Goal: Transaction & Acquisition: Purchase product/service

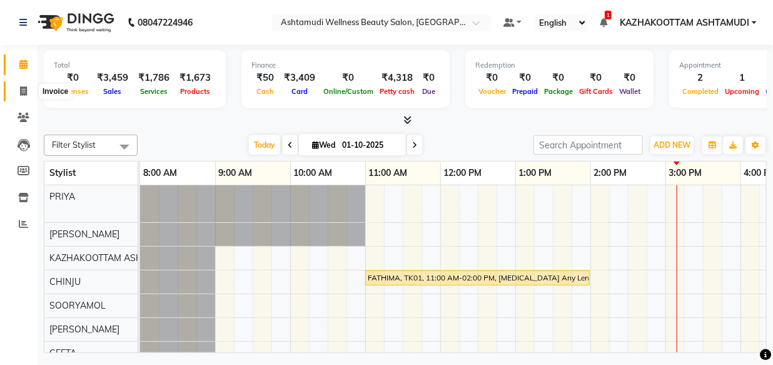
click at [25, 90] on icon at bounding box center [23, 90] width 7 height 9
select select "service"
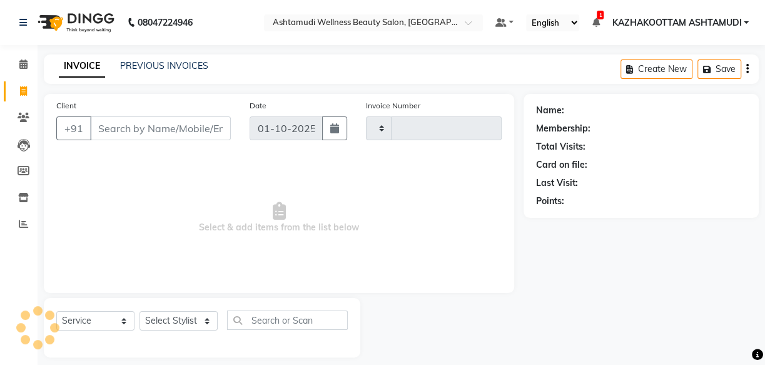
type input "4158"
select select "4662"
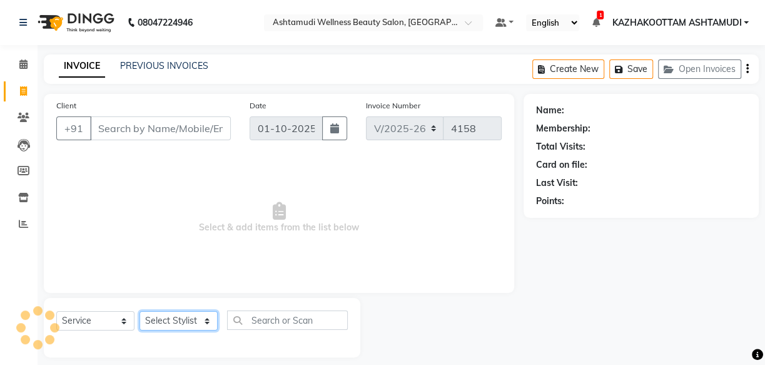
click at [193, 318] on select "Select Stylist" at bounding box center [178, 320] width 78 height 19
click at [193, 319] on select "Select Stylist" at bounding box center [178, 320] width 78 height 19
click at [193, 321] on select "Select Stylist Arya CHINJU GEETA KAZHAKOOTTAM ASHTAMUDI KRISHNA [PERSON_NAME] […" at bounding box center [178, 320] width 78 height 19
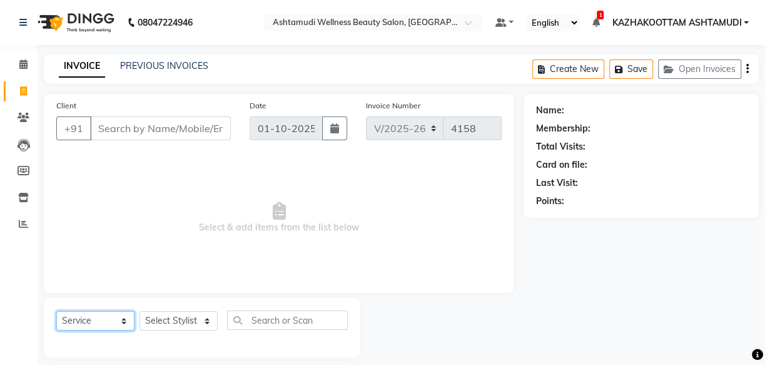
click at [110, 319] on select "Select Service Product Membership Package Voucher Prepaid Gift Card" at bounding box center [95, 320] width 78 height 19
click at [188, 323] on select "Select Stylist Arya CHINJU GEETA KAZHAKOOTTAM ASHTAMUDI KRISHNA [PERSON_NAME] […" at bounding box center [178, 320] width 78 height 19
select select "27414"
click at [139, 311] on select "Select Stylist Arya CHINJU GEETA KAZHAKOOTTAM ASHTAMUDI KRISHNA [PERSON_NAME] […" at bounding box center [178, 320] width 78 height 19
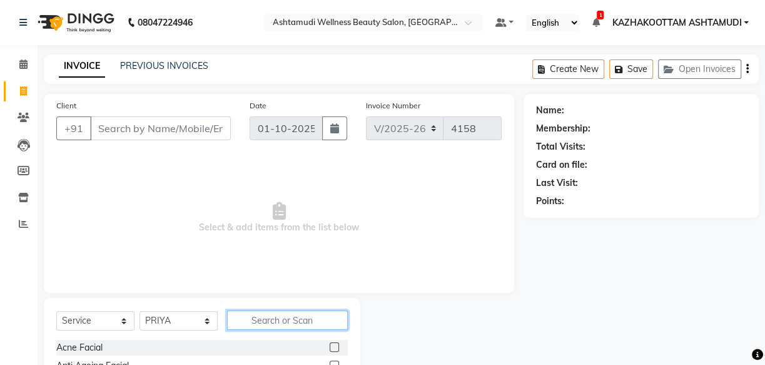
click at [275, 323] on input "text" at bounding box center [287, 319] width 121 height 19
type input "stem"
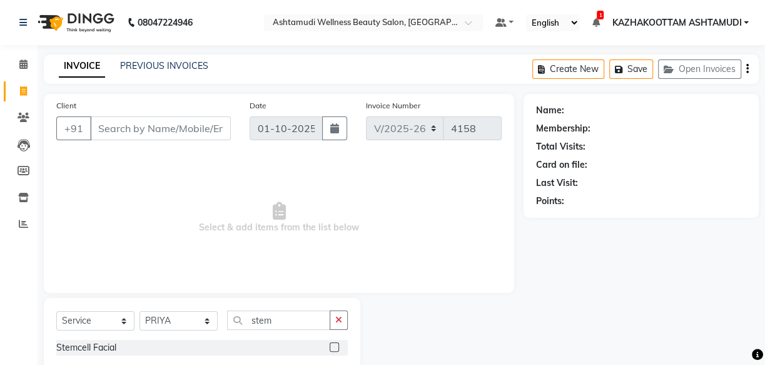
click at [332, 347] on label at bounding box center [333, 346] width 9 height 9
click at [332, 347] on input "checkbox" at bounding box center [333, 347] width 8 height 8
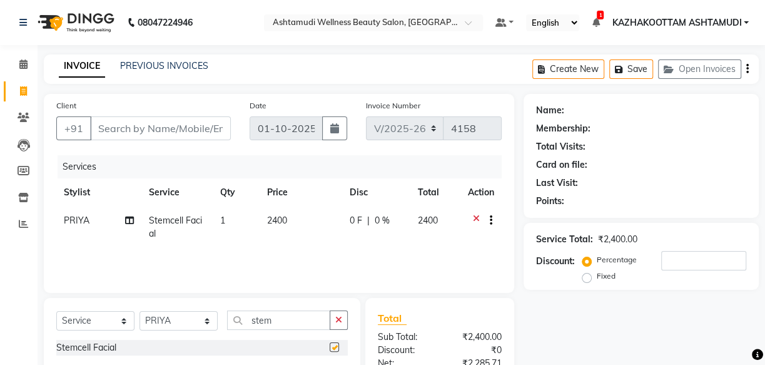
checkbox input "false"
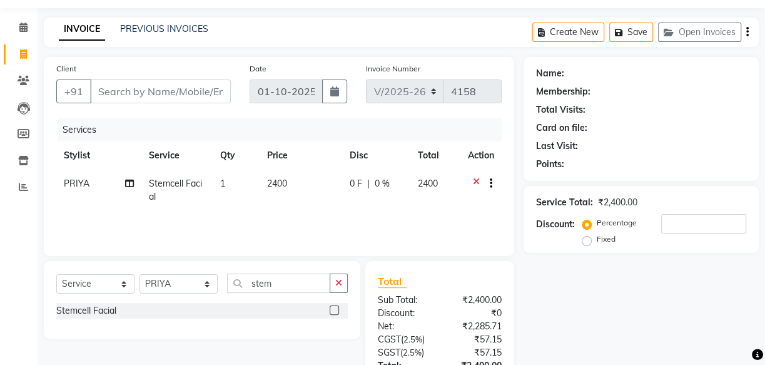
scroll to position [56, 0]
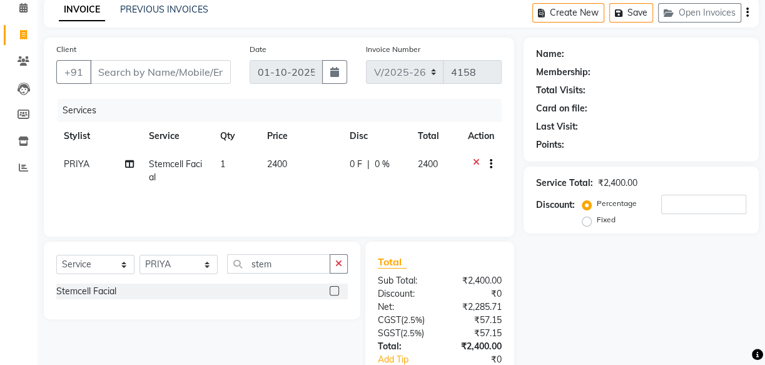
click at [336, 265] on icon "button" at bounding box center [338, 263] width 7 height 9
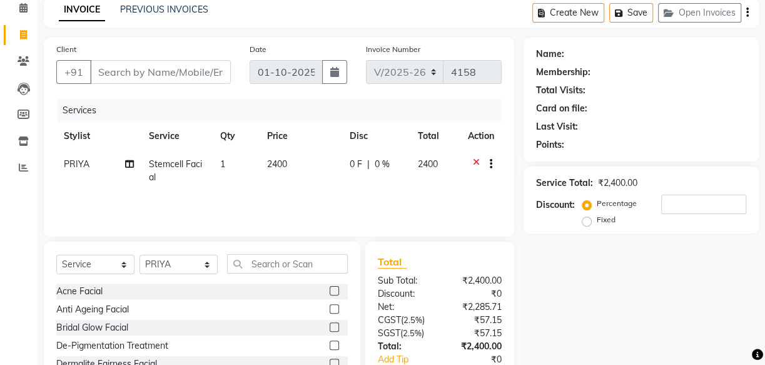
click at [474, 159] on icon at bounding box center [476, 166] width 7 height 16
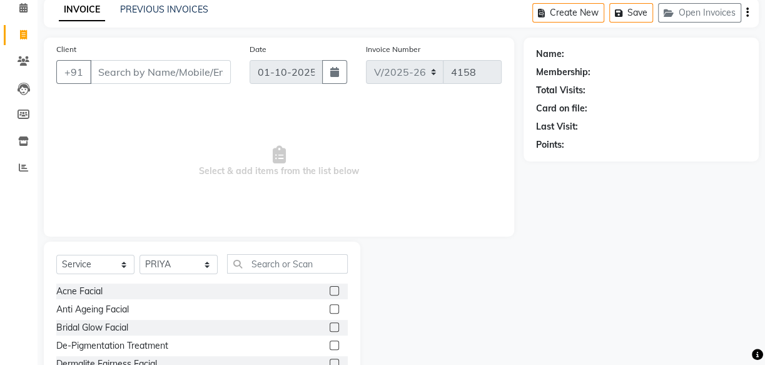
click at [34, 36] on span at bounding box center [24, 35] width 22 height 14
select select "service"
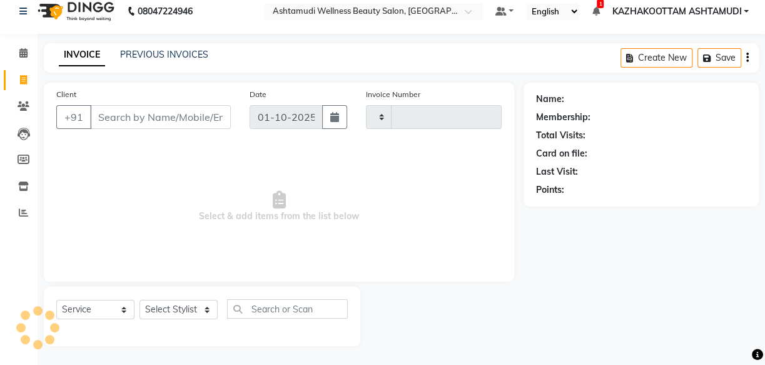
scroll to position [12, 0]
type input "4158"
select select "4662"
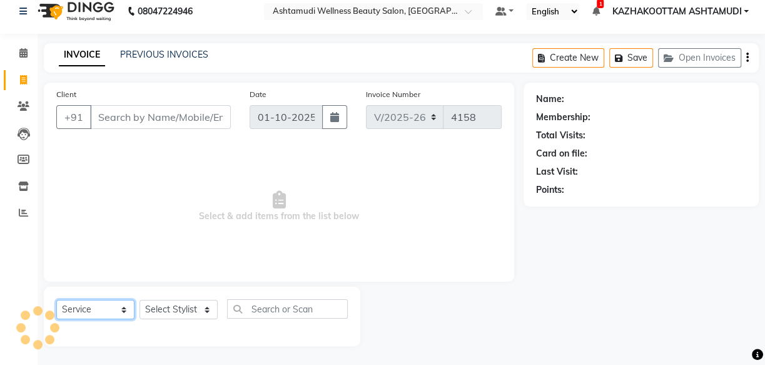
click at [125, 305] on select "Select Service Product Membership Package Voucher Prepaid Gift Card" at bounding box center [95, 308] width 78 height 19
select select "product"
click at [56, 299] on select "Select Service Product Membership Package Voucher Prepaid Gift Card" at bounding box center [95, 308] width 78 height 19
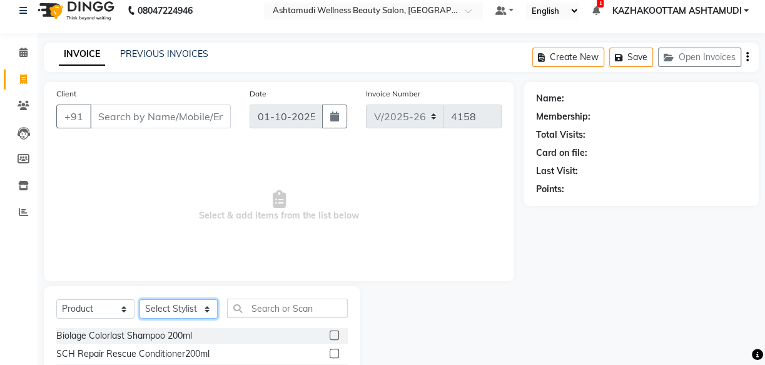
click at [196, 311] on select "Select Stylist Arya CHINJU GEETA KAZHAKOOTTAM ASHTAMUDI KRISHNA [PERSON_NAME] […" at bounding box center [178, 308] width 78 height 19
select select "87549"
click at [139, 299] on select "Select Stylist Arya CHINJU GEETA KAZHAKOOTTAM ASHTAMUDI KRISHNA [PERSON_NAME] […" at bounding box center [178, 308] width 78 height 19
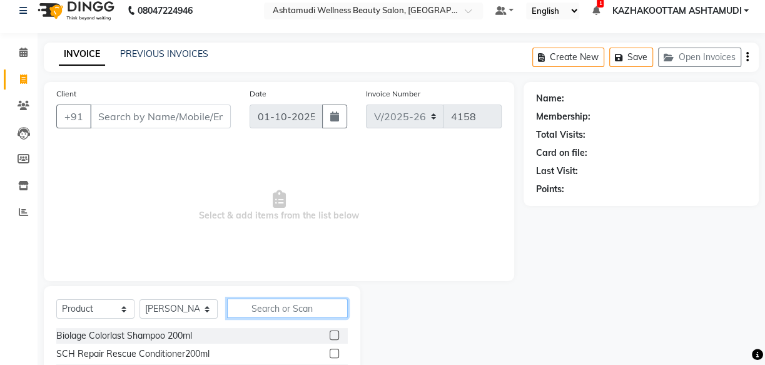
click at [278, 299] on input "text" at bounding box center [287, 307] width 121 height 19
type input "8902979004985"
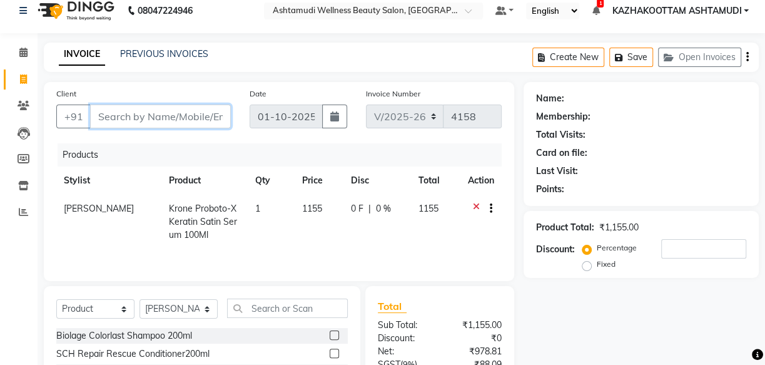
click at [168, 113] on input "Client" at bounding box center [160, 116] width 141 height 24
type input "8"
type input "0"
click at [115, 122] on input "85990271675" at bounding box center [128, 116] width 77 height 24
type input "8590271675"
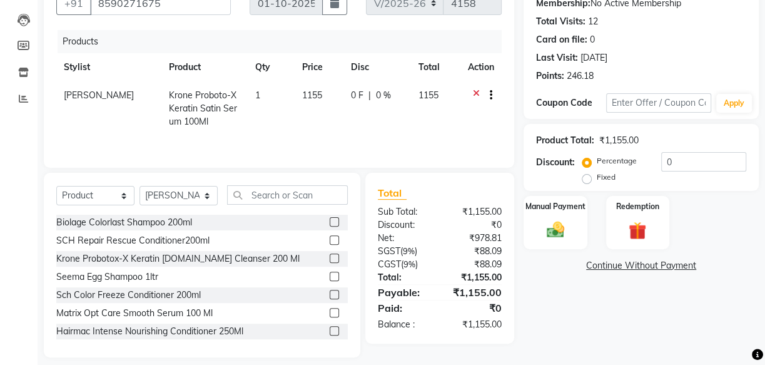
scroll to position [137, 0]
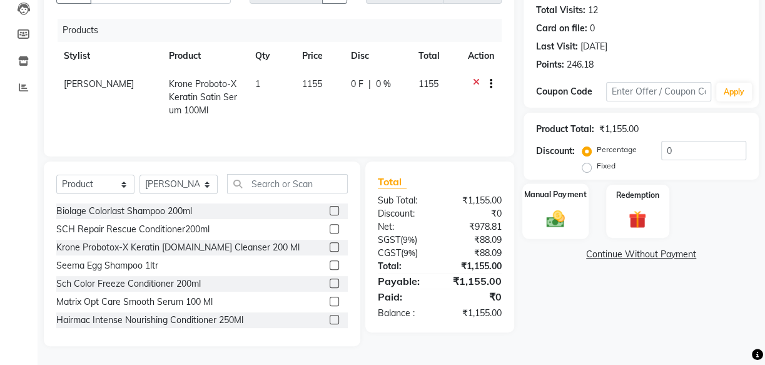
click at [558, 212] on img at bounding box center [555, 218] width 30 height 21
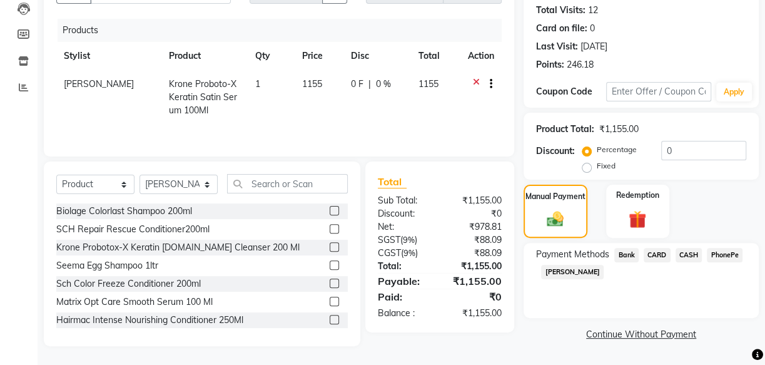
click at [725, 255] on span "PhonePe" at bounding box center [724, 255] width 36 height 14
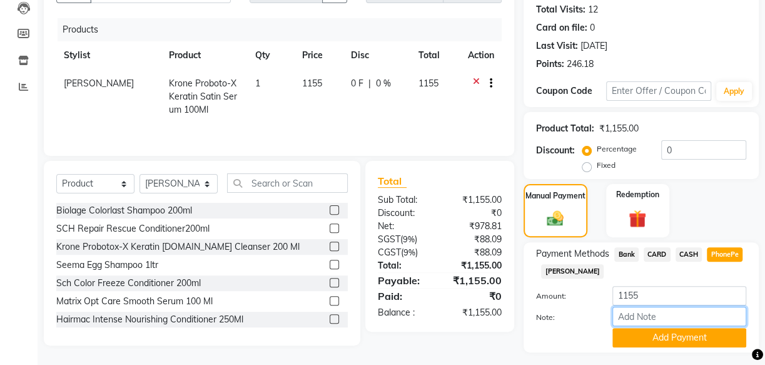
click at [656, 318] on input "Note:" at bounding box center [679, 315] width 134 height 19
type input "[PERSON_NAME]"
click at [678, 338] on button "Add Payment" at bounding box center [679, 337] width 134 height 19
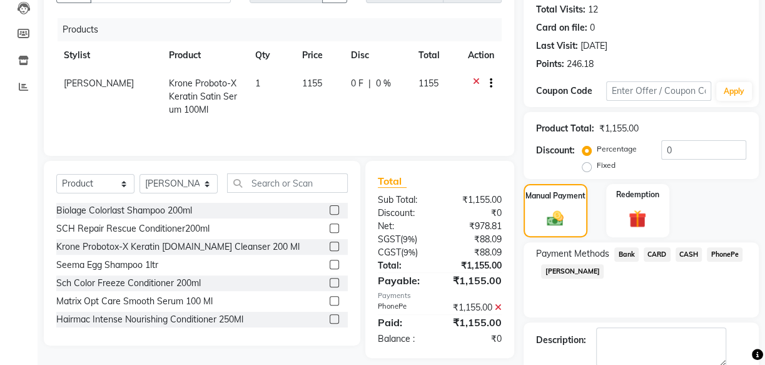
scroll to position [194, 0]
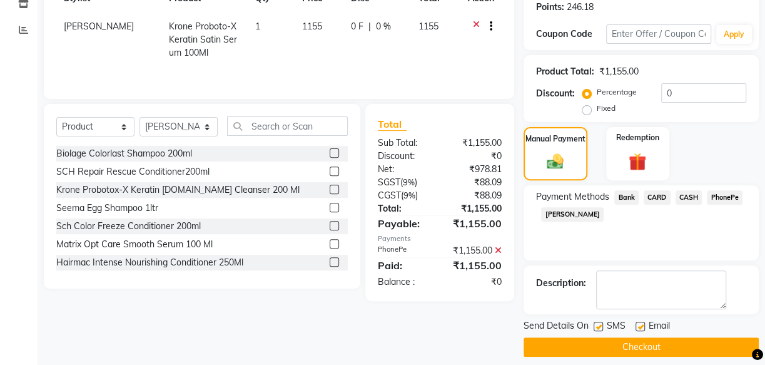
click at [596, 323] on label at bounding box center [597, 325] width 9 height 9
click at [596, 323] on input "checkbox" at bounding box center [597, 327] width 8 height 8
checkbox input "false"
click at [635, 325] on label at bounding box center [639, 325] width 9 height 9
click at [635, 325] on input "checkbox" at bounding box center [639, 327] width 8 height 8
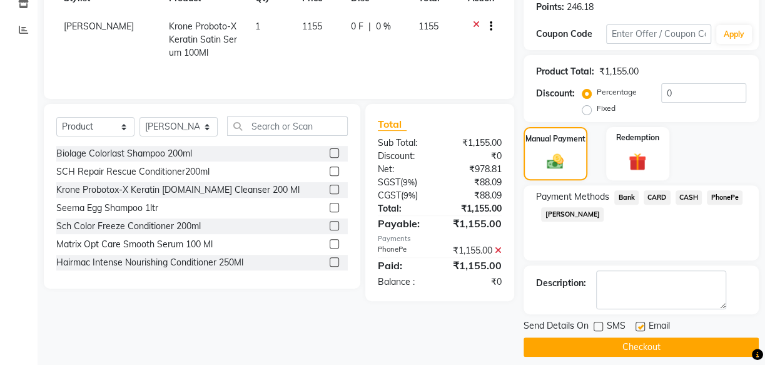
checkbox input "false"
click at [641, 338] on button "Checkout" at bounding box center [640, 346] width 235 height 19
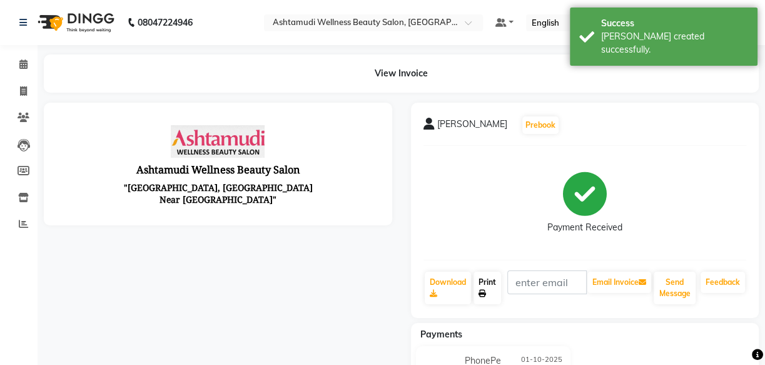
click at [484, 283] on link "Print" at bounding box center [487, 287] width 28 height 33
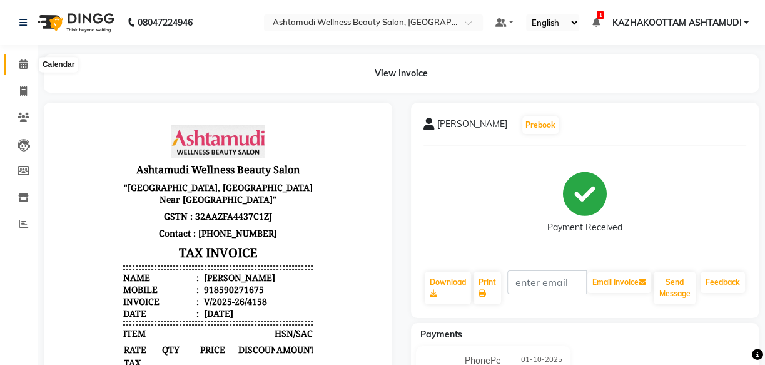
click at [21, 64] on icon at bounding box center [23, 63] width 8 height 9
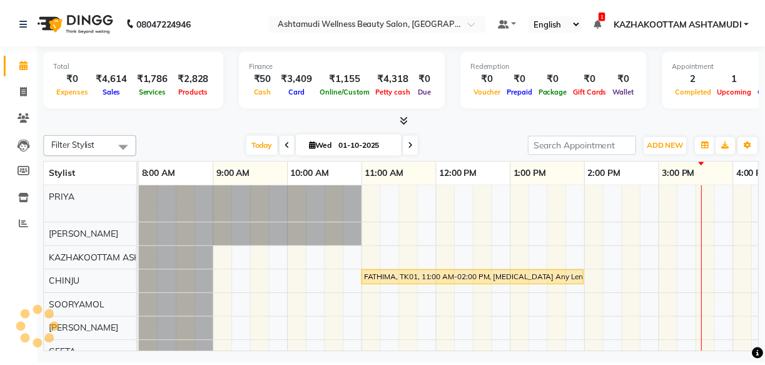
scroll to position [0, 349]
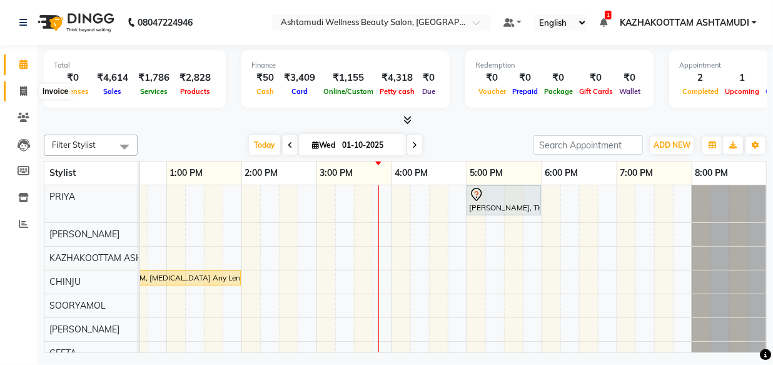
click at [24, 88] on icon at bounding box center [23, 90] width 7 height 9
select select "service"
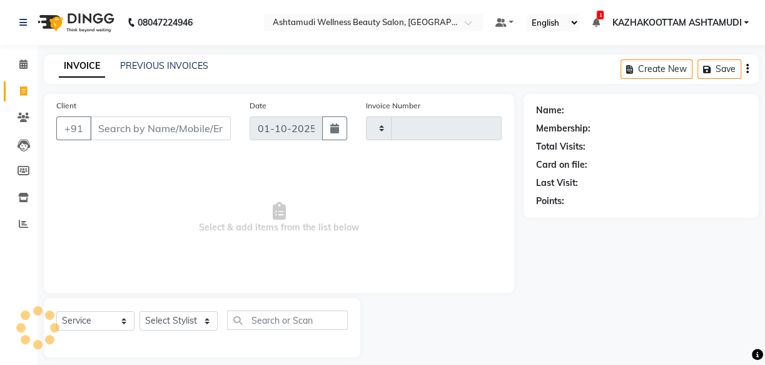
type input "4159"
select select "4662"
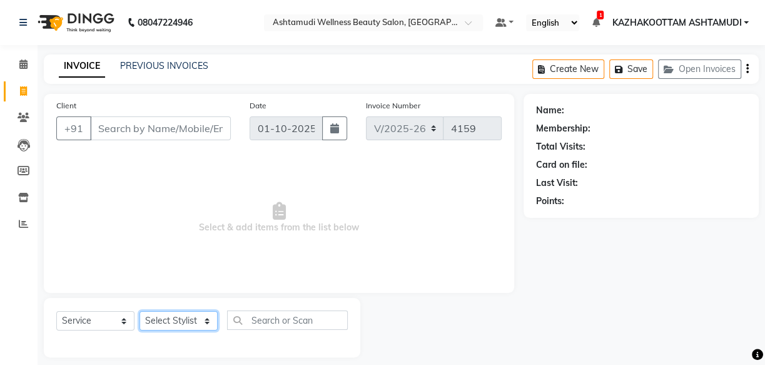
click at [171, 324] on select "Select Stylist Arya CHINJU GEETA KAZHAKOOTTAM ASHTAMUDI KRISHNA [PERSON_NAME] […" at bounding box center [178, 320] width 78 height 19
select select "49717"
click at [139, 311] on select "Select Stylist Arya CHINJU GEETA KAZHAKOOTTAM ASHTAMUDI KRISHNA [PERSON_NAME] […" at bounding box center [178, 320] width 78 height 19
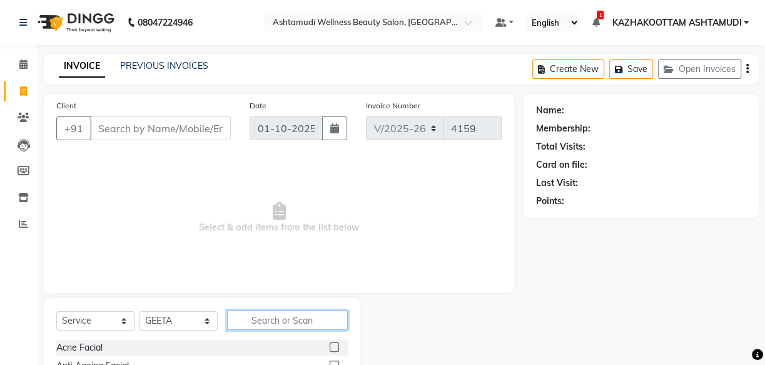
click at [268, 326] on input "text" at bounding box center [287, 319] width 121 height 19
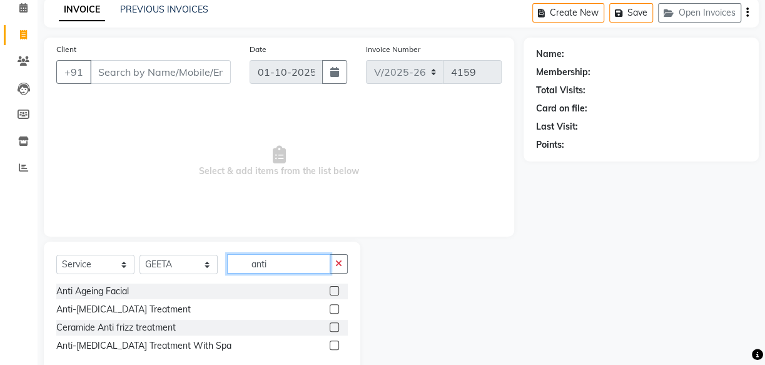
type input "anti"
click at [334, 304] on label at bounding box center [333, 308] width 9 height 9
click at [334, 305] on input "checkbox" at bounding box center [333, 309] width 8 height 8
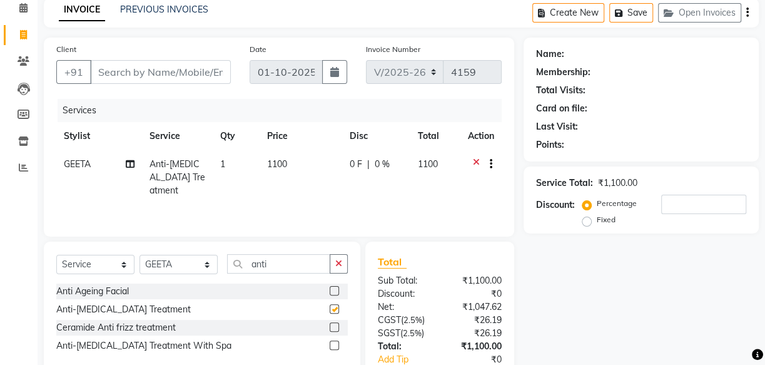
checkbox input "false"
drag, startPoint x: 277, startPoint y: 264, endPoint x: 209, endPoint y: 275, distance: 69.0
click at [209, 275] on div "Select Service Product Membership Package Voucher Prepaid Gift Card Select Styl…" at bounding box center [201, 268] width 291 height 29
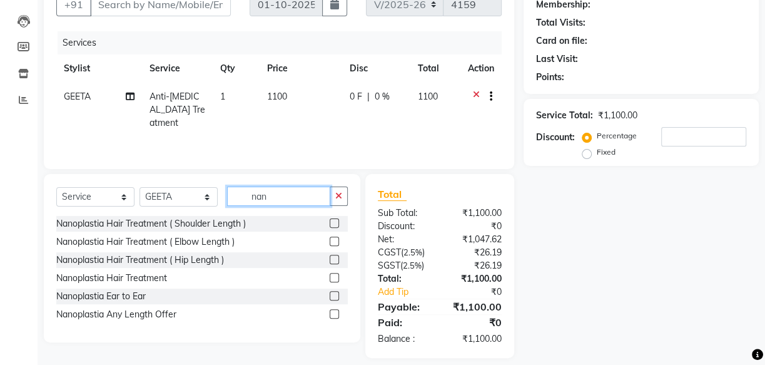
scroll to position [136, 0]
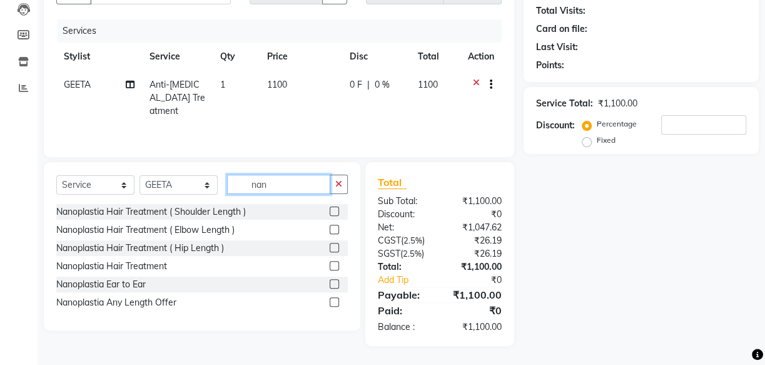
type input "nan"
click at [333, 299] on label at bounding box center [333, 301] width 9 height 9
click at [333, 299] on input "checkbox" at bounding box center [333, 302] width 8 height 8
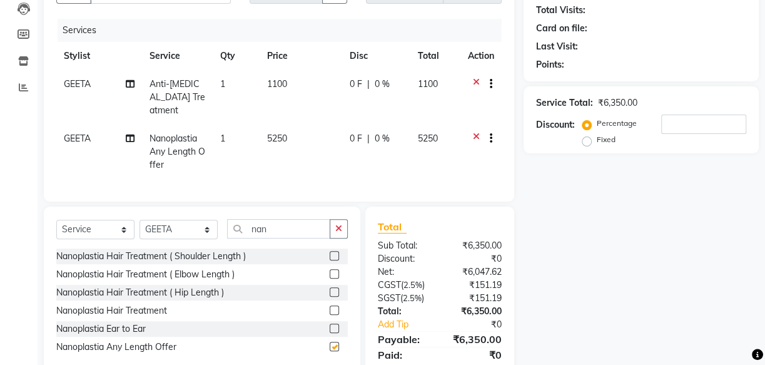
checkbox input "false"
drag, startPoint x: 304, startPoint y: 215, endPoint x: 253, endPoint y: 221, distance: 52.2
click at [253, 221] on input "nan" at bounding box center [278, 228] width 103 height 19
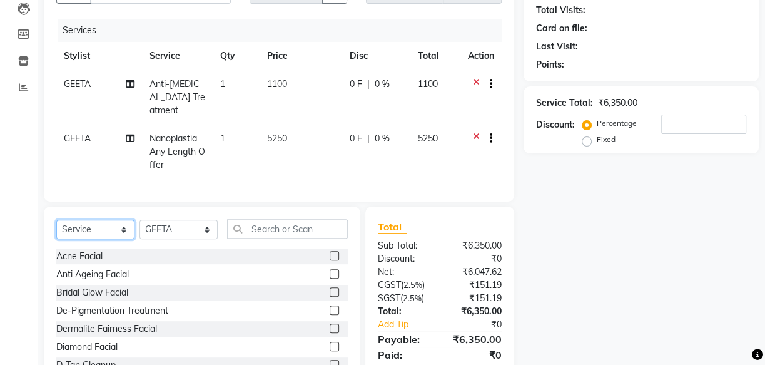
click at [122, 222] on select "Select Service Product Membership Package Voucher Prepaid Gift Card" at bounding box center [95, 228] width 78 height 19
select select "product"
click at [56, 219] on select "Select Service Product Membership Package Voucher Prepaid Gift Card" at bounding box center [95, 228] width 78 height 19
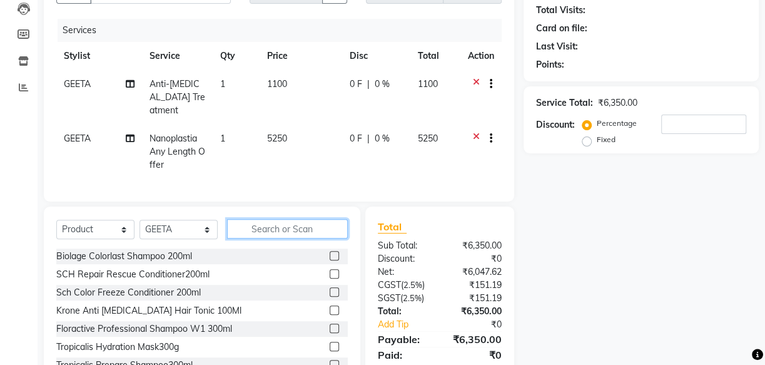
click at [275, 229] on input "text" at bounding box center [287, 228] width 121 height 19
type input "8902979004947"
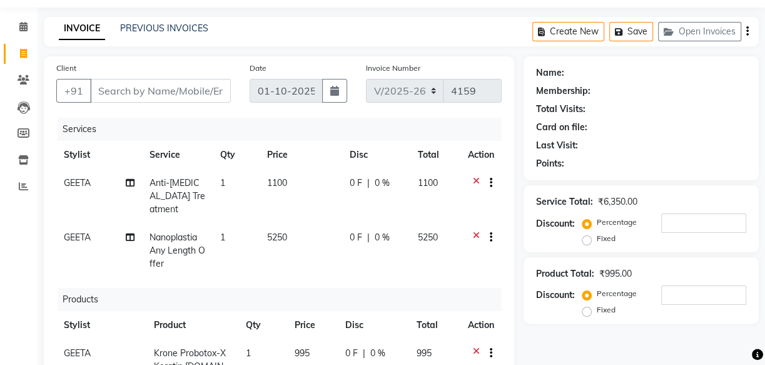
scroll to position [23, 0]
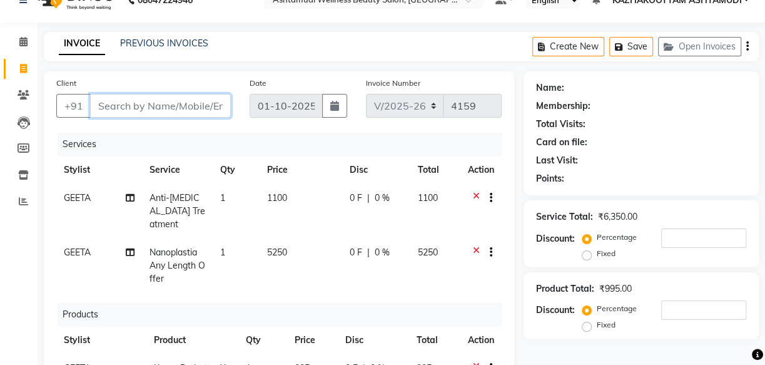
click at [217, 103] on input "Client" at bounding box center [160, 106] width 141 height 24
type input "9"
type input "0"
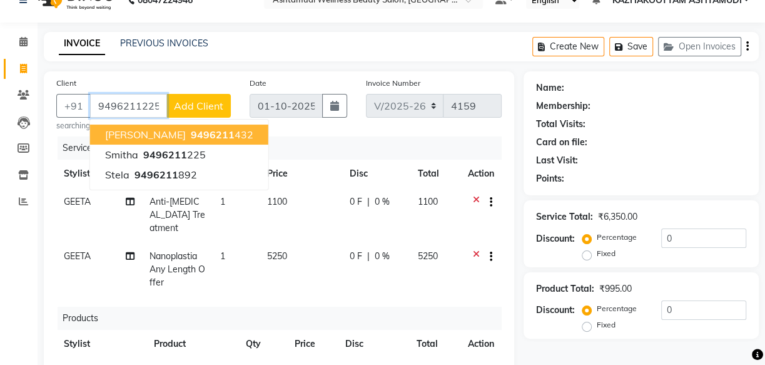
type input "9496211225"
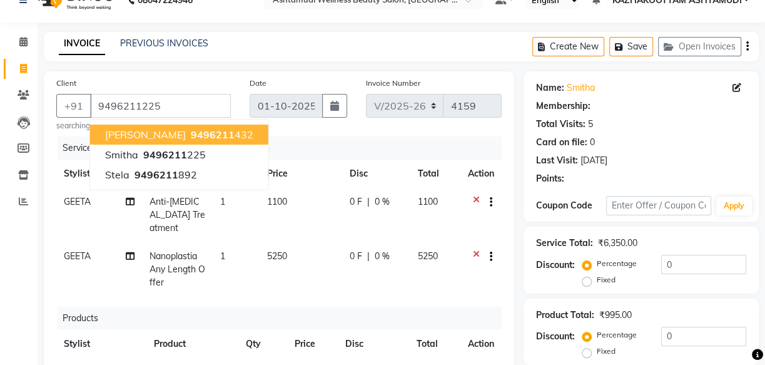
select select "1: Object"
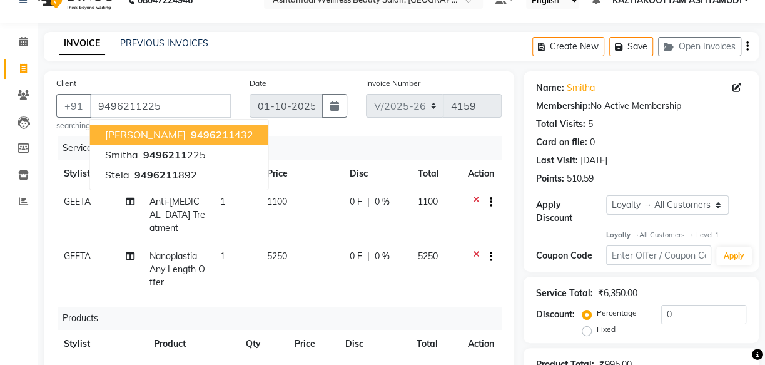
click at [441, 132] on div "Client [PHONE_NUMBER] [PERSON_NAME] 9496211 432 Smitha 9496211 225 stela 949621…" at bounding box center [279, 259] width 470 height 376
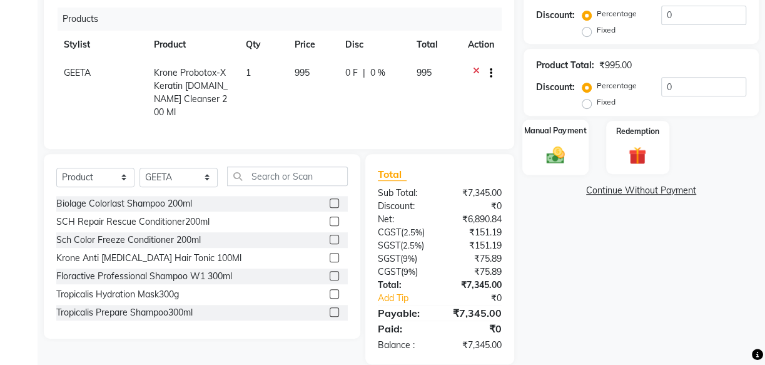
scroll to position [323, 0]
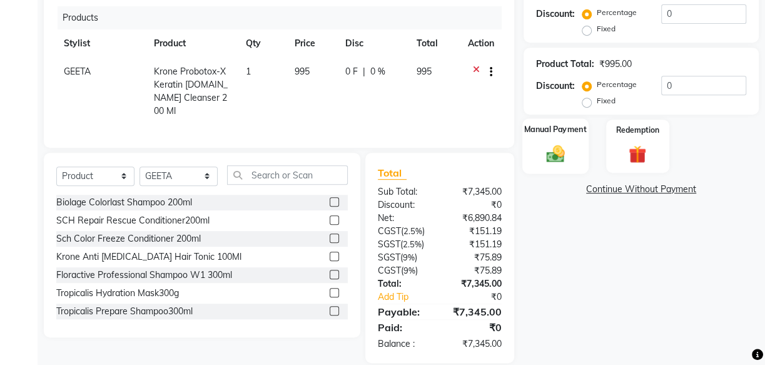
click at [556, 146] on img at bounding box center [555, 153] width 30 height 21
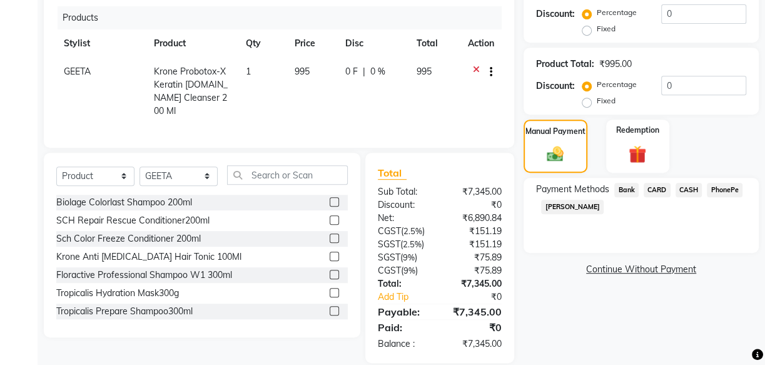
click at [719, 191] on span "PhonePe" at bounding box center [724, 190] width 36 height 14
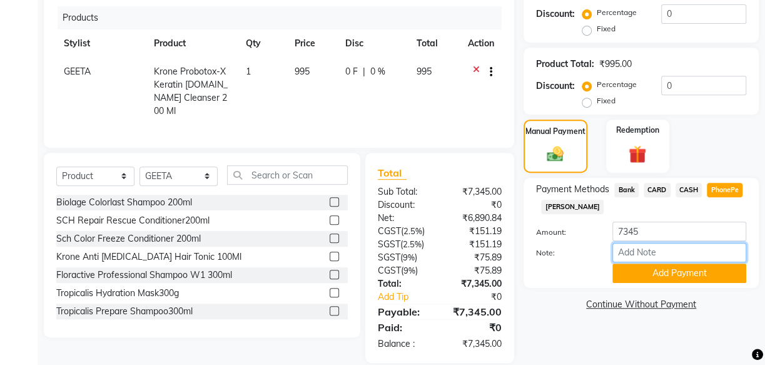
click at [694, 243] on input "Note:" at bounding box center [679, 252] width 134 height 19
type input "[PERSON_NAME]"
click at [640, 267] on button "Add Payment" at bounding box center [679, 272] width 134 height 19
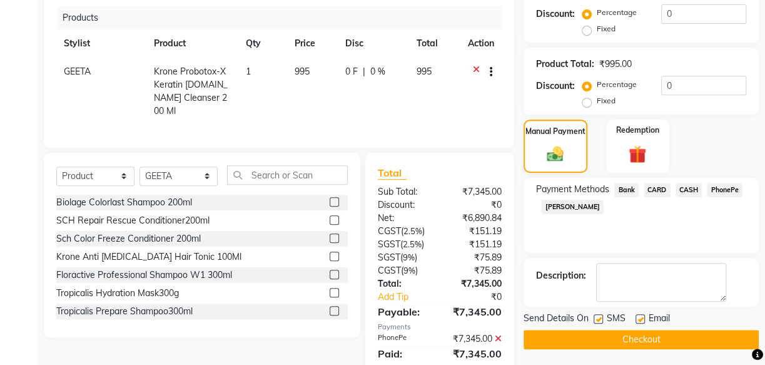
scroll to position [380, 0]
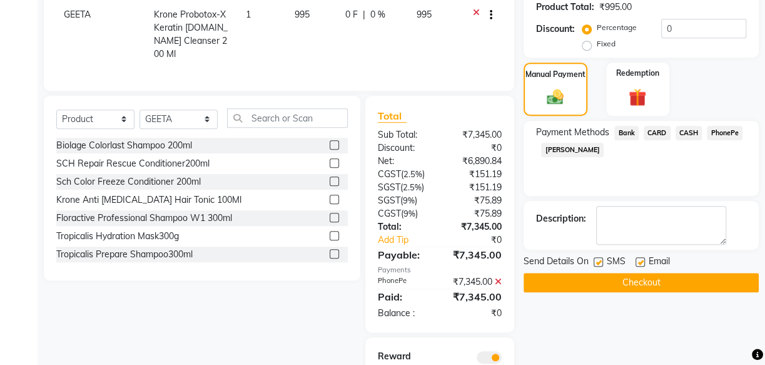
click at [596, 262] on label at bounding box center [597, 261] width 9 height 9
click at [596, 262] on input "checkbox" at bounding box center [597, 262] width 8 height 8
checkbox input "false"
click at [638, 262] on label at bounding box center [639, 261] width 9 height 9
click at [638, 262] on input "checkbox" at bounding box center [639, 262] width 8 height 8
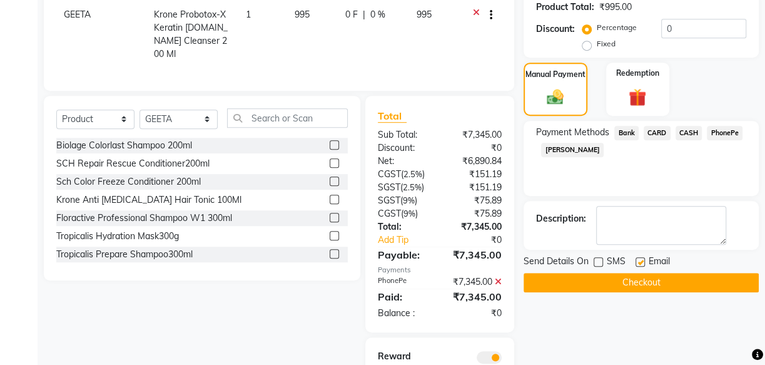
checkbox input "false"
click at [631, 277] on button "Checkout" at bounding box center [640, 282] width 235 height 19
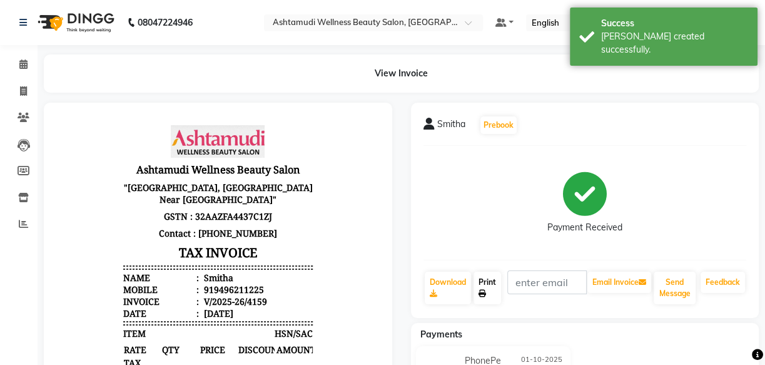
click at [488, 282] on link "Print" at bounding box center [487, 287] width 28 height 33
click at [21, 65] on icon at bounding box center [23, 63] width 8 height 9
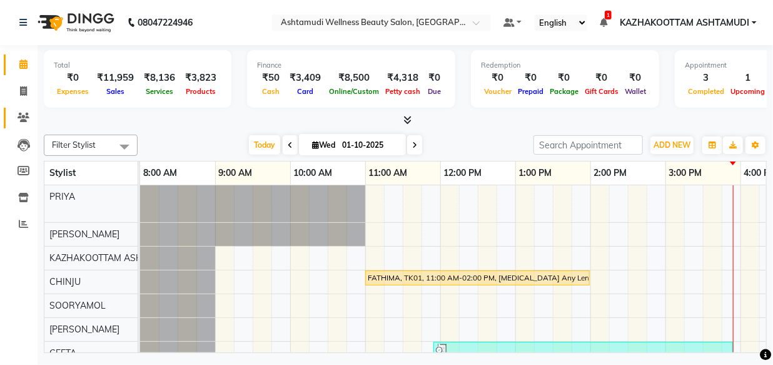
click at [25, 116] on icon at bounding box center [24, 117] width 12 height 9
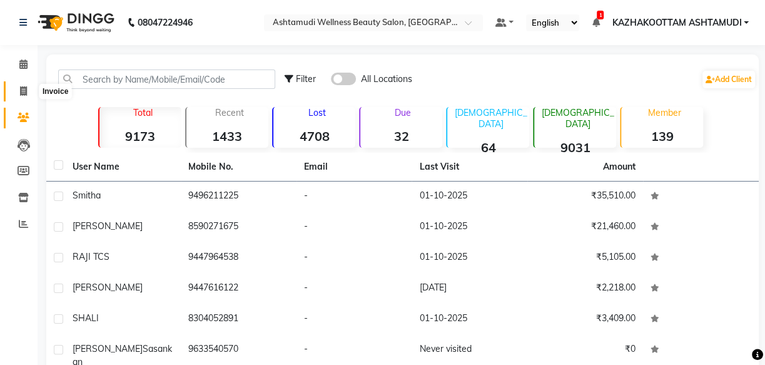
click at [23, 94] on icon at bounding box center [23, 90] width 7 height 9
select select "4662"
select select "service"
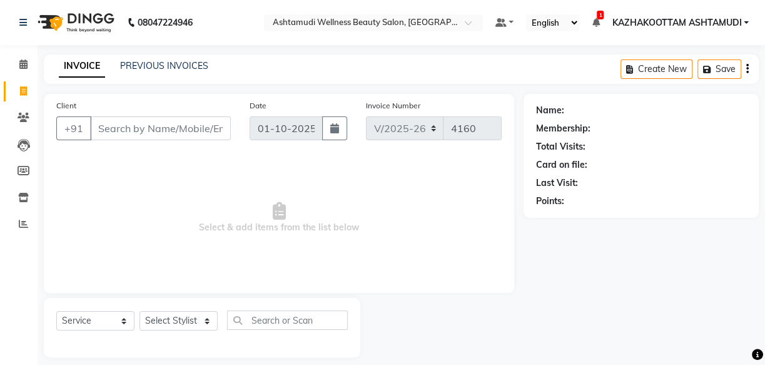
scroll to position [12, 0]
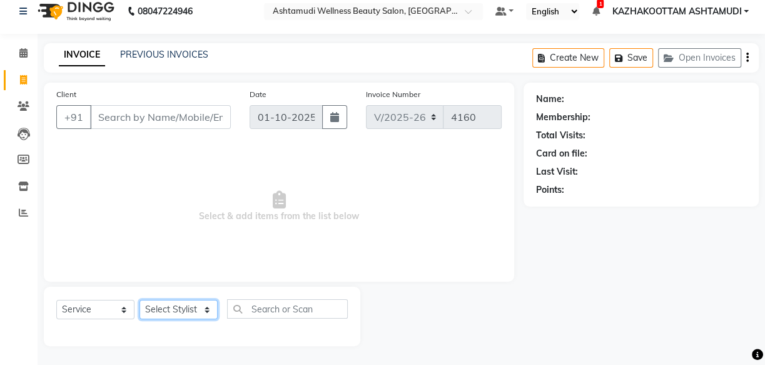
click at [173, 312] on select "Select Stylist Arya CHINJU GEETA KAZHAKOOTTAM ASHTAMUDI KRISHNA [PERSON_NAME] […" at bounding box center [178, 308] width 78 height 19
select select "52755"
click at [139, 299] on select "Select Stylist Arya CHINJU GEETA KAZHAKOOTTAM ASHTAMUDI KRISHNA [PERSON_NAME] […" at bounding box center [178, 308] width 78 height 19
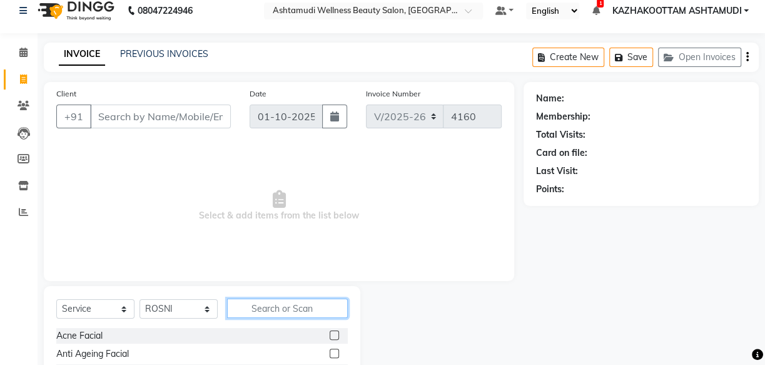
click at [256, 313] on input "text" at bounding box center [287, 307] width 121 height 19
type input "d-"
click at [333, 335] on label at bounding box center [333, 334] width 9 height 9
click at [333, 335] on input "checkbox" at bounding box center [333, 335] width 8 height 8
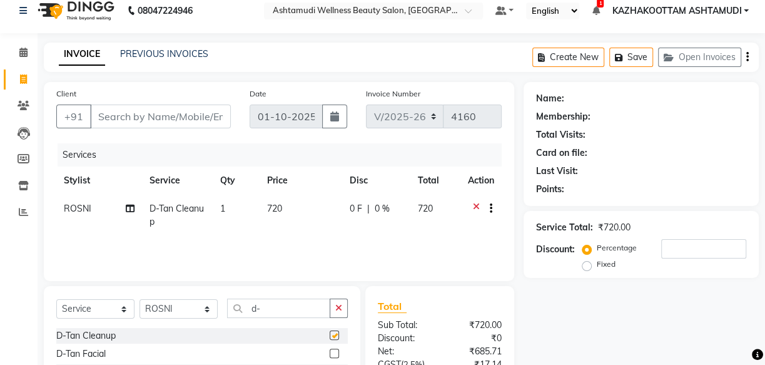
checkbox input "false"
click at [126, 119] on input "Client" at bounding box center [160, 116] width 141 height 24
type input "6"
type input "0"
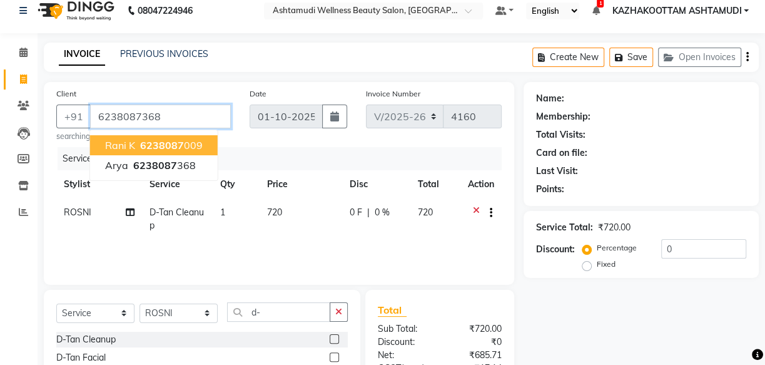
type input "6238087368"
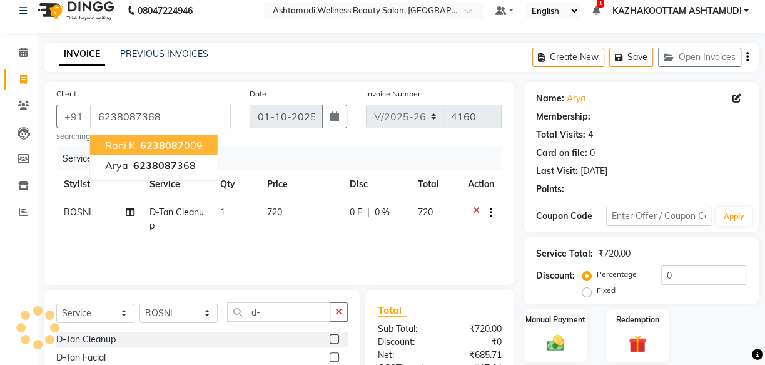
select select "1: Object"
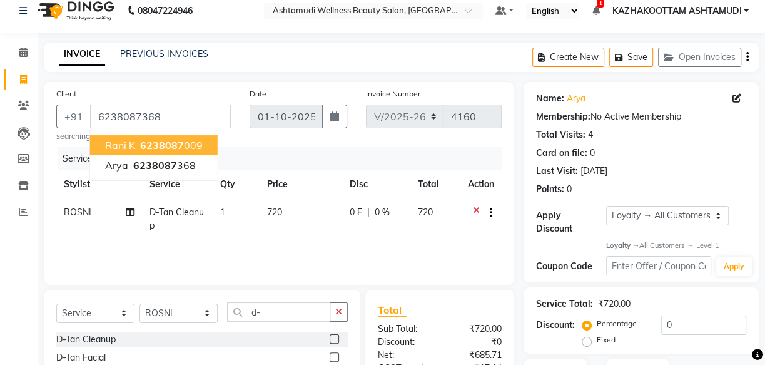
click at [375, 169] on div "Services" at bounding box center [284, 158] width 453 height 23
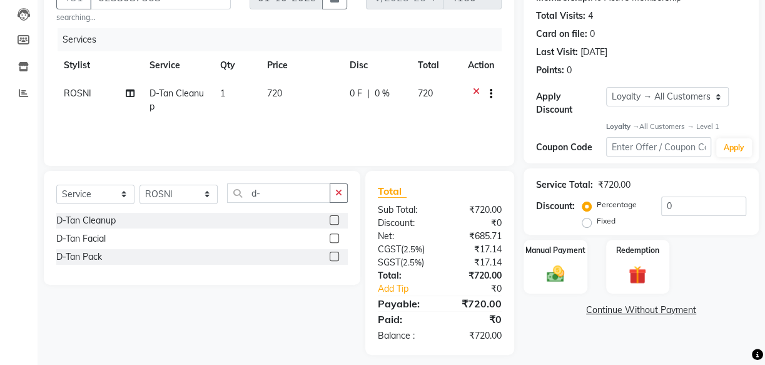
scroll to position [140, 0]
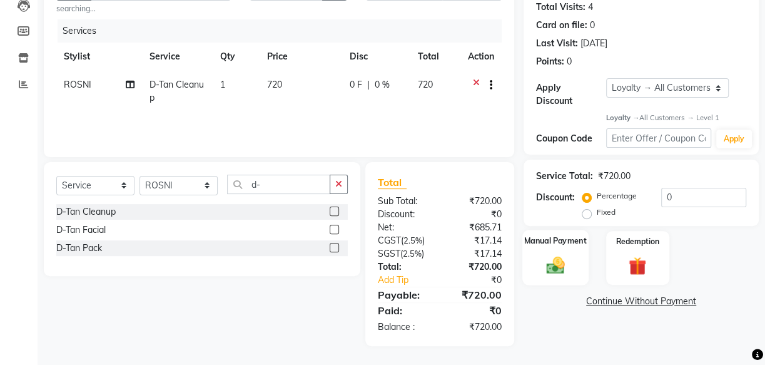
click at [555, 258] on img at bounding box center [555, 264] width 30 height 21
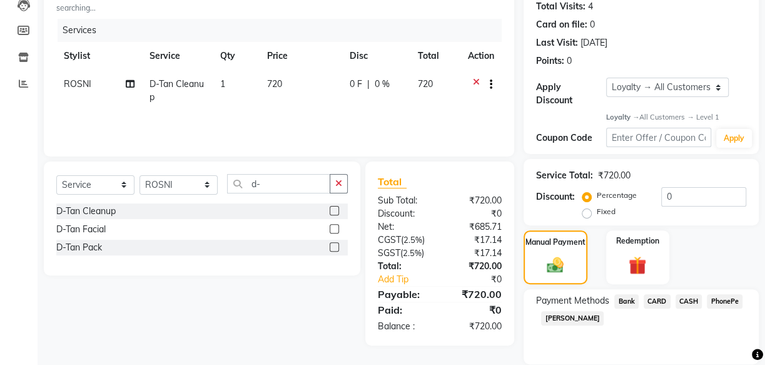
scroll to position [183, 0]
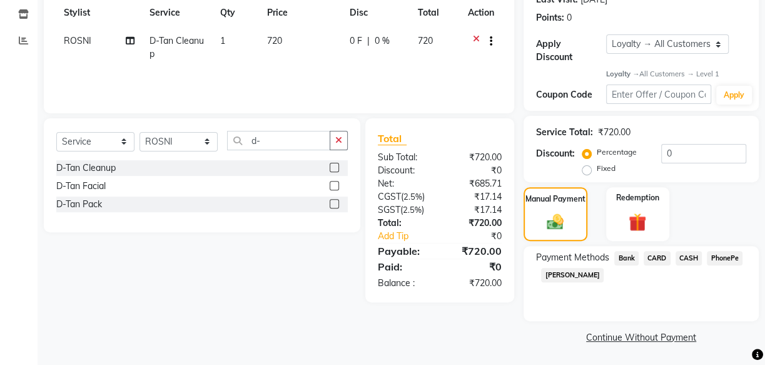
click at [688, 255] on span "CASH" at bounding box center [688, 258] width 27 height 14
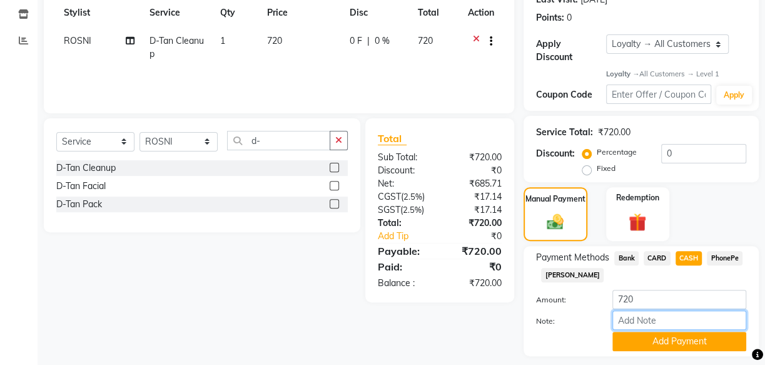
drag, startPoint x: 671, startPoint y: 321, endPoint x: 673, endPoint y: 314, distance: 6.4
click at [671, 321] on input "Note:" at bounding box center [679, 319] width 134 height 19
type input "[PERSON_NAME]"
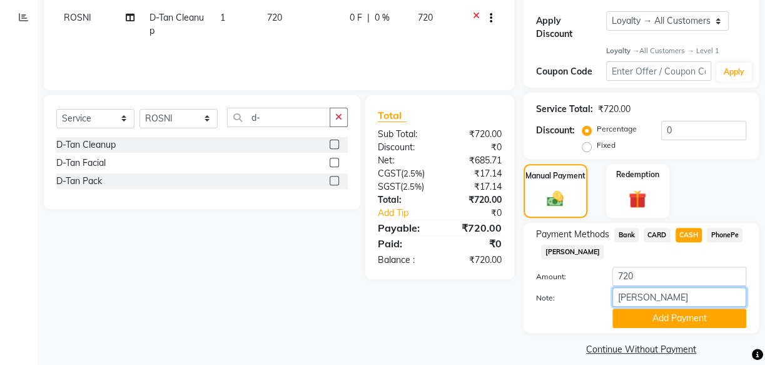
scroll to position [219, 0]
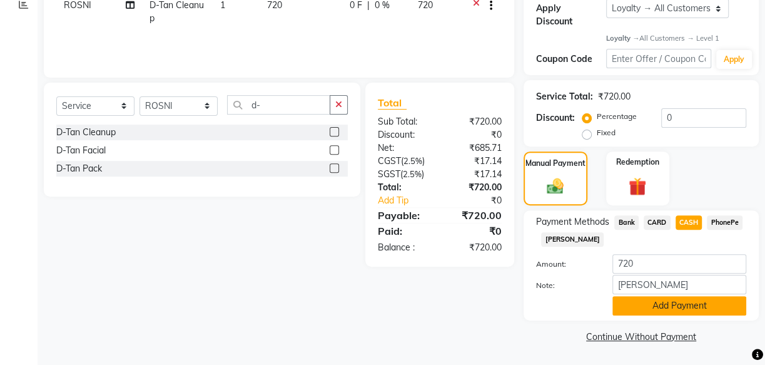
click at [695, 304] on button "Add Payment" at bounding box center [679, 305] width 134 height 19
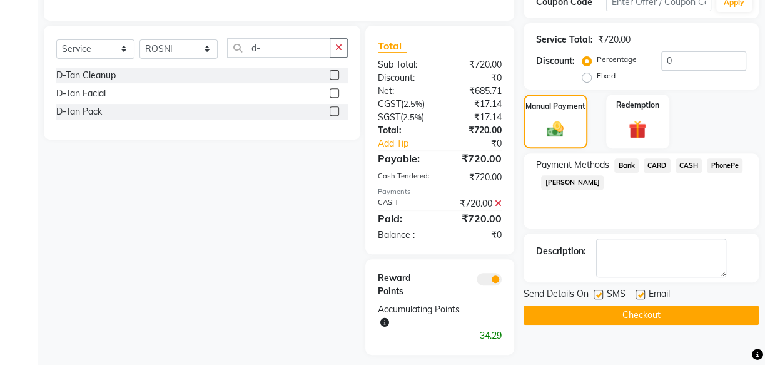
scroll to position [285, 0]
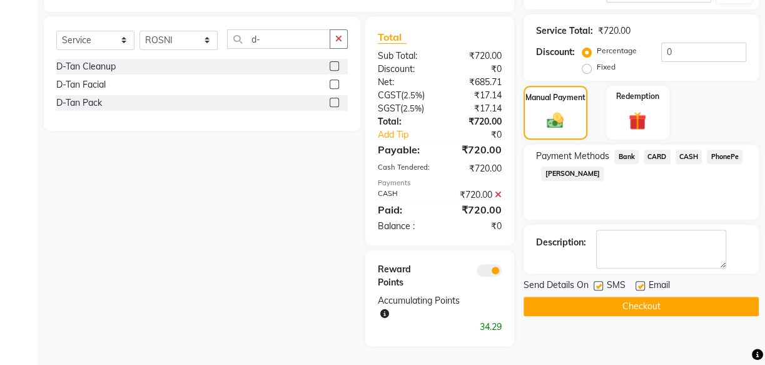
drag, startPoint x: 595, startPoint y: 283, endPoint x: 608, endPoint y: 282, distance: 13.1
click at [595, 282] on label at bounding box center [597, 285] width 9 height 9
click at [595, 282] on input "checkbox" at bounding box center [597, 286] width 8 height 8
checkbox input "false"
click at [639, 282] on label at bounding box center [639, 285] width 9 height 9
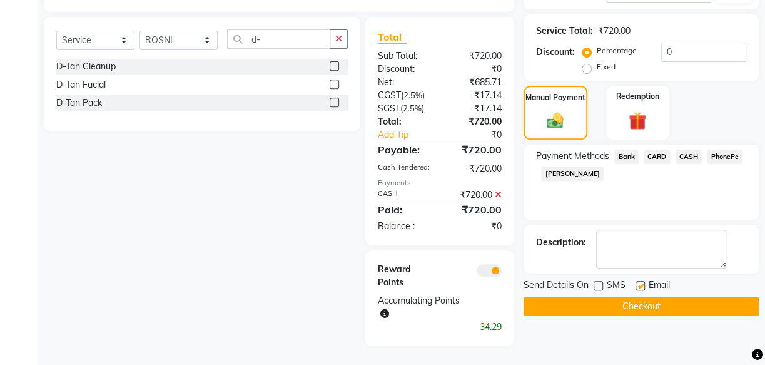
click at [639, 282] on input "checkbox" at bounding box center [639, 286] width 8 height 8
checkbox input "false"
click at [676, 301] on button "Checkout" at bounding box center [640, 305] width 235 height 19
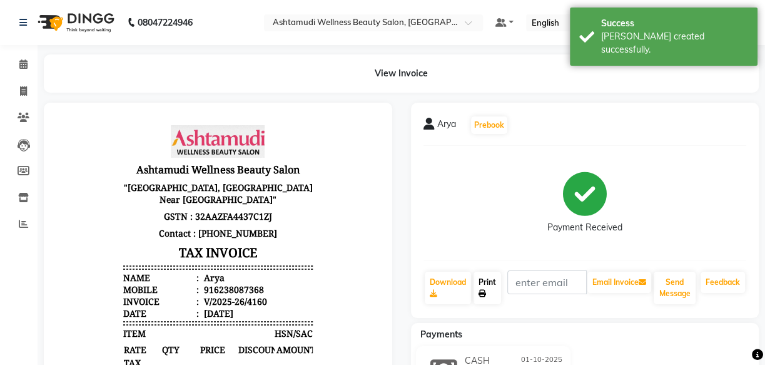
click at [490, 282] on link "Print" at bounding box center [487, 287] width 28 height 33
click at [25, 66] on icon at bounding box center [23, 63] width 8 height 9
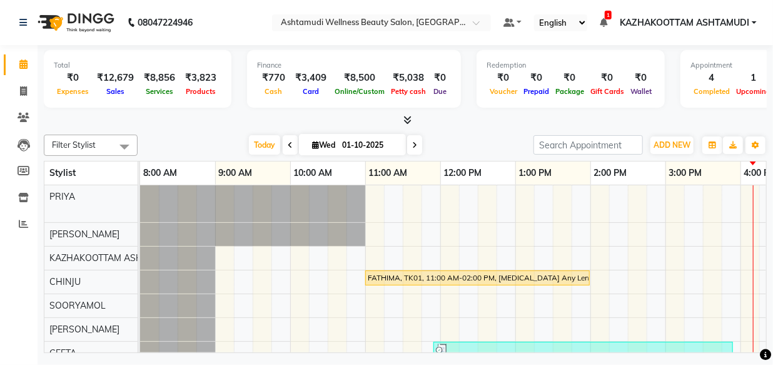
click at [408, 119] on icon at bounding box center [408, 119] width 8 height 9
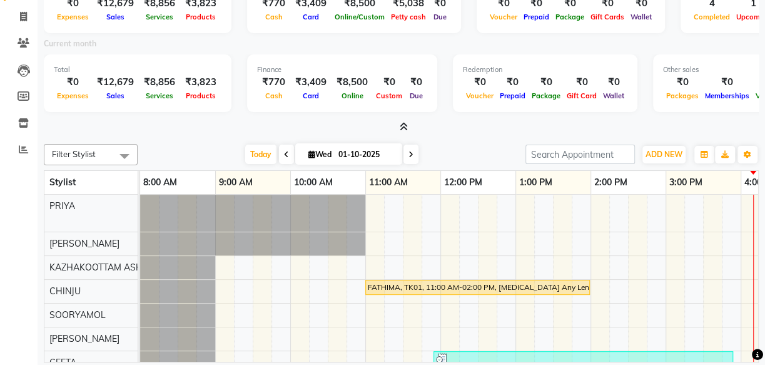
click at [404, 126] on icon at bounding box center [404, 126] width 8 height 9
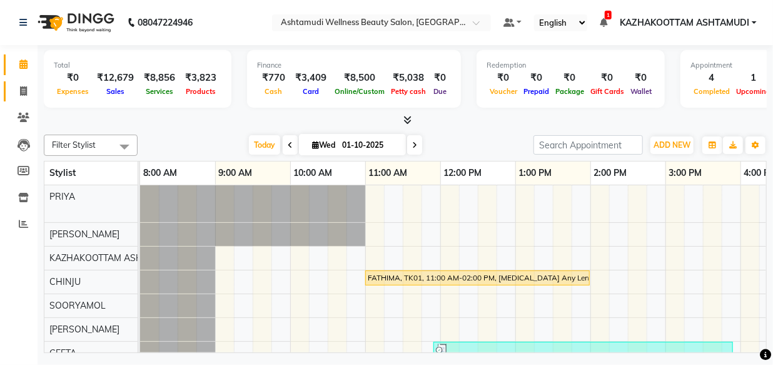
click at [19, 90] on span at bounding box center [24, 91] width 22 height 14
select select "service"
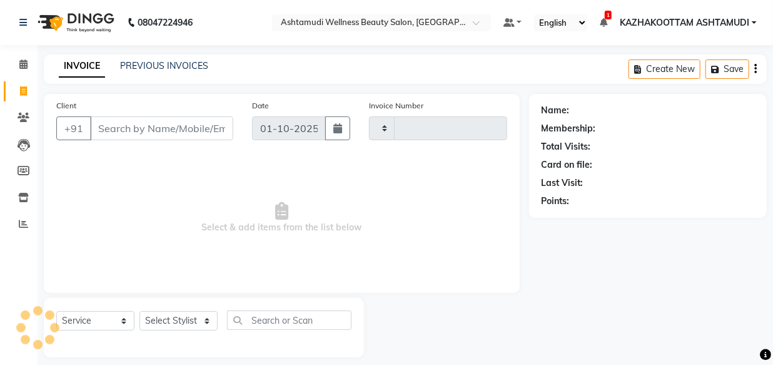
type input "4161"
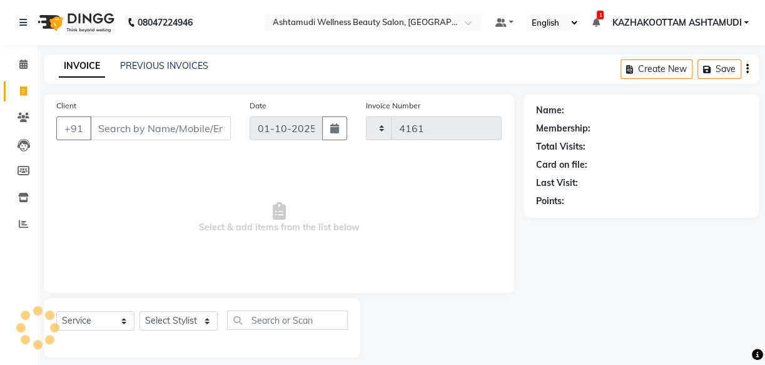
select select "4662"
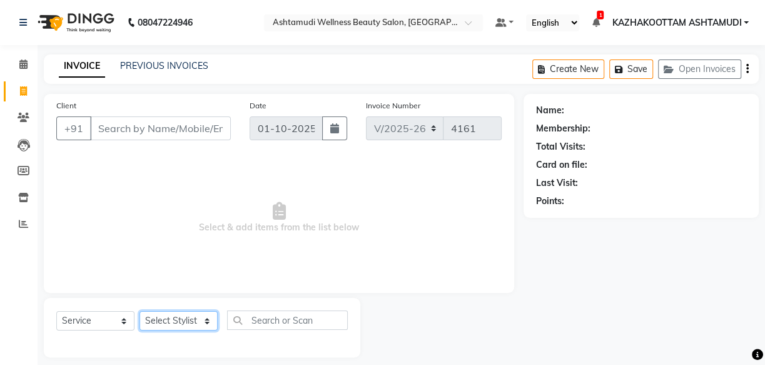
click at [163, 318] on select "Select Stylist Arya CHINJU GEETA KAZHAKOOTTAM ASHTAMUDI KRISHNA [PERSON_NAME] […" at bounding box center [178, 320] width 78 height 19
select select "52755"
click at [139, 311] on select "Select Stylist Arya CHINJU GEETA KAZHAKOOTTAM ASHTAMUDI KRISHNA [PERSON_NAME] […" at bounding box center [178, 320] width 78 height 19
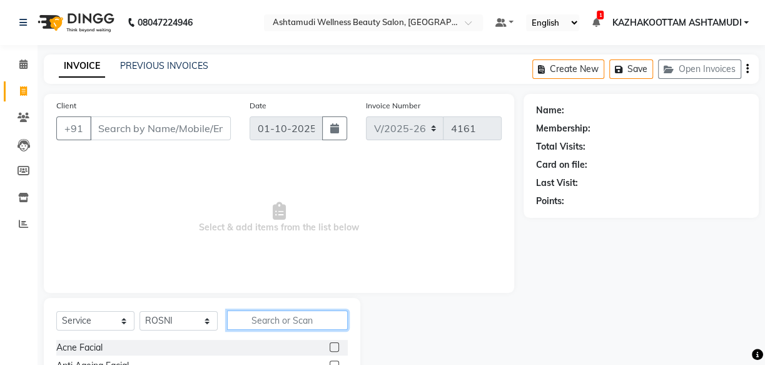
click at [330, 318] on input "text" at bounding box center [287, 319] width 121 height 19
type input "eye"
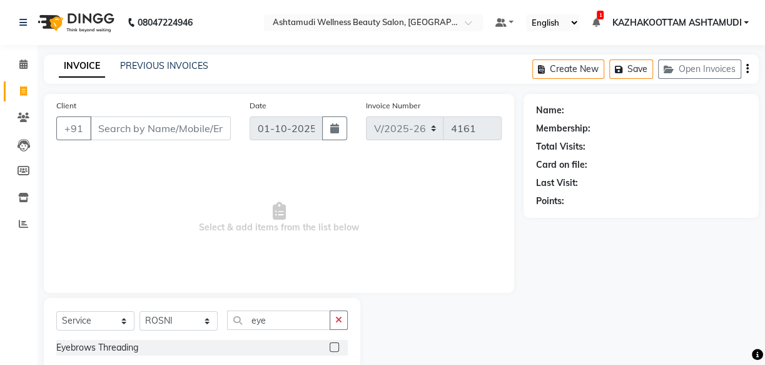
drag, startPoint x: 331, startPoint y: 344, endPoint x: 332, endPoint y: 338, distance: 6.3
click at [332, 344] on label at bounding box center [333, 346] width 9 height 9
click at [332, 344] on input "checkbox" at bounding box center [333, 347] width 8 height 8
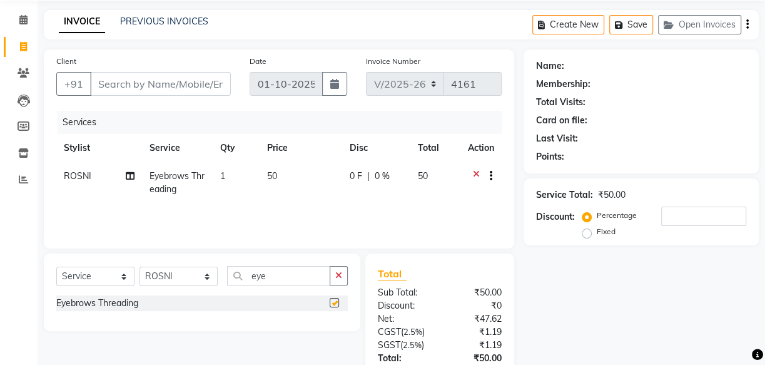
checkbox input "false"
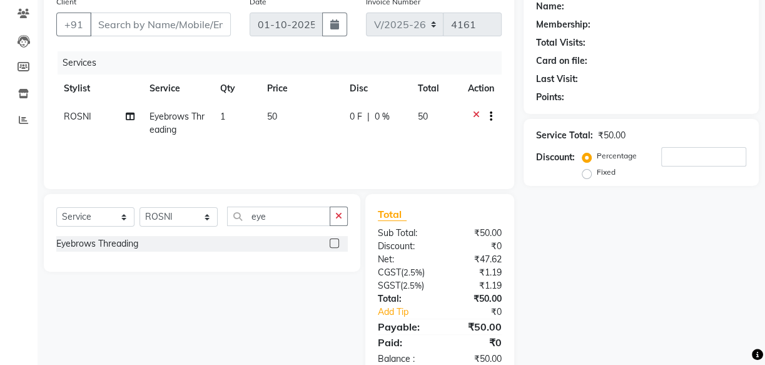
scroll to position [113, 0]
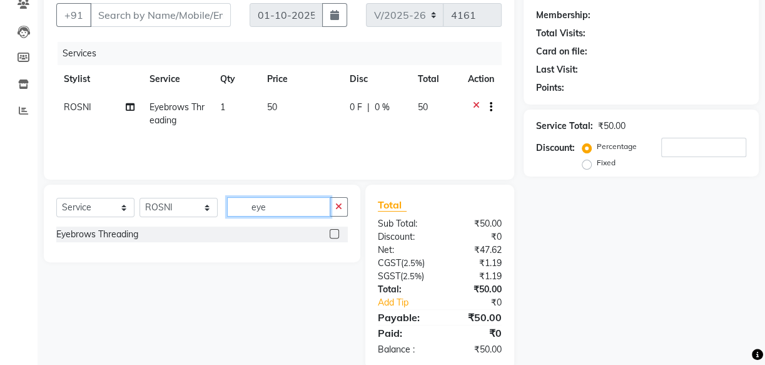
click at [273, 206] on input "eye" at bounding box center [278, 206] width 103 height 19
type input "e"
type input "lay"
click at [333, 231] on label at bounding box center [333, 233] width 9 height 9
click at [333, 231] on input "checkbox" at bounding box center [333, 234] width 8 height 8
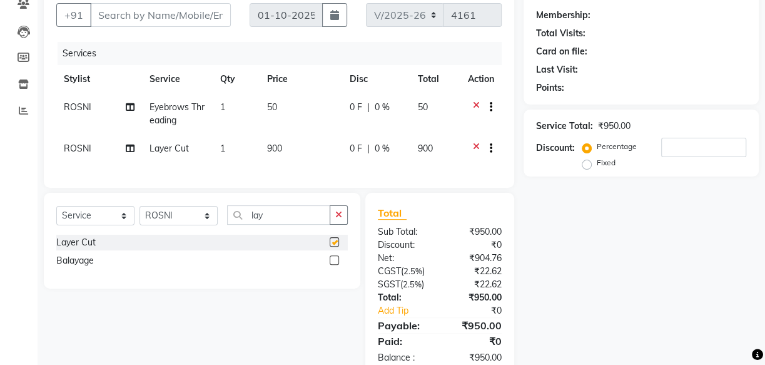
checkbox input "false"
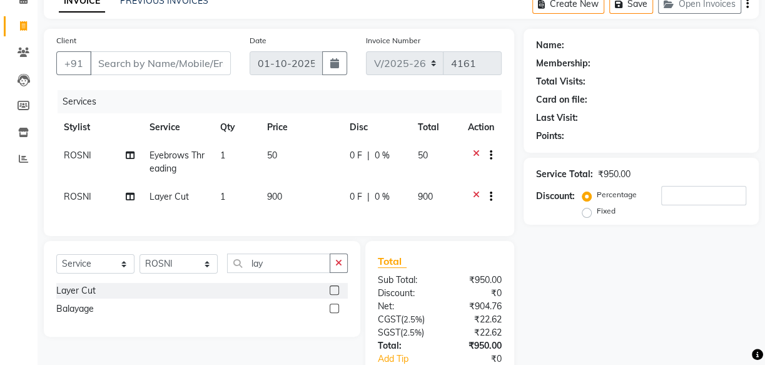
scroll to position [0, 0]
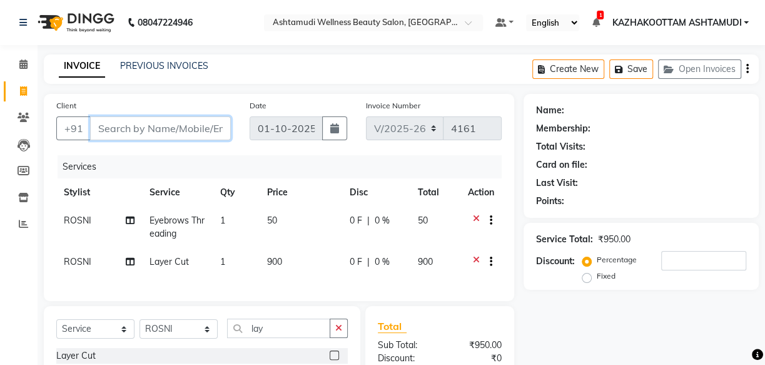
click at [94, 126] on input "Client" at bounding box center [160, 128] width 141 height 24
type input "8"
type input "0"
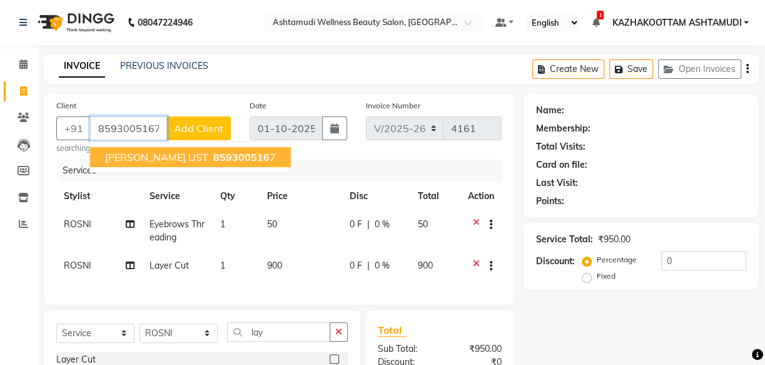
type input "8593005167"
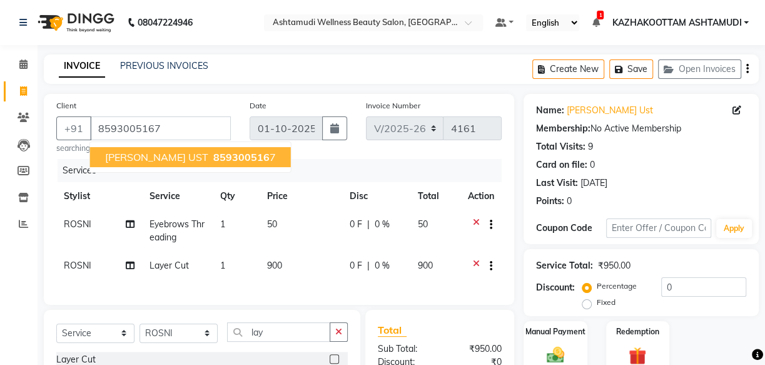
click at [213, 156] on span "859300516" at bounding box center [241, 157] width 56 height 13
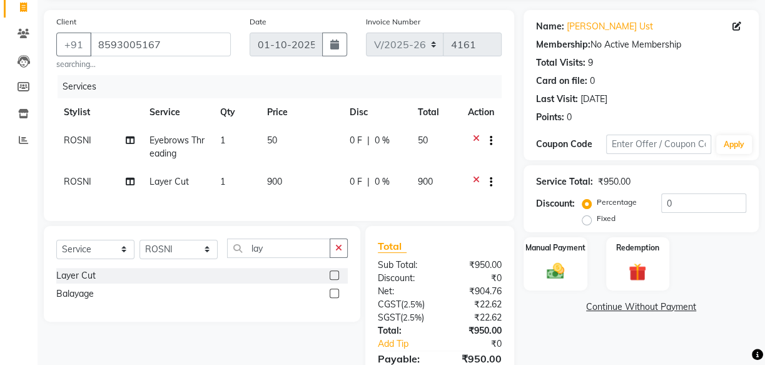
scroll to position [56, 0]
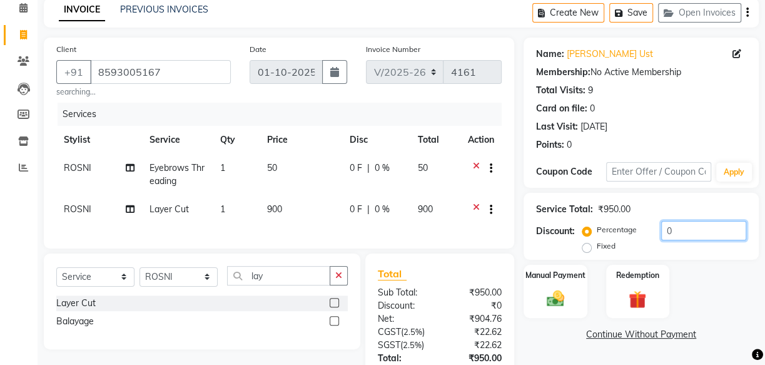
click at [661, 228] on input "0" at bounding box center [703, 230] width 85 height 19
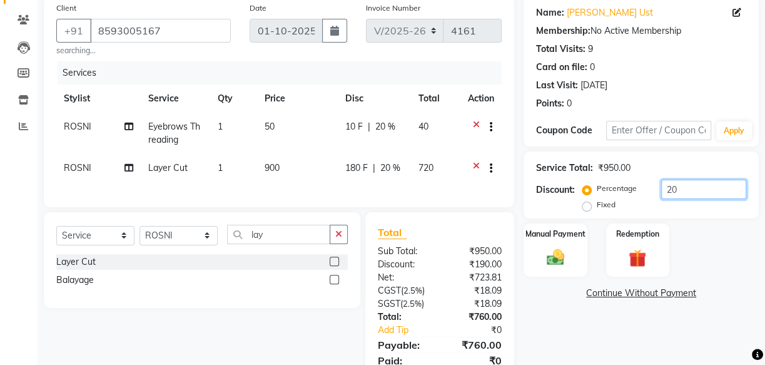
scroll to position [156, 0]
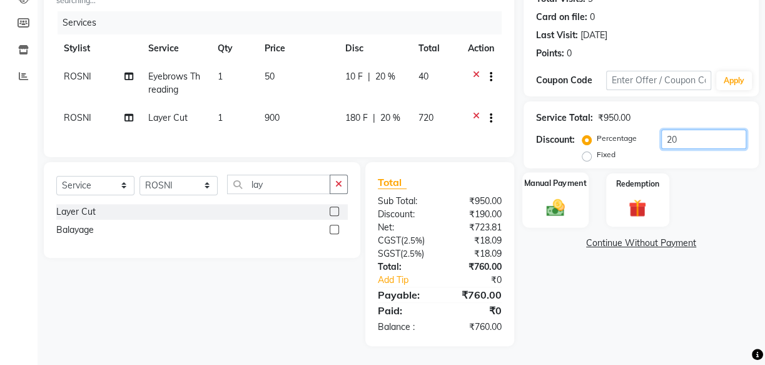
type input "20"
click at [554, 196] on img at bounding box center [555, 206] width 30 height 21
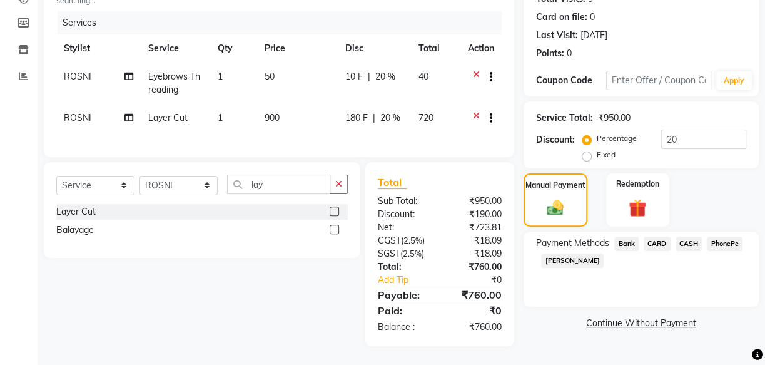
click at [717, 236] on span "PhonePe" at bounding box center [724, 243] width 36 height 14
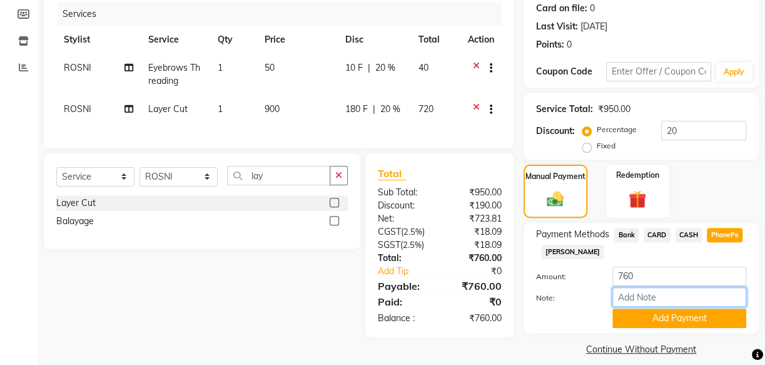
click at [662, 298] on input "Note:" at bounding box center [679, 296] width 134 height 19
type input "soorya"
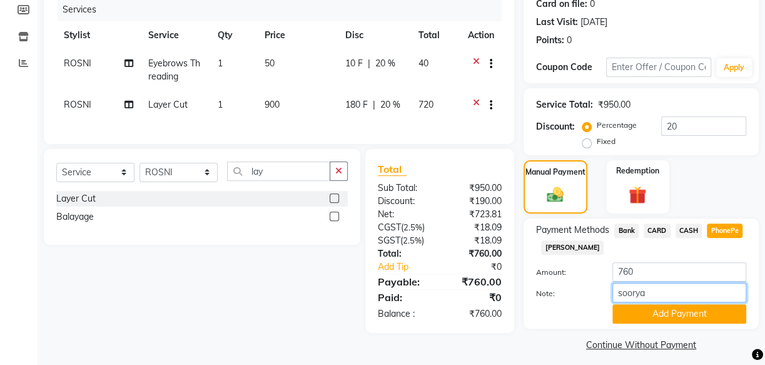
scroll to position [169, 0]
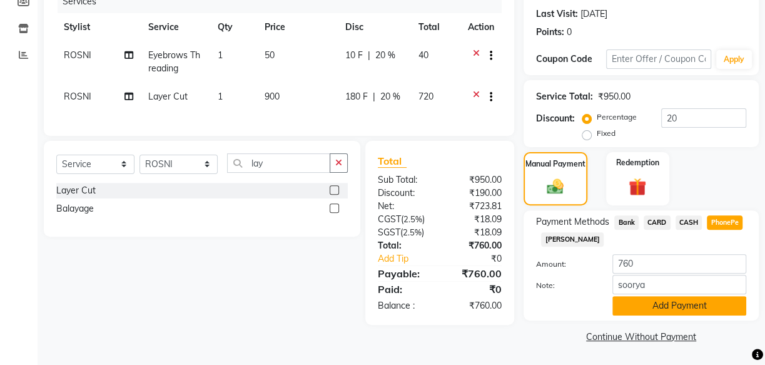
click at [683, 303] on button "Add Payment" at bounding box center [679, 305] width 134 height 19
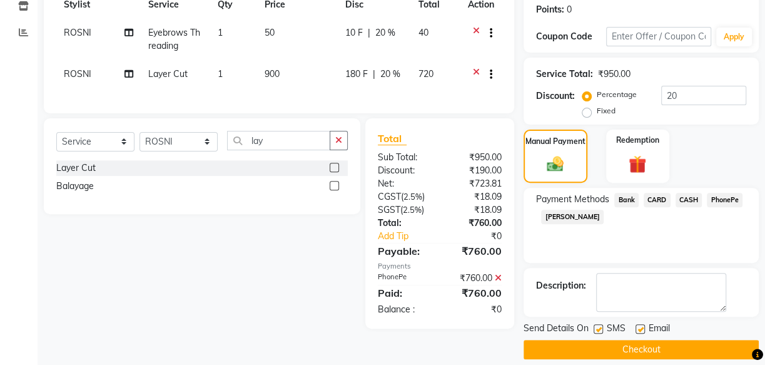
scroll to position [204, 0]
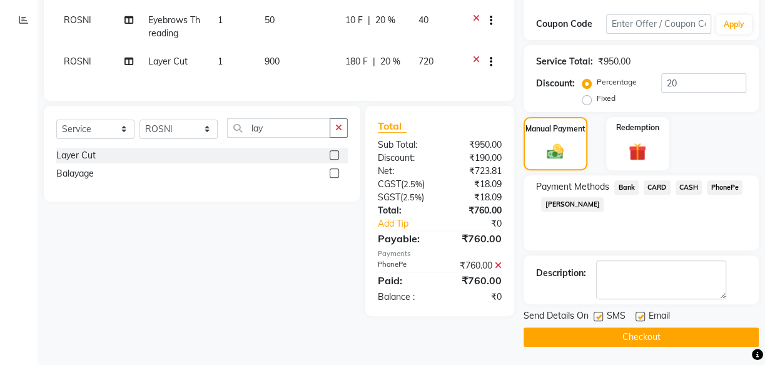
click at [597, 313] on label at bounding box center [597, 315] width 9 height 9
click at [597, 313] on input "checkbox" at bounding box center [597, 317] width 8 height 8
checkbox input "false"
click at [640, 314] on label at bounding box center [639, 315] width 9 height 9
click at [640, 314] on input "checkbox" at bounding box center [639, 317] width 8 height 8
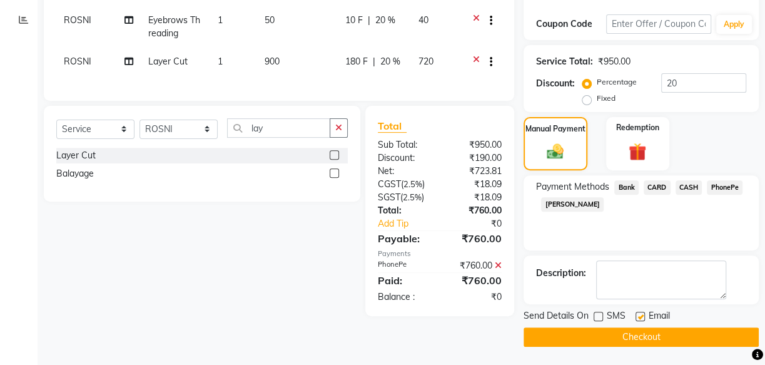
checkbox input "false"
click at [687, 333] on button "Checkout" at bounding box center [640, 336] width 235 height 19
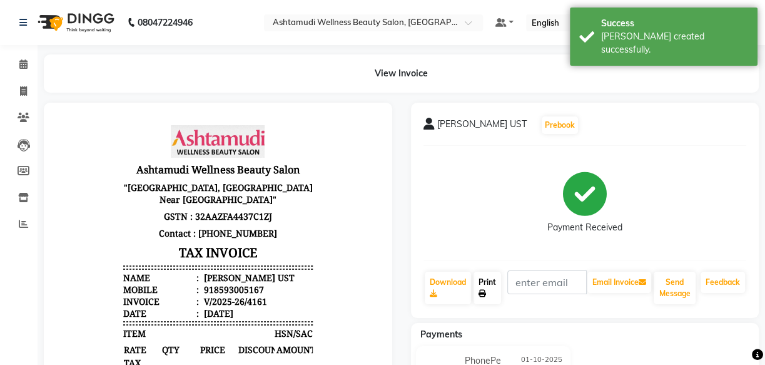
click at [484, 285] on link "Print" at bounding box center [487, 287] width 28 height 33
click at [24, 61] on icon at bounding box center [23, 63] width 8 height 9
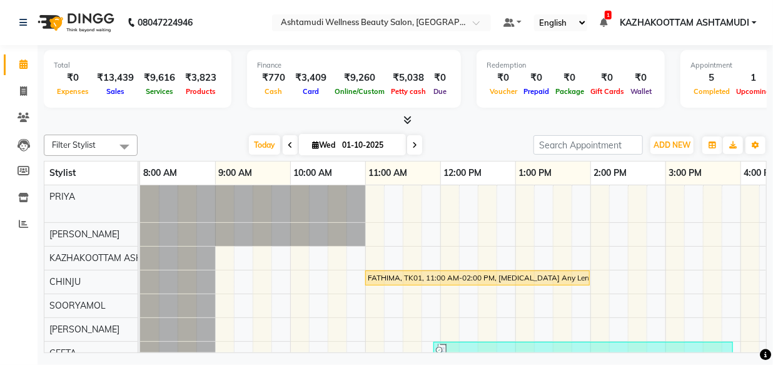
click at [408, 118] on icon at bounding box center [408, 119] width 8 height 9
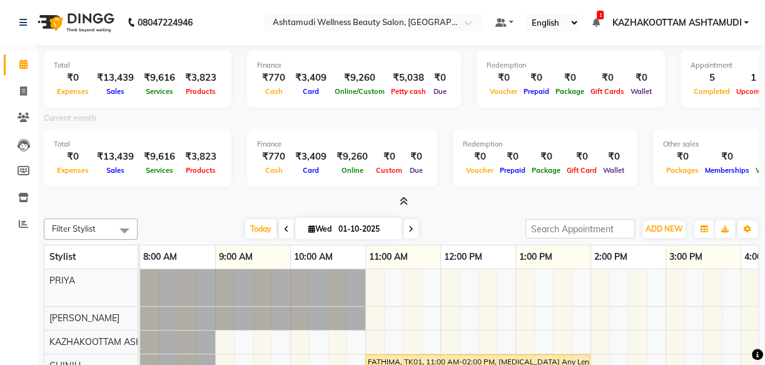
click at [403, 201] on icon at bounding box center [404, 200] width 8 height 9
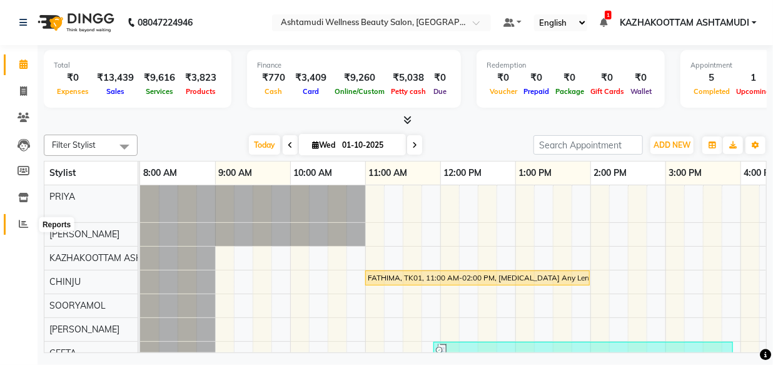
click at [22, 224] on icon at bounding box center [23, 223] width 9 height 9
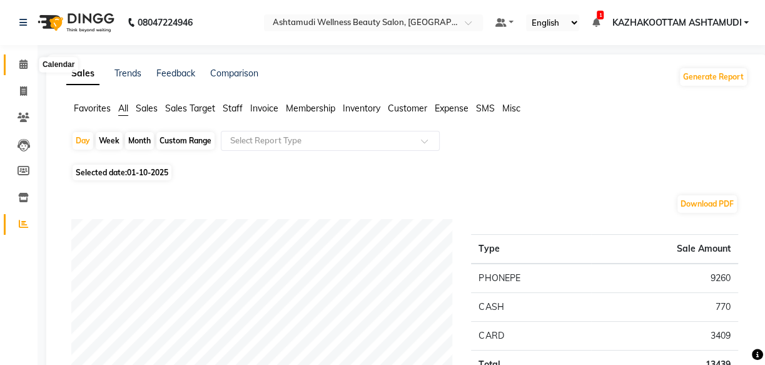
click at [27, 65] on icon at bounding box center [23, 63] width 8 height 9
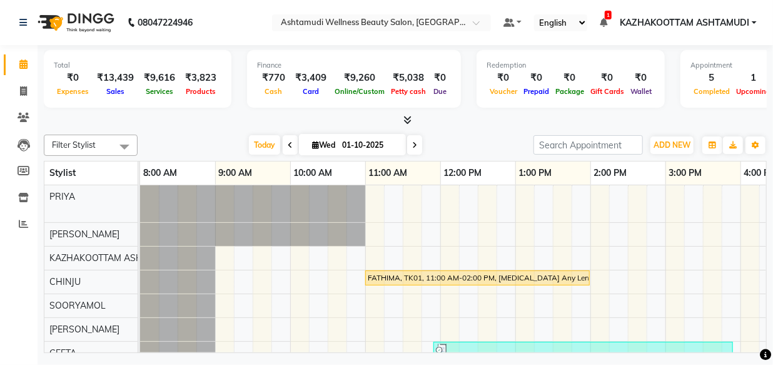
click at [406, 119] on icon at bounding box center [408, 119] width 8 height 9
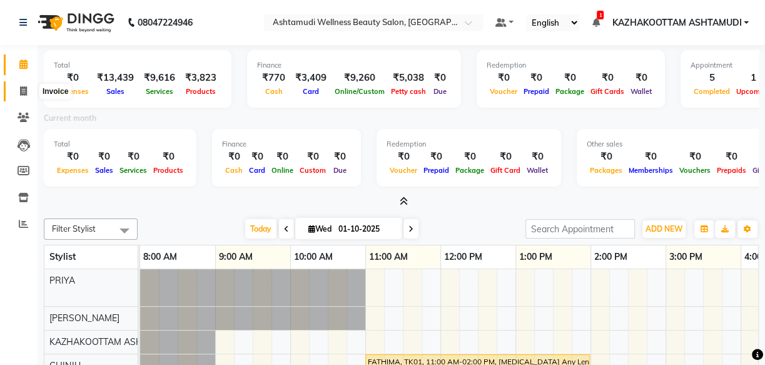
click at [26, 86] on icon at bounding box center [23, 90] width 7 height 9
select select "4662"
select select "service"
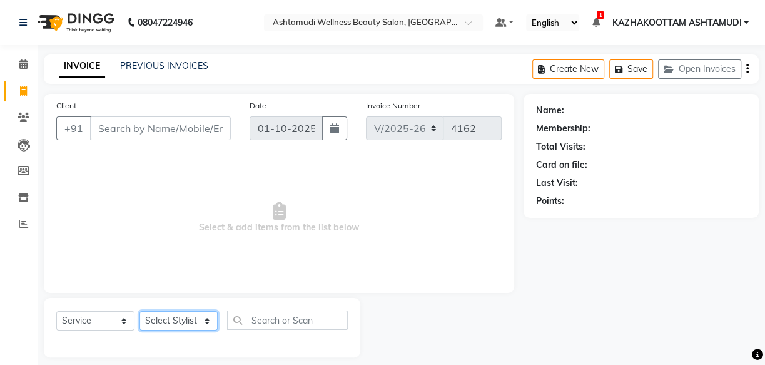
click at [194, 323] on select "Select Stylist Arya CHINJU GEETA KAZHAKOOTTAM ASHTAMUDI KRISHNA [PERSON_NAME] […" at bounding box center [178, 320] width 78 height 19
select select "27414"
click at [139, 311] on select "Select Stylist Arya CHINJU GEETA KAZHAKOOTTAM ASHTAMUDI KRISHNA [PERSON_NAME] […" at bounding box center [178, 320] width 78 height 19
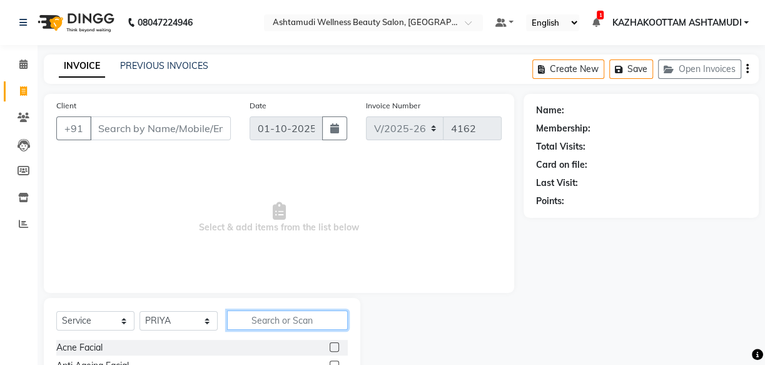
click at [268, 319] on input "text" at bounding box center [287, 319] width 121 height 19
type input "eb"
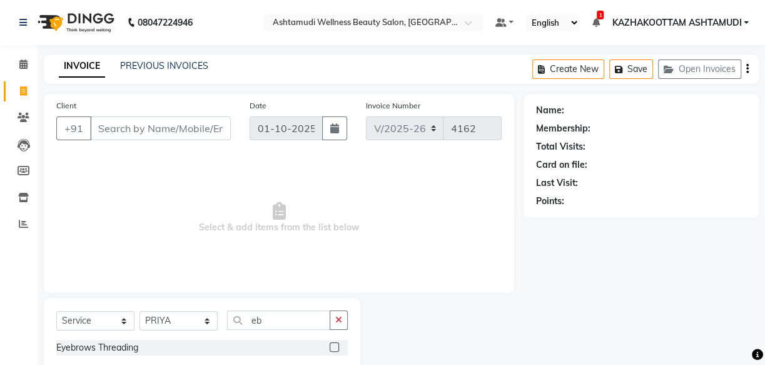
click at [336, 349] on label at bounding box center [333, 346] width 9 height 9
click at [336, 349] on input "checkbox" at bounding box center [333, 347] width 8 height 8
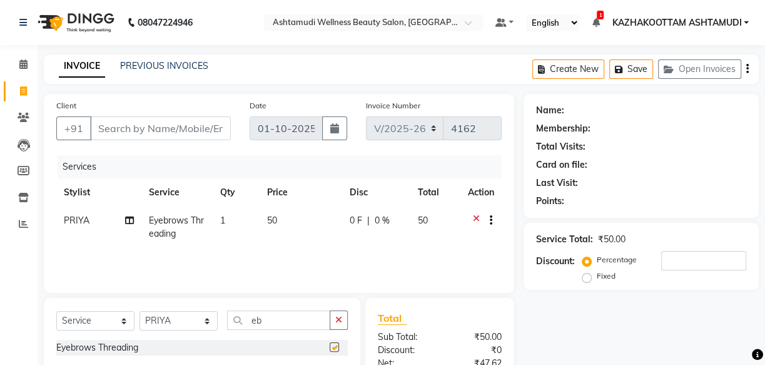
checkbox input "false"
drag, startPoint x: 299, startPoint y: 323, endPoint x: 234, endPoint y: 324, distance: 65.0
click at [234, 324] on input "eb" at bounding box center [278, 319] width 103 height 19
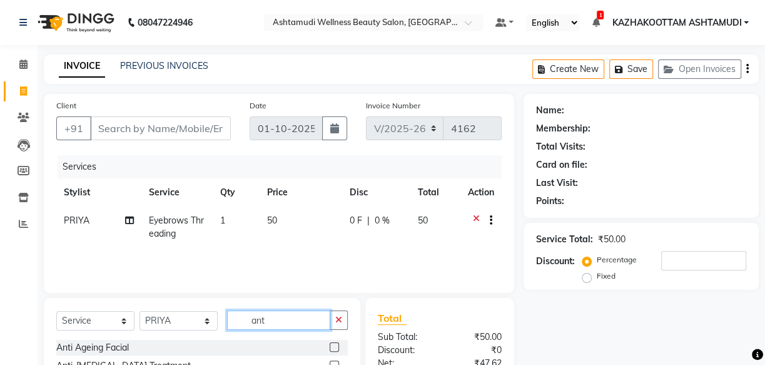
type input "ant"
click at [337, 348] on label at bounding box center [333, 346] width 9 height 9
click at [337, 348] on input "checkbox" at bounding box center [333, 347] width 8 height 8
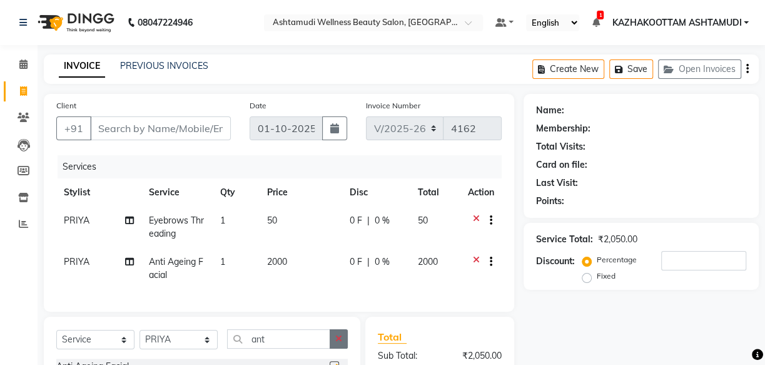
checkbox input "false"
click at [476, 254] on td at bounding box center [480, 268] width 41 height 41
click at [475, 256] on icon at bounding box center [476, 263] width 7 height 16
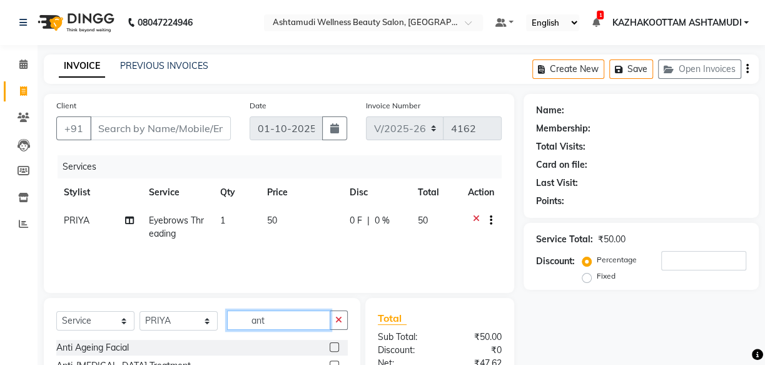
click at [249, 325] on input "ant" at bounding box center [278, 319] width 103 height 19
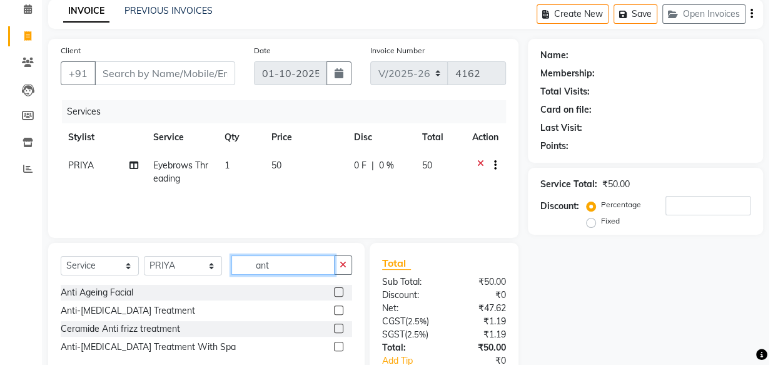
scroll to position [56, 0]
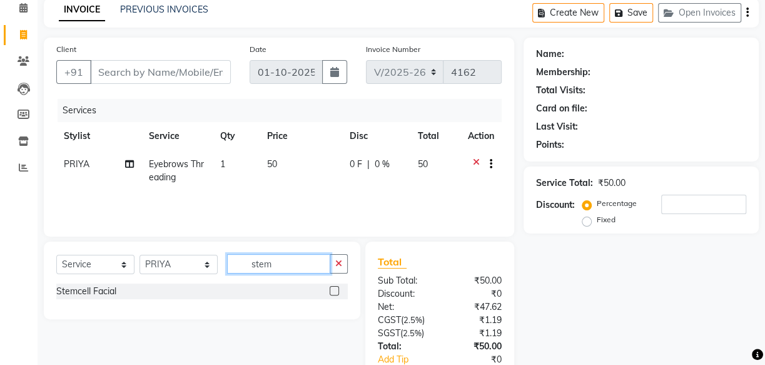
type input "stem"
click at [331, 291] on label at bounding box center [333, 290] width 9 height 9
click at [331, 291] on input "checkbox" at bounding box center [333, 291] width 8 height 8
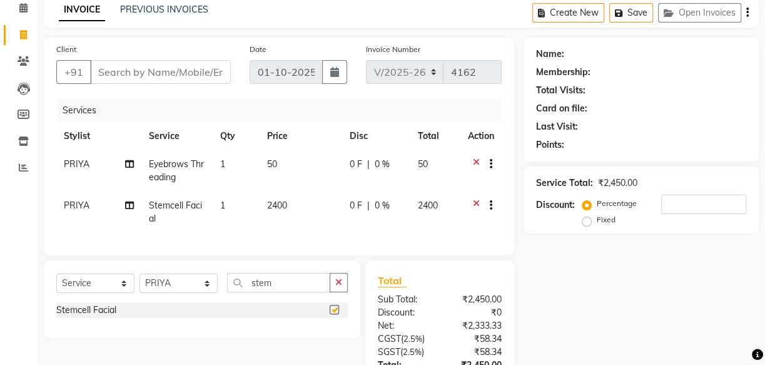
checkbox input "false"
drag, startPoint x: 289, startPoint y: 298, endPoint x: 229, endPoint y: 295, distance: 60.1
click at [229, 292] on input "stem" at bounding box center [278, 282] width 103 height 19
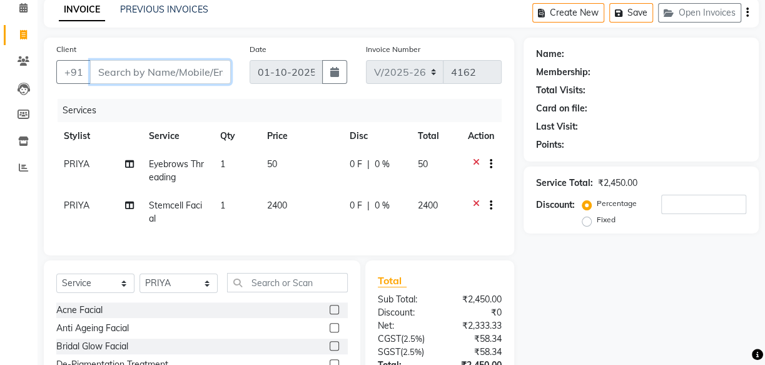
click at [163, 79] on input "Client" at bounding box center [160, 72] width 141 height 24
type input "9"
type input "0"
type input "9995247333"
click at [190, 67] on span "Add Client" at bounding box center [198, 72] width 49 height 13
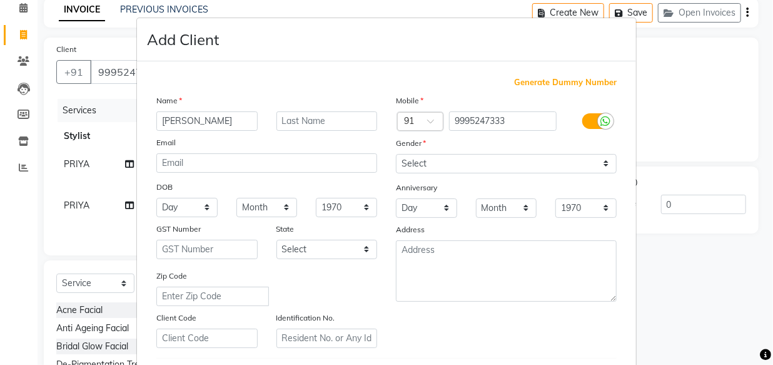
click at [177, 119] on input "[PERSON_NAME]" at bounding box center [206, 120] width 101 height 19
click at [161, 121] on input "[PERSON_NAME]" at bounding box center [206, 120] width 101 height 19
type input "[PERSON_NAME]"
click at [601, 158] on select "Select [DEMOGRAPHIC_DATA] [DEMOGRAPHIC_DATA] Other Prefer Not To Say" at bounding box center [506, 163] width 221 height 19
select select "[DEMOGRAPHIC_DATA]"
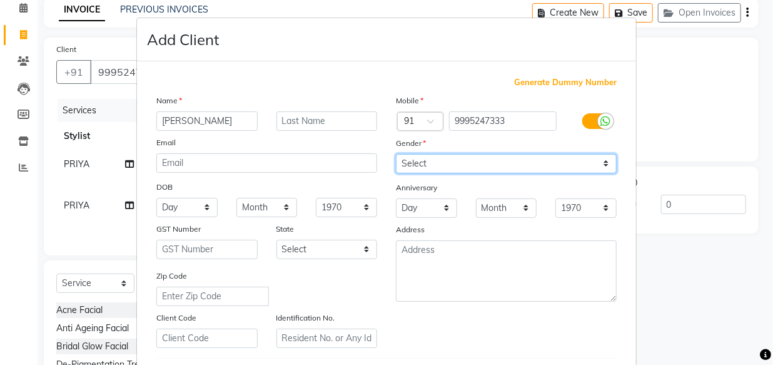
click at [396, 154] on select "Select [DEMOGRAPHIC_DATA] [DEMOGRAPHIC_DATA] Other Prefer Not To Say" at bounding box center [506, 163] width 221 height 19
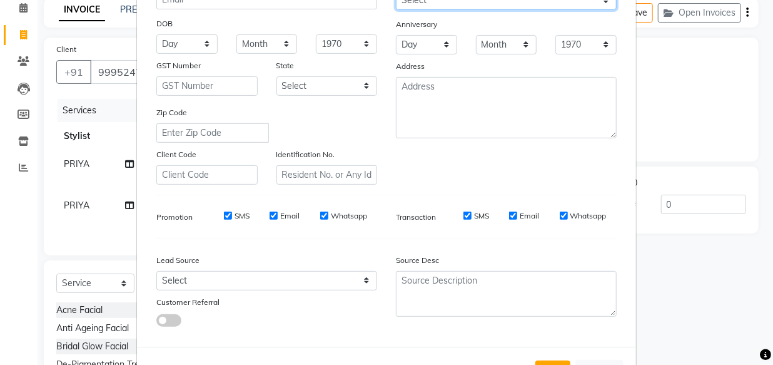
scroll to position [170, 0]
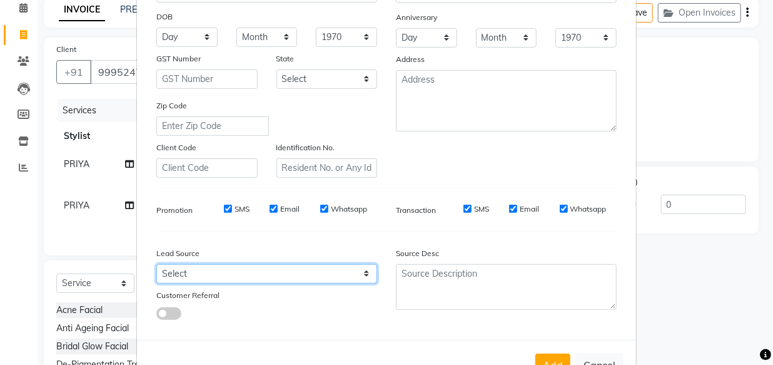
click at [346, 278] on select "Select Walk-in Referral Internet Friend Word of Mouth Advertisement Facebook Ju…" at bounding box center [266, 273] width 221 height 19
select select "31508"
click at [156, 266] on select "Select Walk-in Referral Internet Friend Word of Mouth Advertisement Facebook Ju…" at bounding box center [266, 273] width 221 height 19
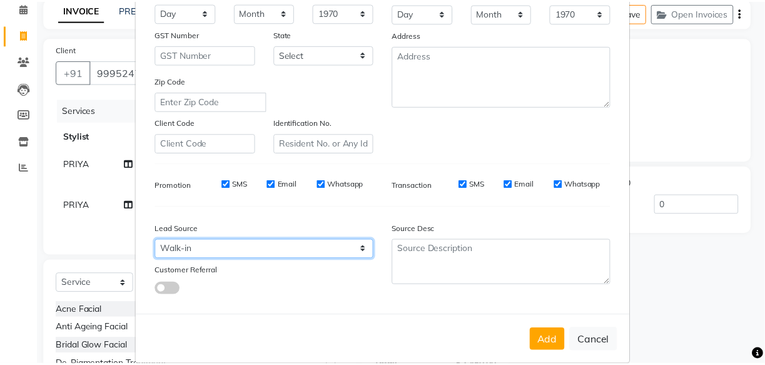
scroll to position [216, 0]
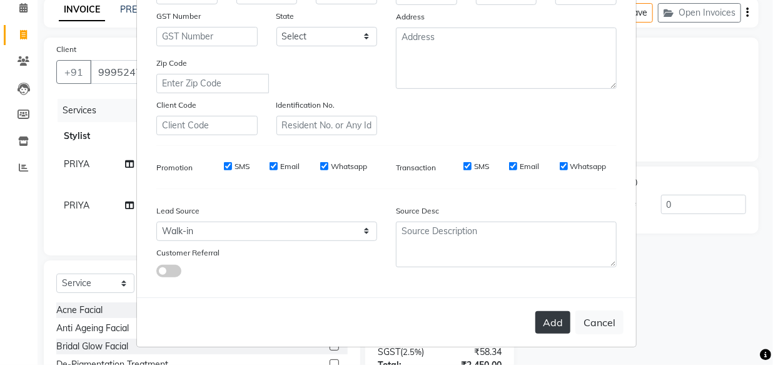
click at [560, 328] on button "Add" at bounding box center [552, 322] width 35 height 23
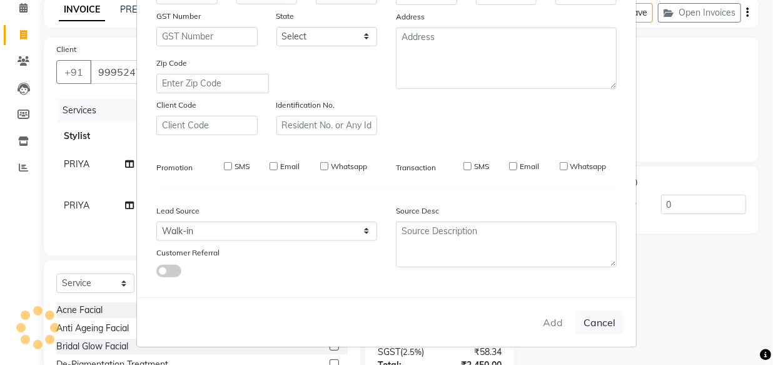
select select
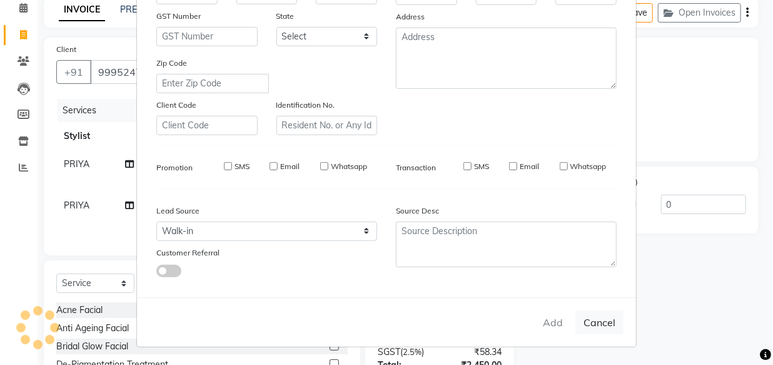
select select
checkbox input "false"
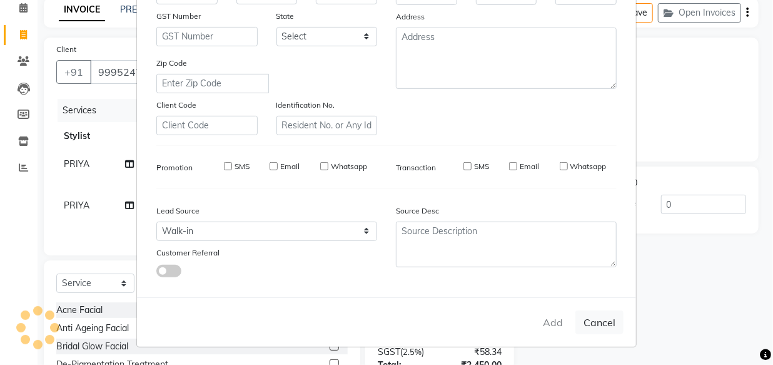
checkbox input "false"
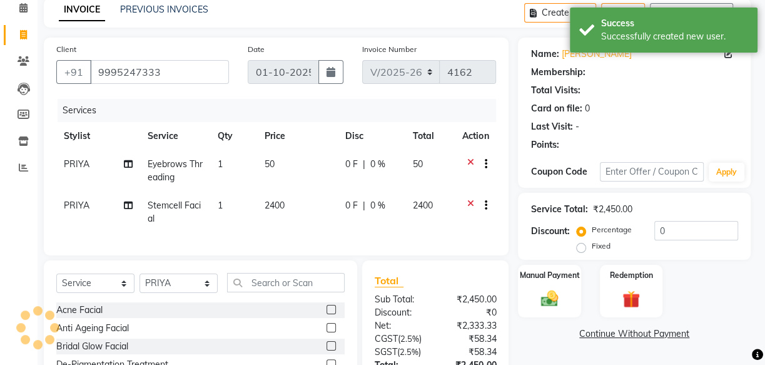
select select "1: Object"
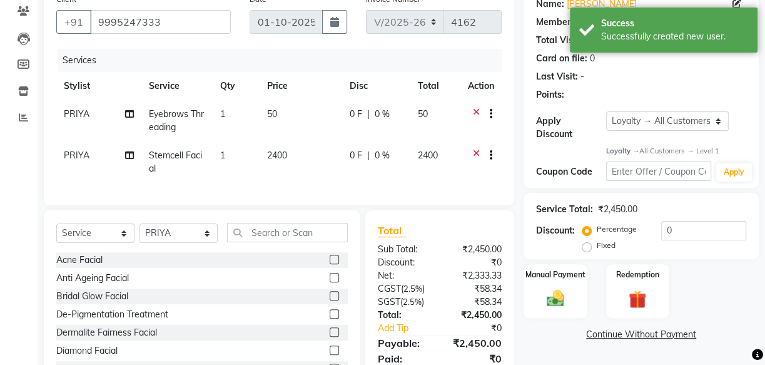
scroll to position [164, 0]
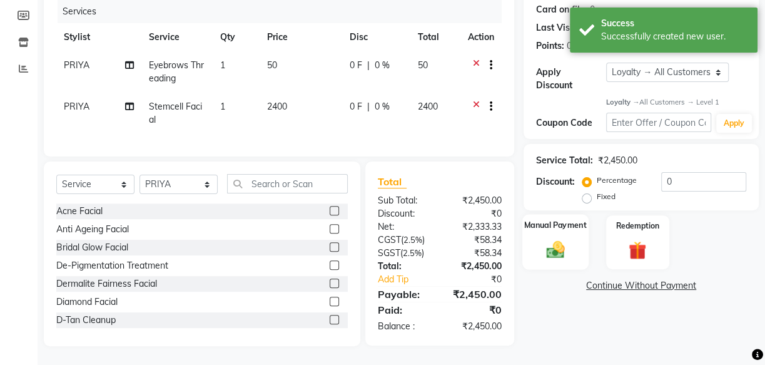
click at [539, 242] on div "Manual Payment" at bounding box center [555, 242] width 66 height 56
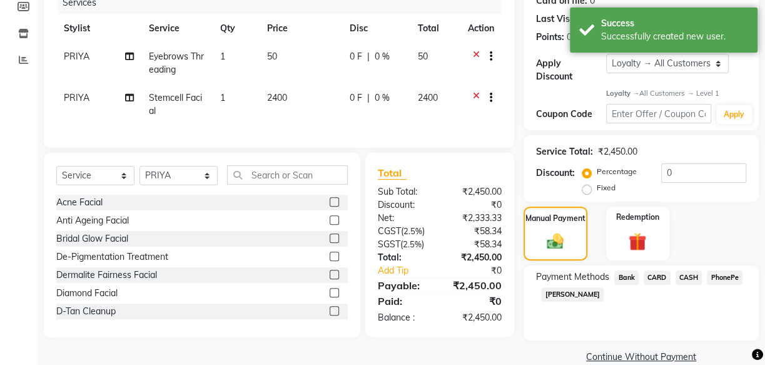
click at [733, 281] on span "PhonePe" at bounding box center [724, 277] width 36 height 14
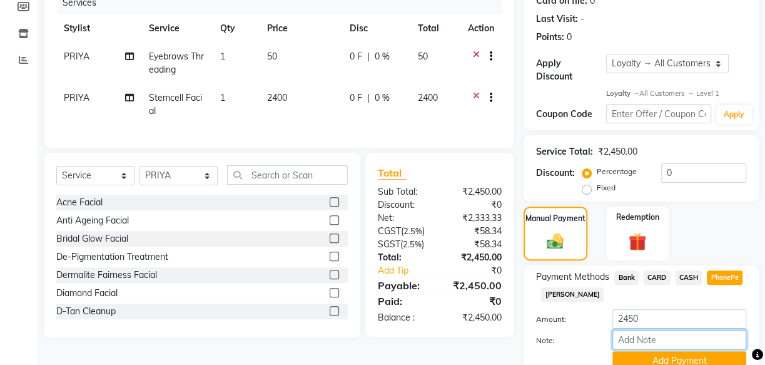
click at [635, 338] on input "Note:" at bounding box center [679, 338] width 134 height 19
type input "[PERSON_NAME]"
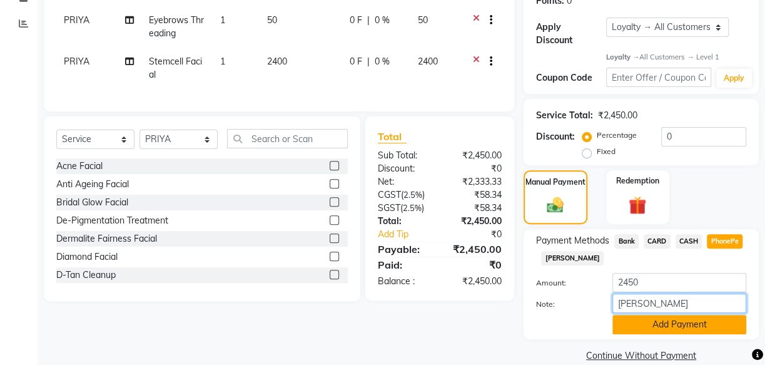
scroll to position [219, 0]
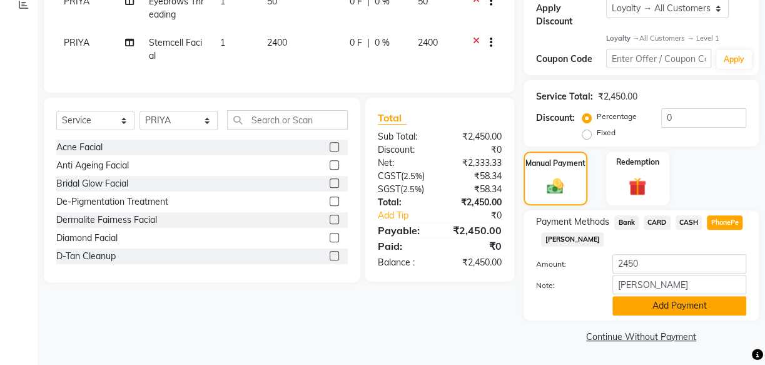
click at [697, 305] on button "Add Payment" at bounding box center [679, 305] width 134 height 19
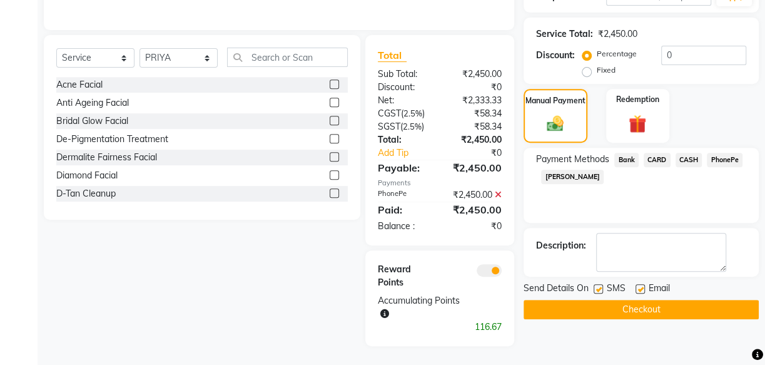
scroll to position [290, 0]
click at [598, 284] on label at bounding box center [597, 288] width 9 height 9
click at [598, 285] on input "checkbox" at bounding box center [597, 289] width 8 height 8
checkbox input "false"
click at [641, 284] on label at bounding box center [639, 288] width 9 height 9
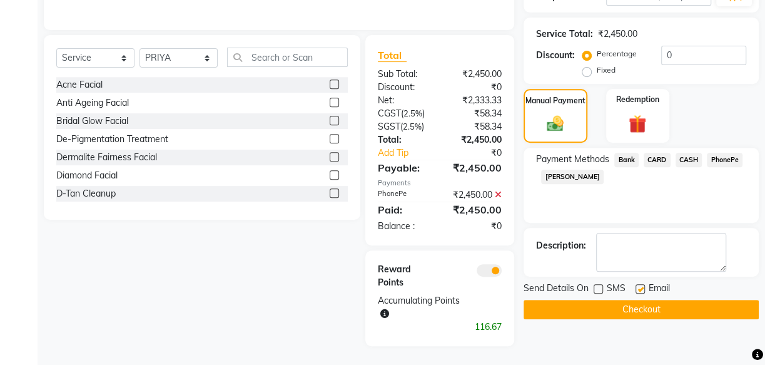
click at [641, 285] on input "checkbox" at bounding box center [639, 289] width 8 height 8
checkbox input "false"
click at [642, 299] on button "Checkout" at bounding box center [640, 308] width 235 height 19
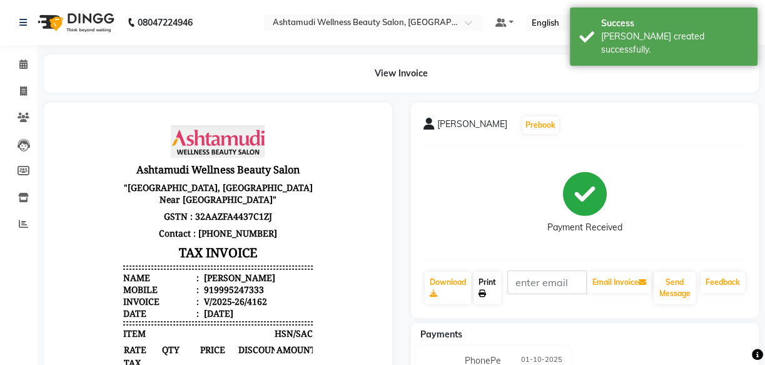
click at [490, 283] on link "Print" at bounding box center [487, 287] width 28 height 33
drag, startPoint x: 679, startPoint y: 274, endPoint x: 663, endPoint y: 277, distance: 15.9
click at [679, 274] on button "Send Message" at bounding box center [674, 287] width 42 height 33
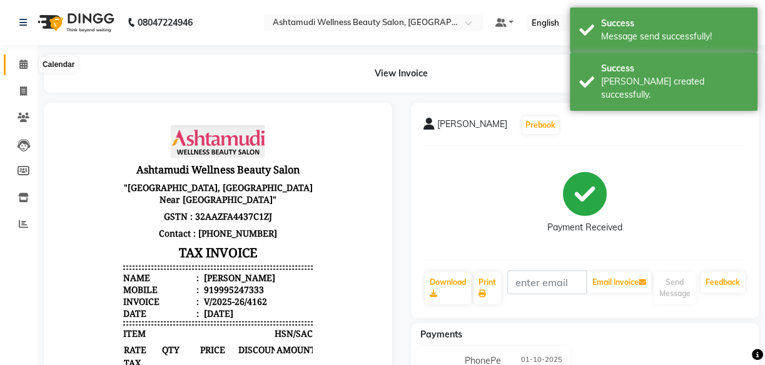
click at [29, 64] on span at bounding box center [24, 65] width 22 height 14
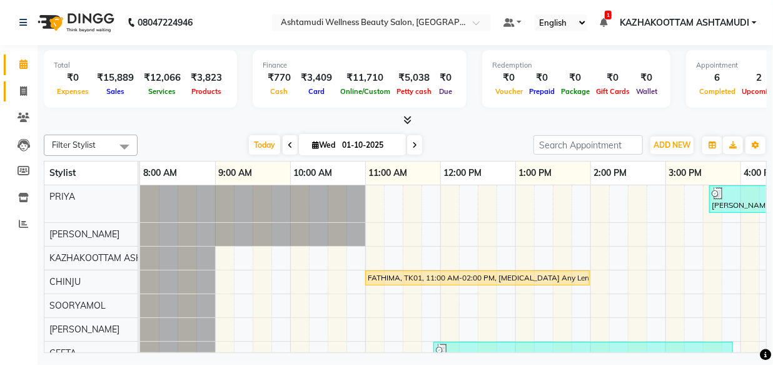
click at [20, 93] on icon at bounding box center [23, 90] width 7 height 9
select select "service"
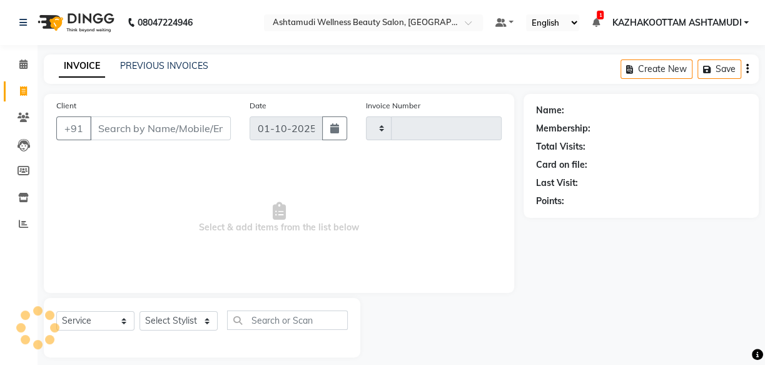
type input "4163"
select select "4662"
click at [191, 323] on select "Select Stylist Arya CHINJU GEETA KAZHAKOOTTAM ASHTAMUDI KRISHNA [PERSON_NAME] […" at bounding box center [178, 320] width 78 height 19
select select "28048"
click at [139, 311] on select "Select Stylist Arya CHINJU GEETA KAZHAKOOTTAM ASHTAMUDI KRISHNA [PERSON_NAME] […" at bounding box center [178, 320] width 78 height 19
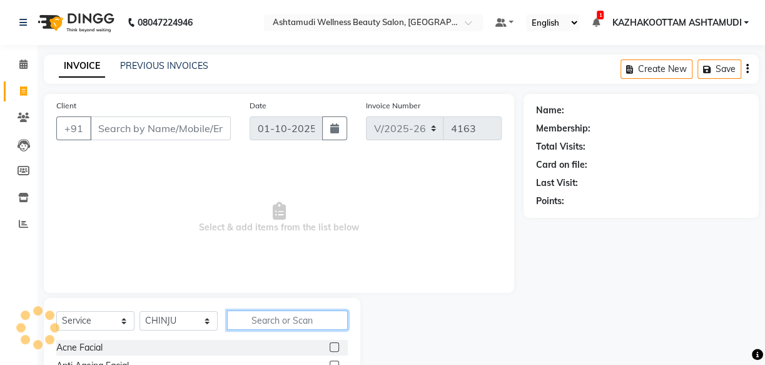
click at [258, 318] on input "text" at bounding box center [287, 319] width 121 height 19
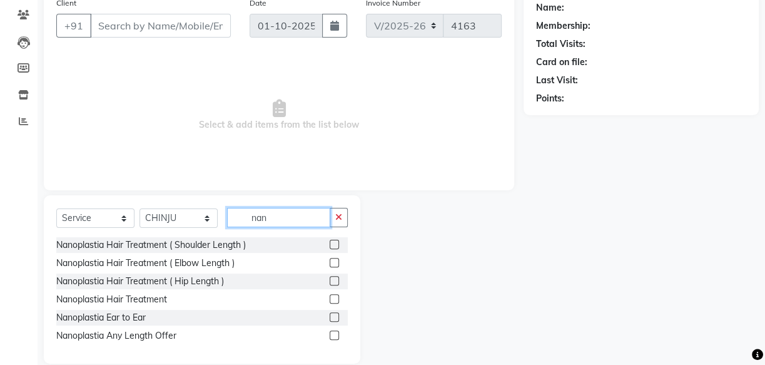
scroll to position [113, 0]
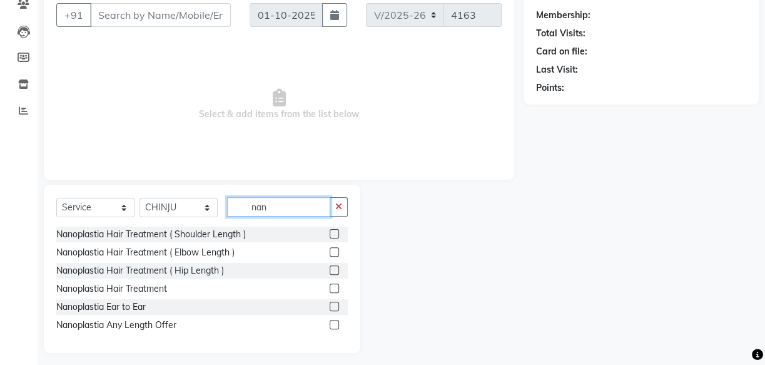
type input "nan"
click at [332, 324] on label at bounding box center [333, 323] width 9 height 9
click at [332, 324] on input "checkbox" at bounding box center [333, 325] width 8 height 8
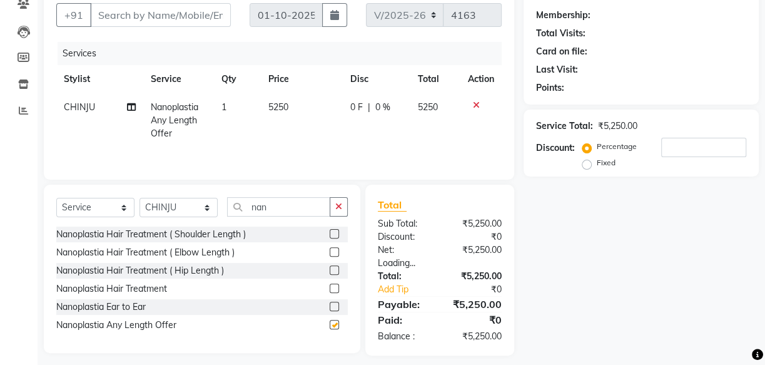
checkbox input "false"
drag, startPoint x: 271, startPoint y: 204, endPoint x: 232, endPoint y: 206, distance: 38.8
click at [232, 206] on input "nan" at bounding box center [278, 206] width 103 height 19
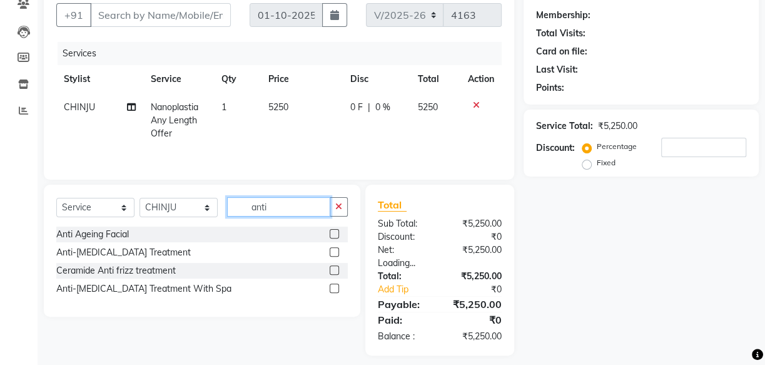
type input "anti"
click at [333, 250] on label at bounding box center [333, 251] width 9 height 9
click at [333, 250] on input "checkbox" at bounding box center [333, 252] width 8 height 8
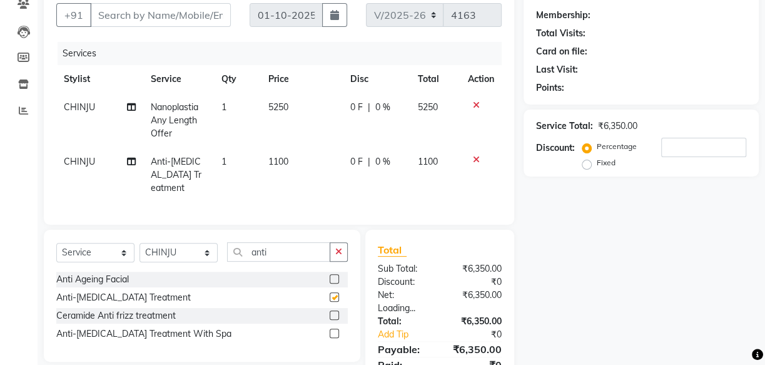
checkbox input "false"
drag, startPoint x: 299, startPoint y: 251, endPoint x: 188, endPoint y: 226, distance: 114.7
click at [184, 229] on div "Select Service Product Membership Package Voucher Prepaid Gift Card Select Styl…" at bounding box center [202, 295] width 316 height 132
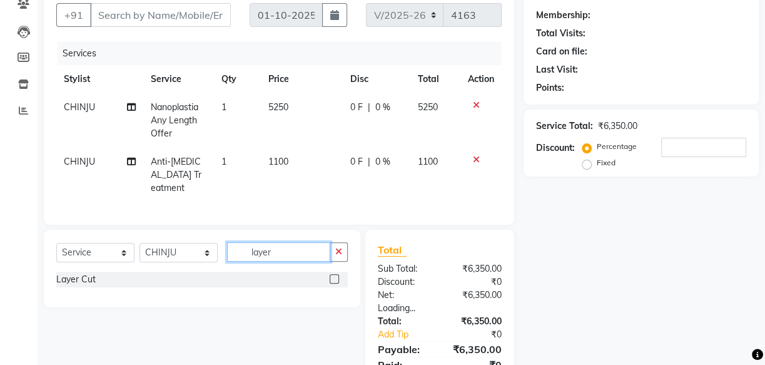
type input "layer"
click at [338, 274] on label at bounding box center [333, 278] width 9 height 9
click at [338, 275] on input "checkbox" at bounding box center [333, 279] width 8 height 8
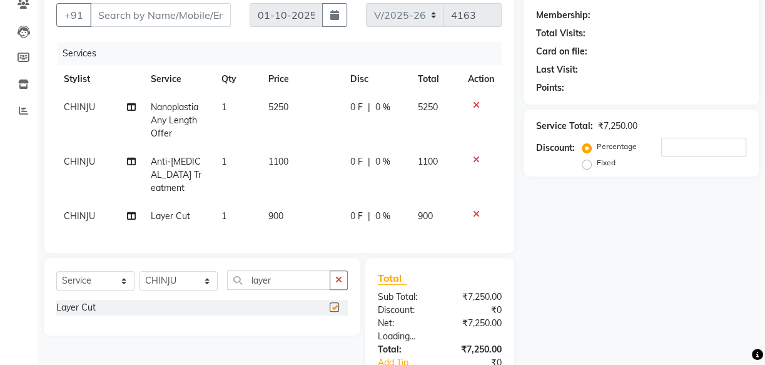
checkbox input "false"
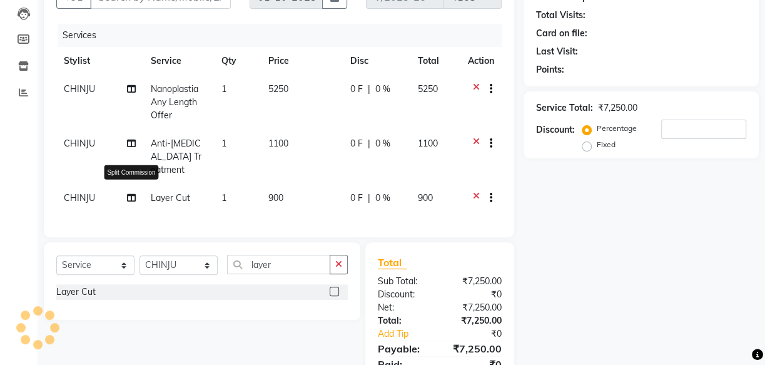
scroll to position [78, 0]
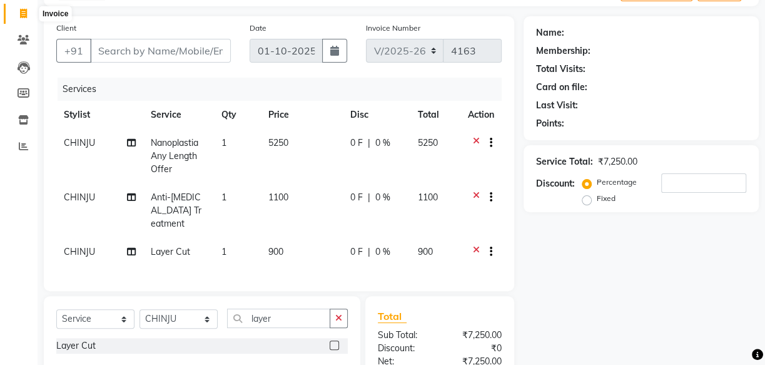
click at [25, 14] on icon at bounding box center [23, 13] width 7 height 9
select select "service"
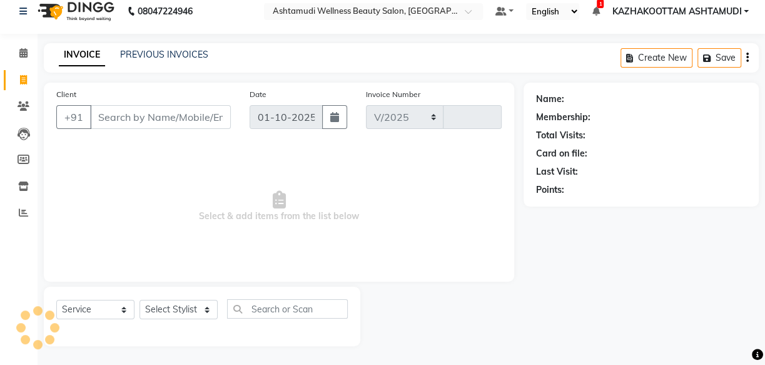
scroll to position [12, 0]
select select "4662"
type input "4163"
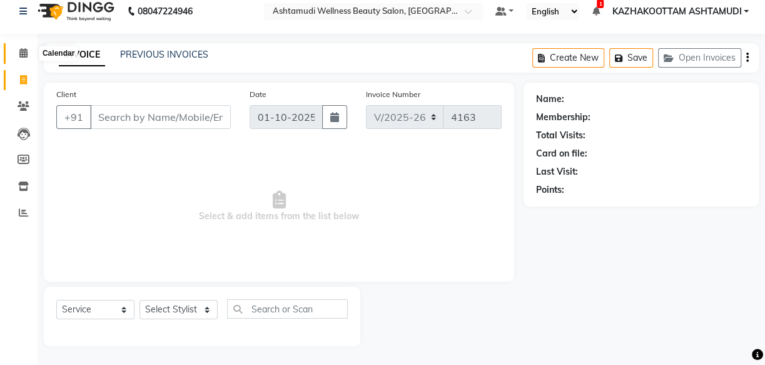
click at [16, 53] on span at bounding box center [24, 53] width 22 height 14
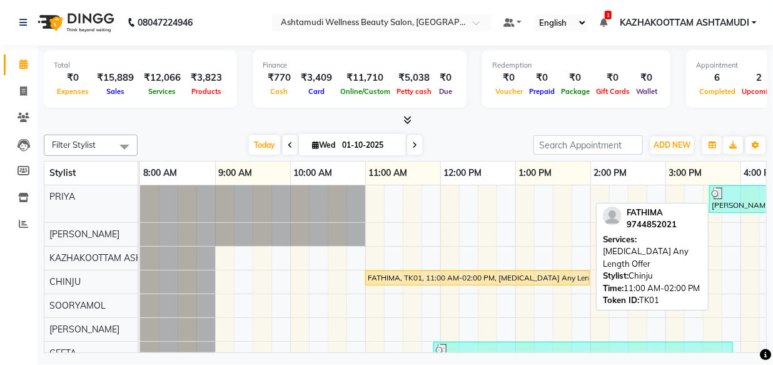
click at [485, 278] on div "FATHIMA, TK01, 11:00 AM-02:00 PM, [MEDICAL_DATA] Any Length Offer" at bounding box center [477, 277] width 222 height 11
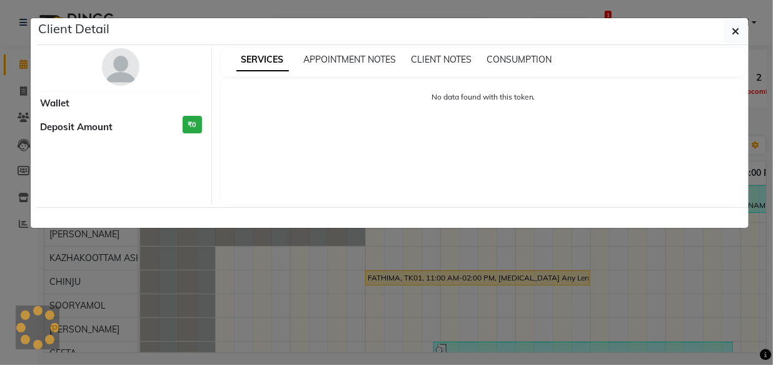
select select "1"
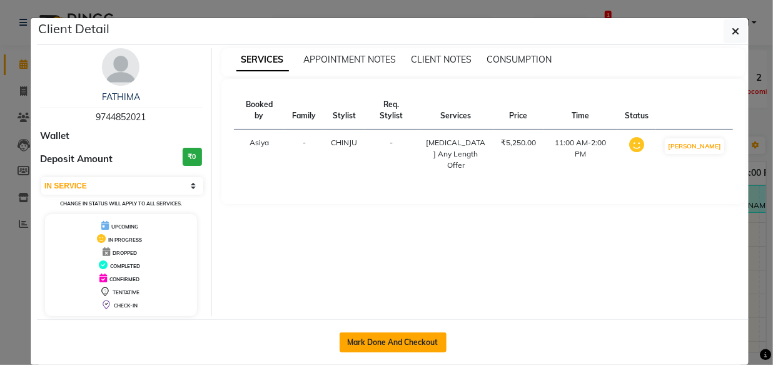
click at [387, 344] on button "Mark Done And Checkout" at bounding box center [392, 342] width 107 height 20
select select "service"
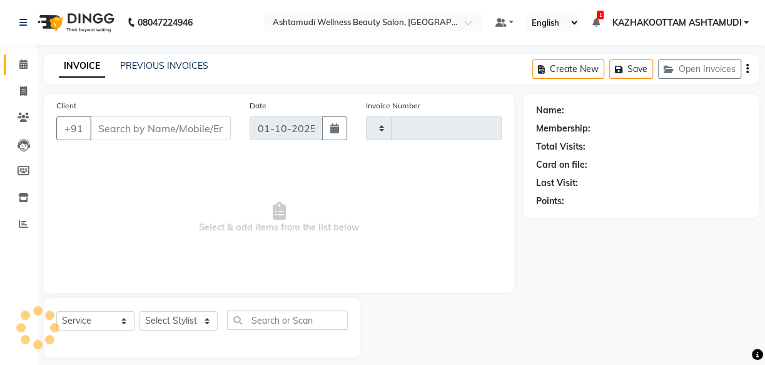
type input "4163"
select select "4662"
type input "9744852021"
select select "28048"
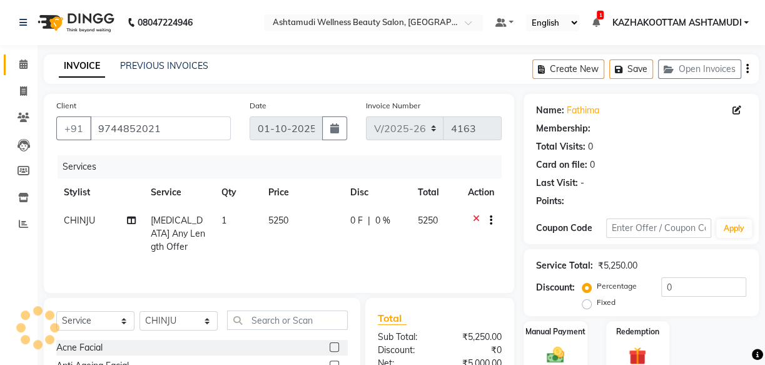
select select "1: Object"
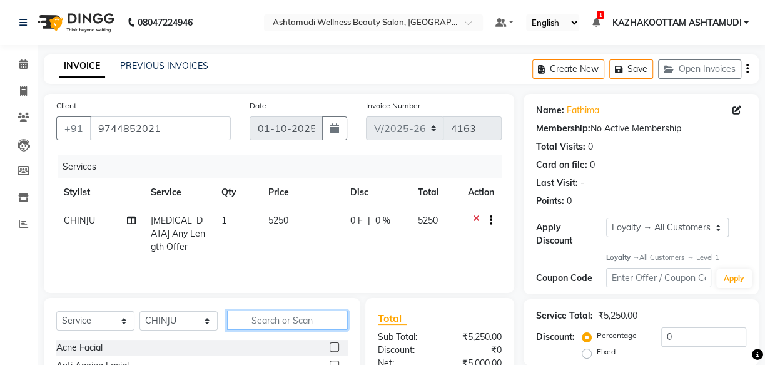
click at [291, 323] on input "text" at bounding box center [287, 319] width 121 height 19
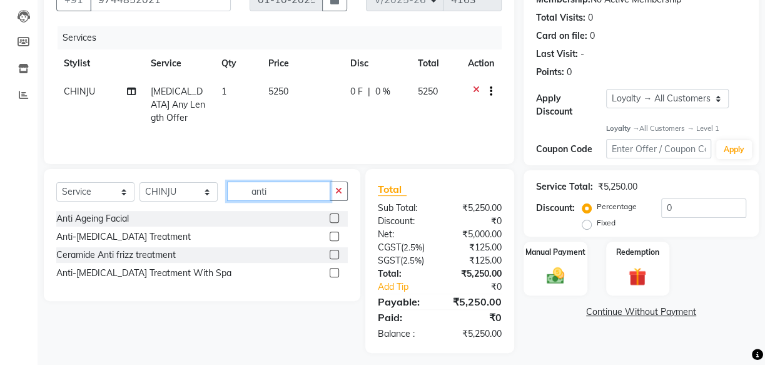
scroll to position [136, 0]
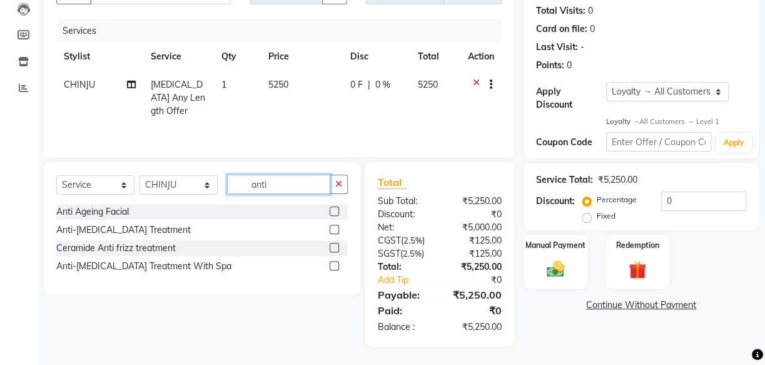
type input "anti"
click at [332, 226] on label at bounding box center [333, 228] width 9 height 9
click at [332, 226] on input "checkbox" at bounding box center [333, 230] width 8 height 8
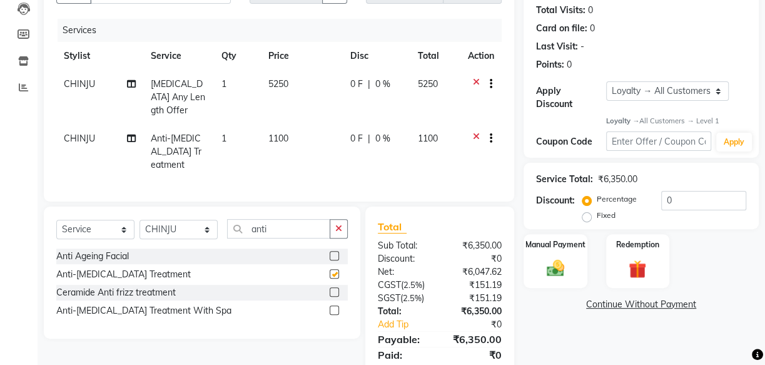
checkbox input "false"
drag, startPoint x: 288, startPoint y: 217, endPoint x: 175, endPoint y: 205, distance: 113.2
click at [175, 219] on div "Select Service Product Membership Package Voucher Prepaid Gift Card Select Styl…" at bounding box center [201, 233] width 291 height 29
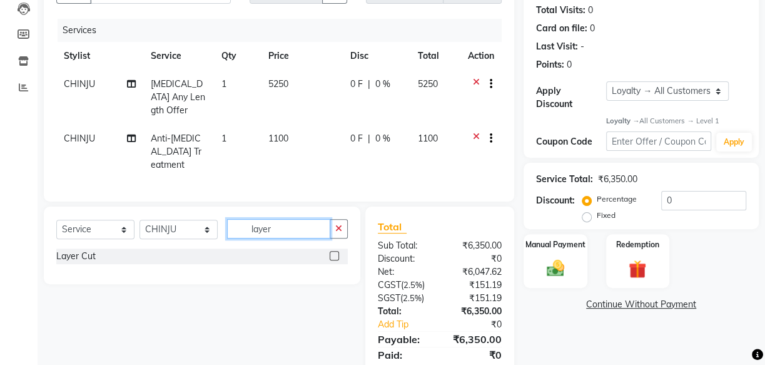
type input "layer"
click at [338, 251] on label at bounding box center [333, 255] width 9 height 9
click at [338, 252] on input "checkbox" at bounding box center [333, 256] width 8 height 8
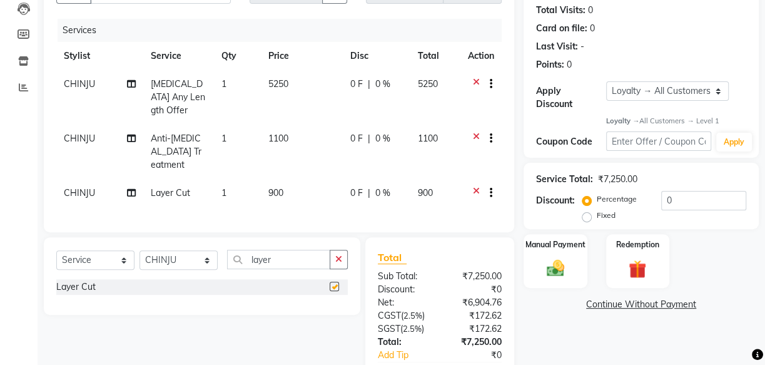
checkbox input "false"
click at [126, 250] on select "Select Service Product Membership Package Voucher Prepaid Gift Card" at bounding box center [95, 259] width 78 height 19
select select "product"
click at [56, 250] on select "Select Service Product Membership Package Voucher Prepaid Gift Card" at bounding box center [95, 259] width 78 height 19
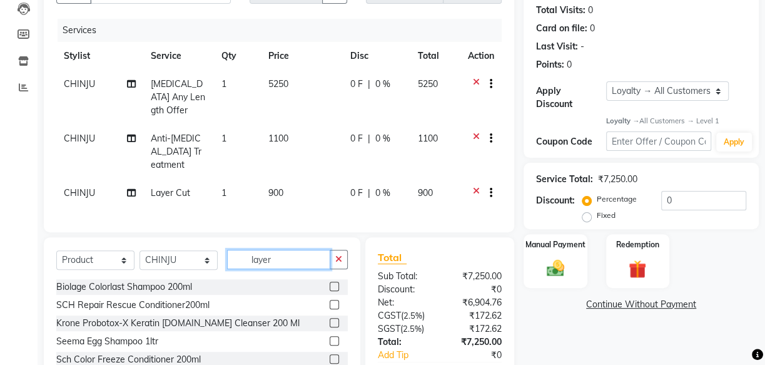
drag, startPoint x: 284, startPoint y: 248, endPoint x: 196, endPoint y: 236, distance: 89.0
click at [196, 249] on div "Select Service Product Membership Package Voucher Prepaid Gift Card Select Styl…" at bounding box center [201, 263] width 291 height 29
type input "8902979004985"
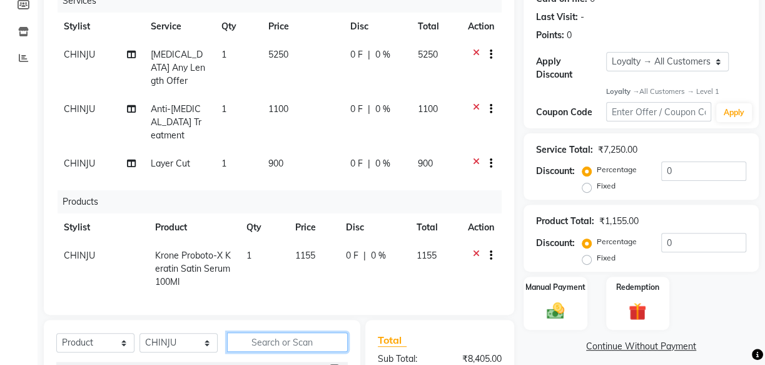
scroll to position [193, 0]
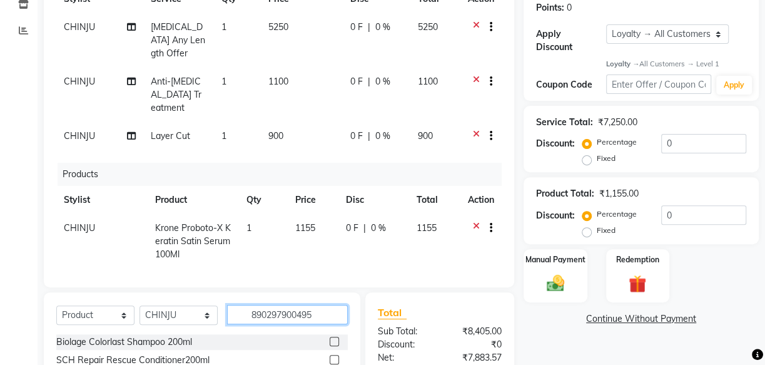
type input "8902979004954"
type input "8902979004947"
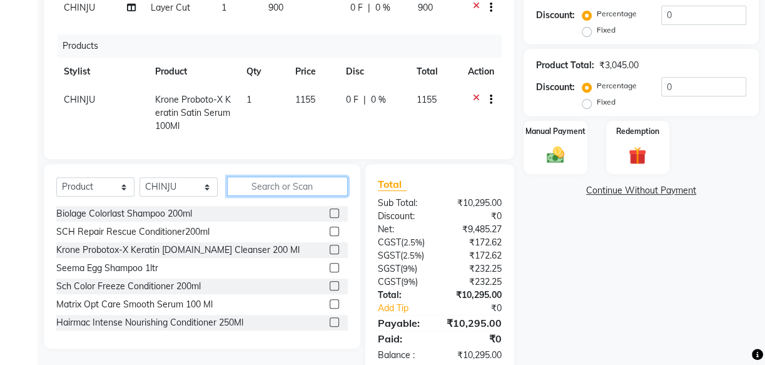
scroll to position [294, 0]
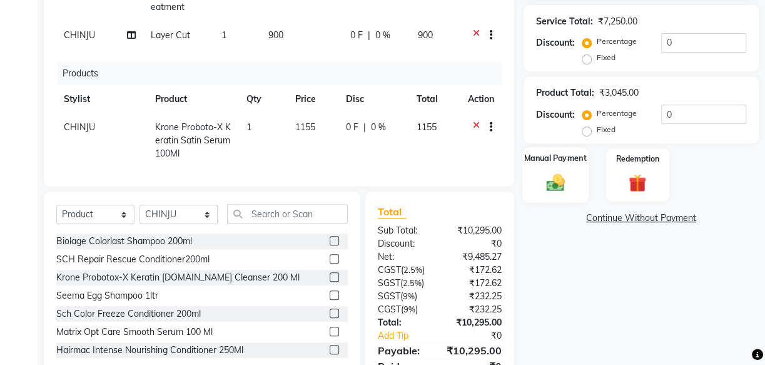
click at [552, 178] on img at bounding box center [555, 182] width 30 height 21
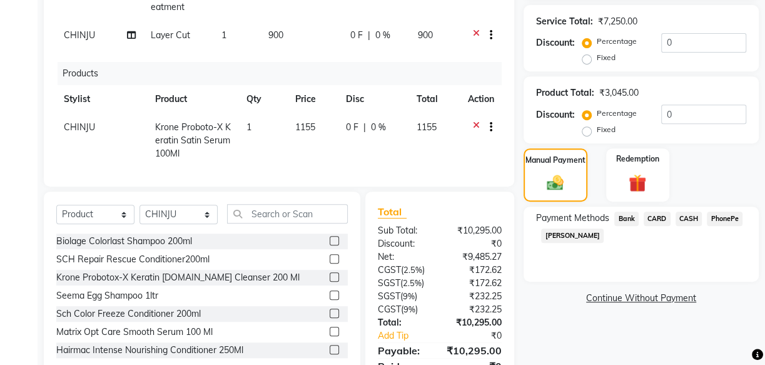
click at [725, 217] on span "PhonePe" at bounding box center [724, 218] width 36 height 14
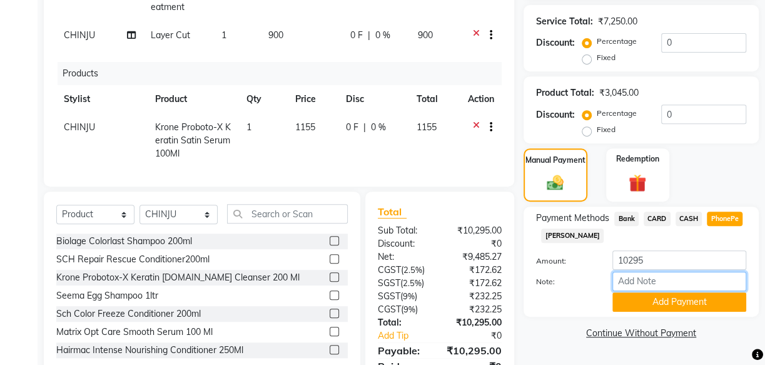
click at [663, 281] on input "Note:" at bounding box center [679, 280] width 134 height 19
type input "10000"
click at [720, 299] on button "Add Payment" at bounding box center [679, 301] width 134 height 19
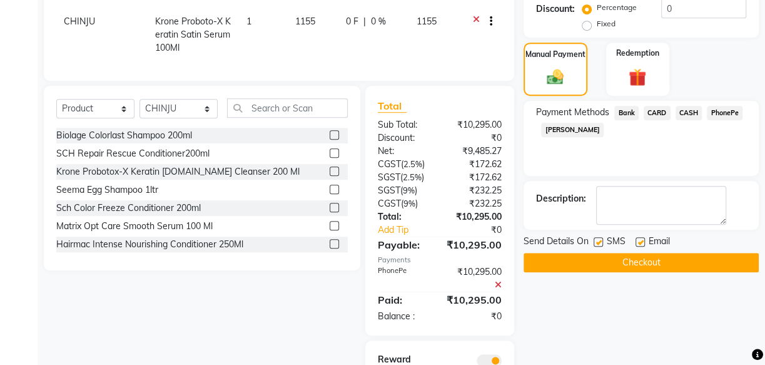
scroll to position [407, 0]
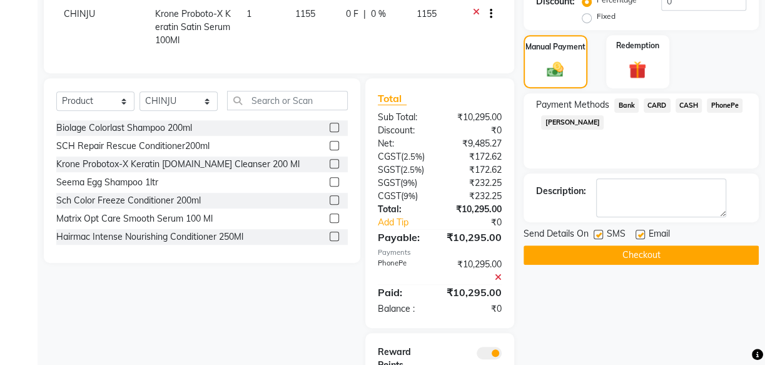
click at [693, 104] on span "CASH" at bounding box center [688, 105] width 27 height 14
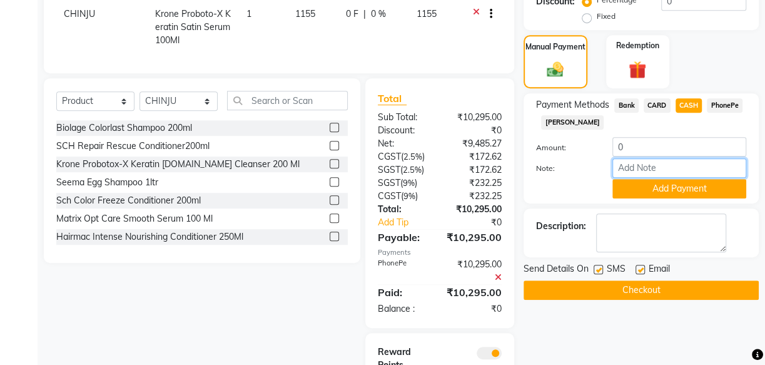
click at [659, 164] on input "Note:" at bounding box center [679, 167] width 134 height 19
type input "soorya"
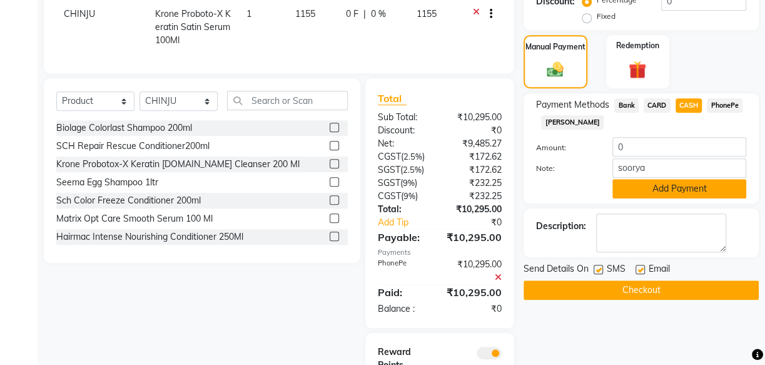
click at [681, 184] on button "Add Payment" at bounding box center [679, 188] width 134 height 19
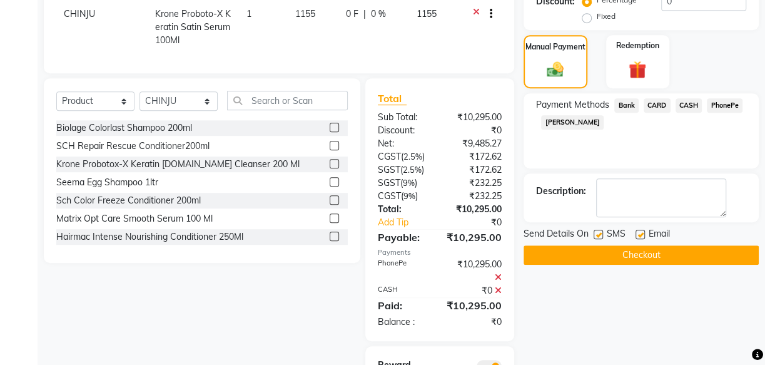
click at [689, 101] on span "CASH" at bounding box center [688, 105] width 27 height 14
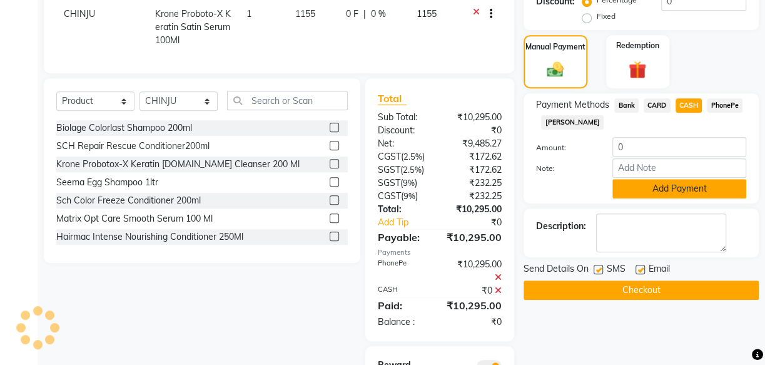
click at [688, 187] on button "Add Payment" at bounding box center [679, 188] width 134 height 19
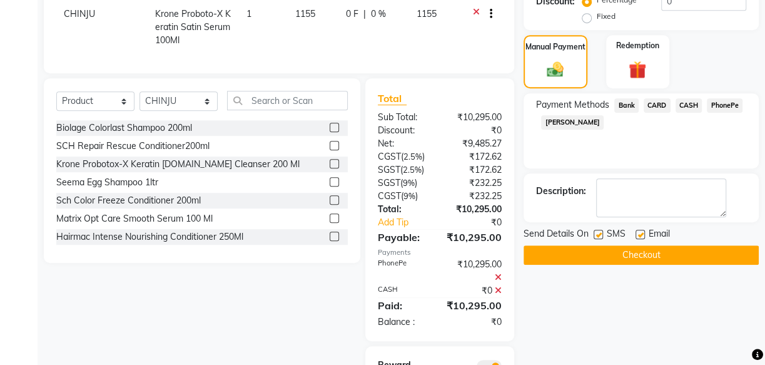
click at [500, 276] on icon at bounding box center [498, 277] width 7 height 9
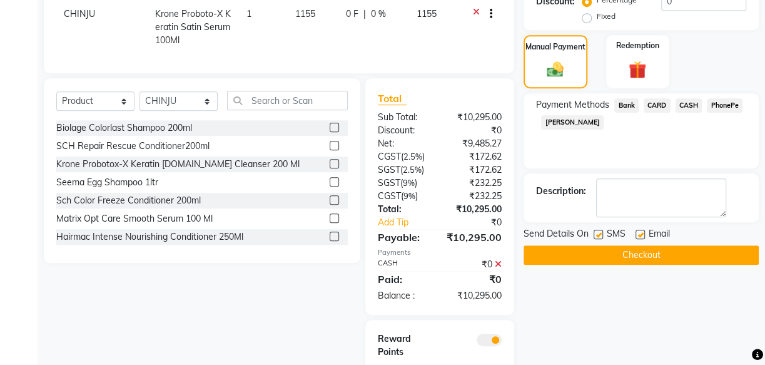
click at [498, 265] on icon at bounding box center [498, 263] width 7 height 9
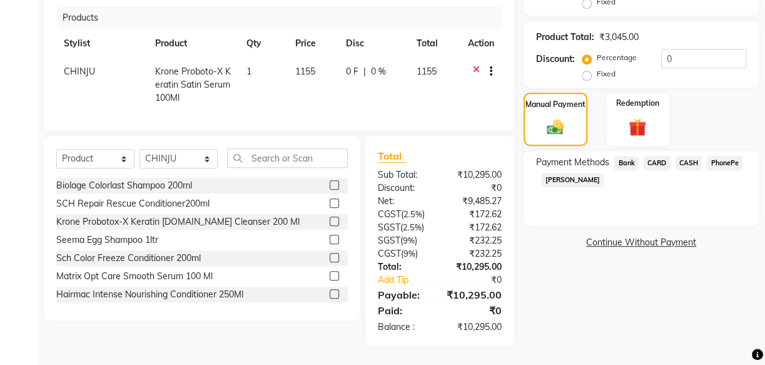
scroll to position [350, 0]
click at [691, 159] on span "CASH" at bounding box center [688, 163] width 27 height 14
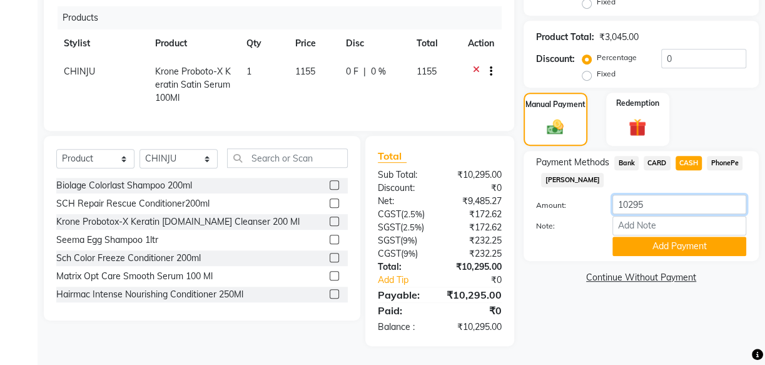
click at [650, 203] on input "10295" at bounding box center [679, 203] width 134 height 19
type input "1"
type input "295"
click at [675, 223] on input "Note:" at bounding box center [679, 225] width 134 height 19
type input "[PERSON_NAME]"
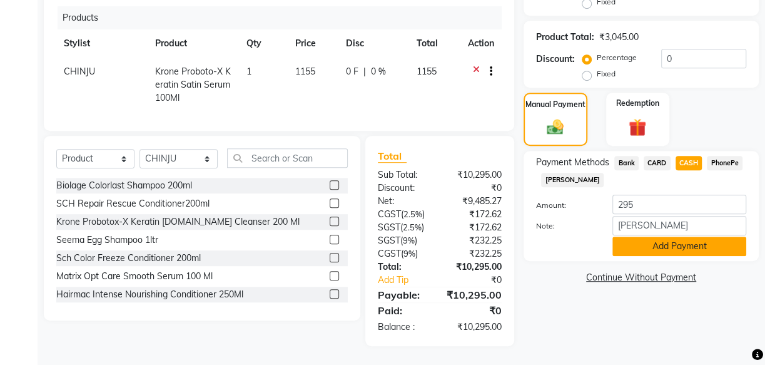
click at [697, 244] on button "Add Payment" at bounding box center [679, 245] width 134 height 19
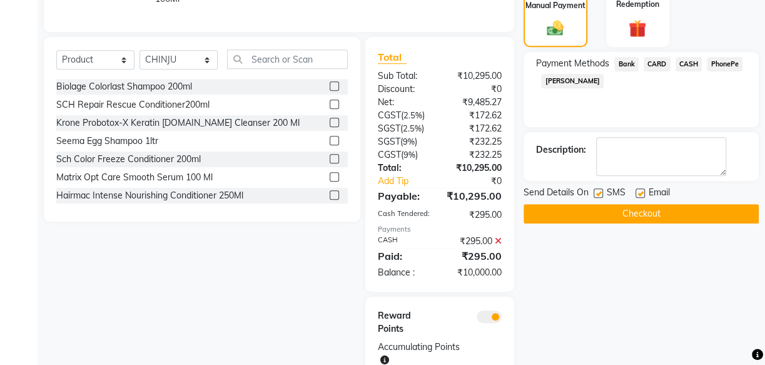
scroll to position [464, 0]
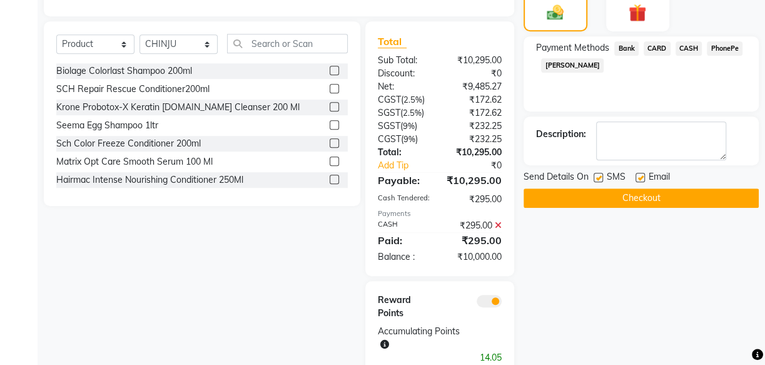
click at [728, 48] on span "PhonePe" at bounding box center [724, 48] width 36 height 14
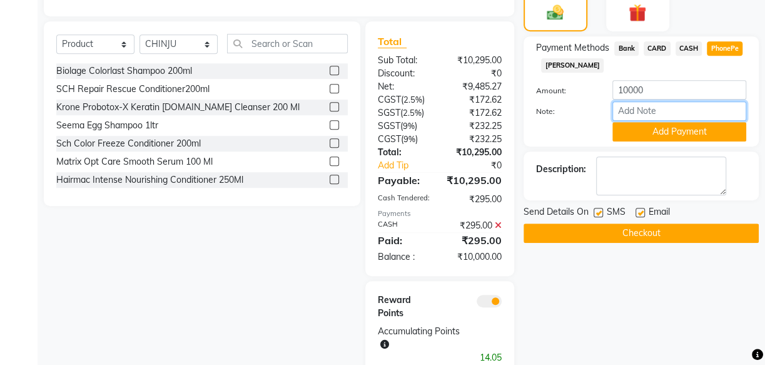
click at [693, 110] on input "Note:" at bounding box center [679, 110] width 134 height 19
type input "[PERSON_NAME]"
click at [711, 131] on button "Add Payment" at bounding box center [679, 131] width 134 height 19
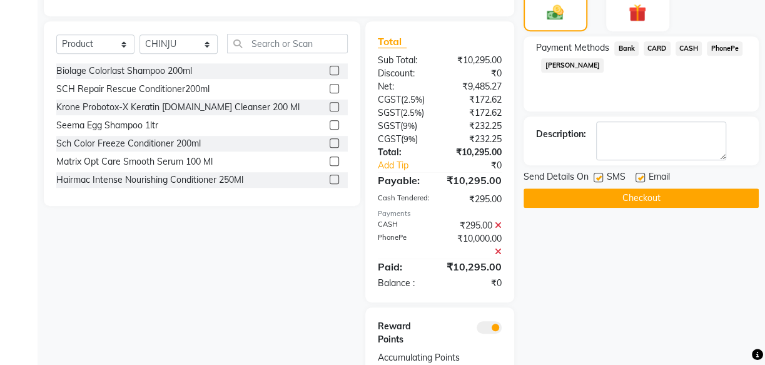
click at [598, 174] on label at bounding box center [597, 177] width 9 height 9
click at [598, 174] on input "checkbox" at bounding box center [597, 178] width 8 height 8
checkbox input "false"
click at [637, 175] on label at bounding box center [639, 177] width 9 height 9
click at [637, 175] on input "checkbox" at bounding box center [639, 178] width 8 height 8
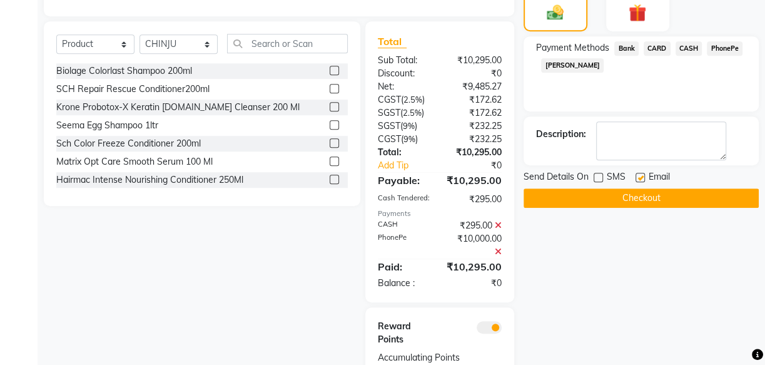
checkbox input "false"
click at [670, 196] on button "Checkout" at bounding box center [640, 197] width 235 height 19
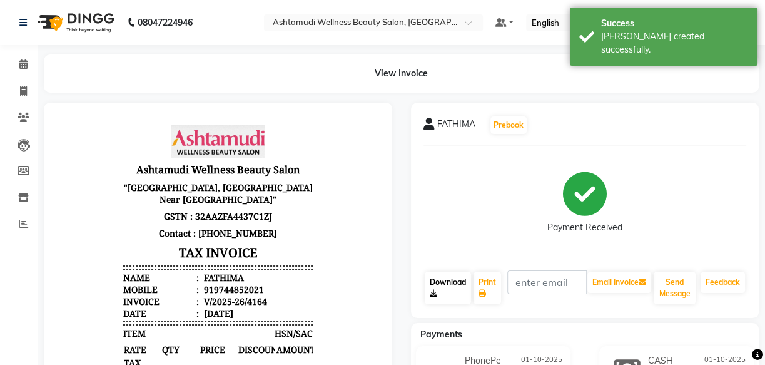
click at [431, 290] on icon at bounding box center [434, 293] width 8 height 8
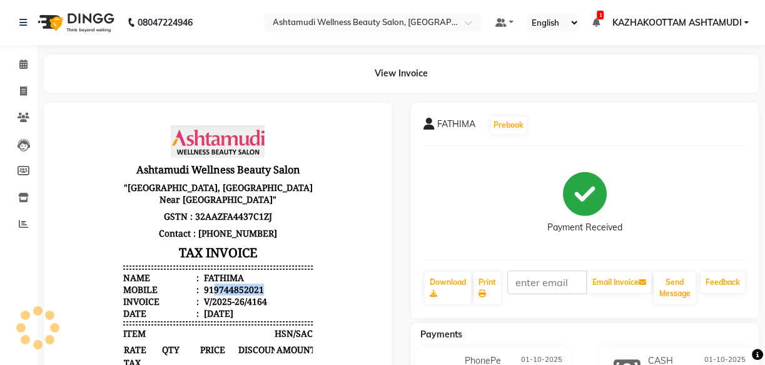
drag, startPoint x: 205, startPoint y: 298, endPoint x: 257, endPoint y: 303, distance: 52.1
click at [257, 295] on li "Mobile : 919744852021" at bounding box center [217, 289] width 189 height 12
copy div "9744852021"
click at [19, 66] on icon at bounding box center [23, 63] width 8 height 9
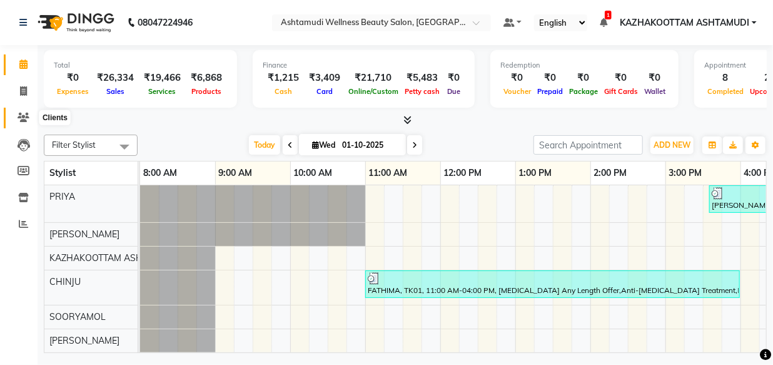
click at [18, 118] on icon at bounding box center [24, 117] width 12 height 9
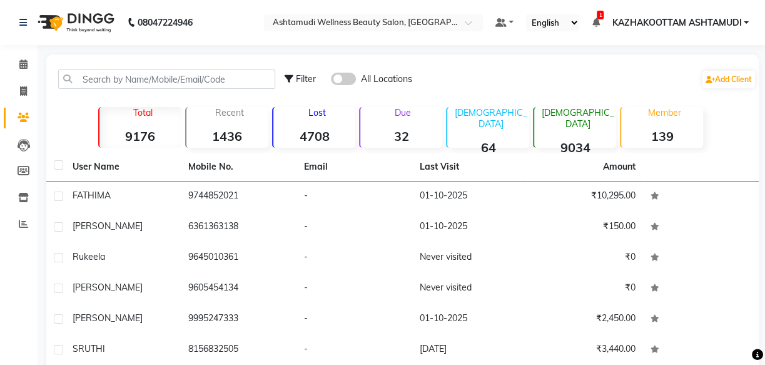
click at [94, 89] on div "Filter All Locations Add Client" at bounding box center [402, 78] width 707 height 39
click at [93, 86] on input "text" at bounding box center [166, 78] width 217 height 19
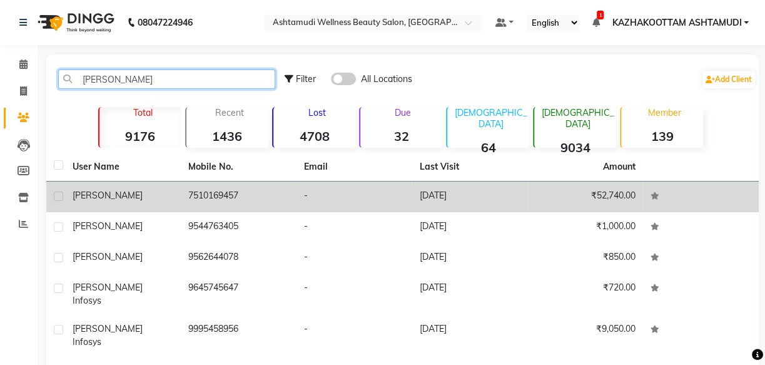
type input "[PERSON_NAME]"
click at [241, 201] on td "7510169457" at bounding box center [239, 196] width 116 height 31
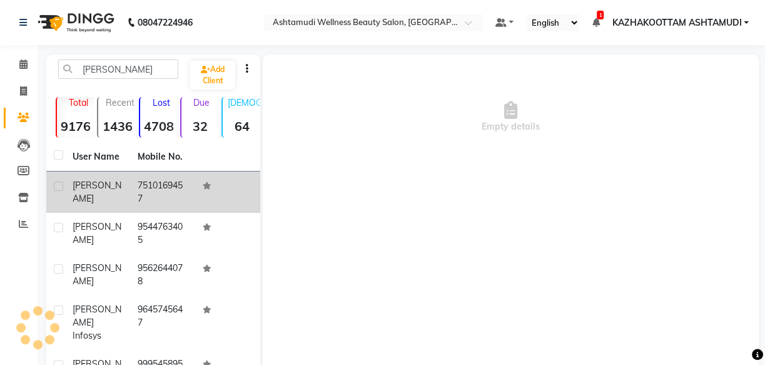
click at [241, 201] on td at bounding box center [227, 191] width 65 height 41
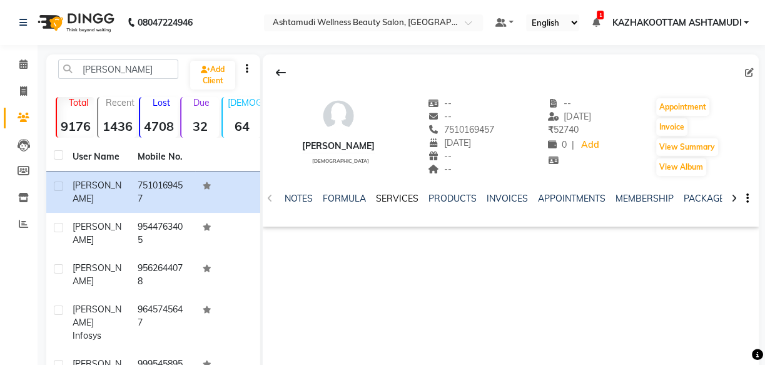
click at [410, 198] on link "SERVICES" at bounding box center [397, 198] width 43 height 11
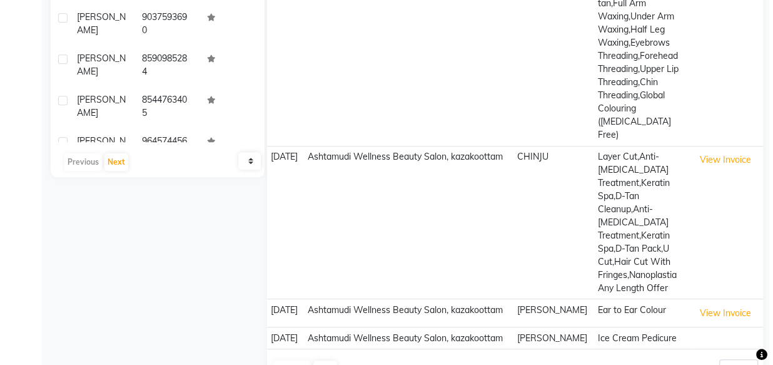
scroll to position [398, 0]
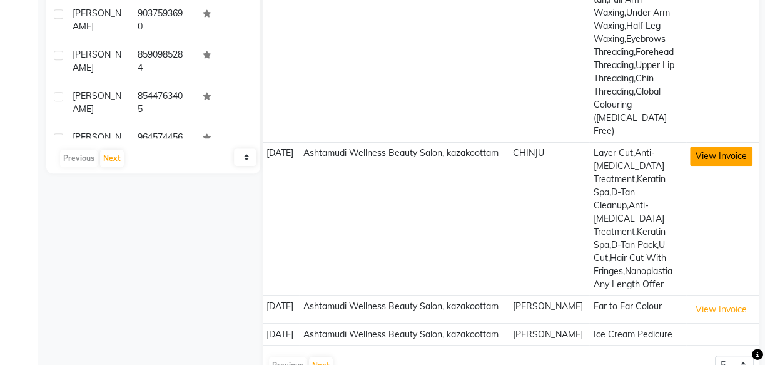
click at [733, 146] on button "View Invoice" at bounding box center [721, 155] width 63 height 19
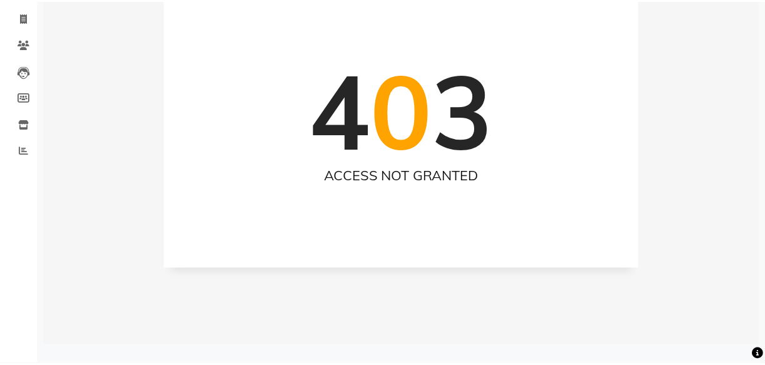
scroll to position [73, 0]
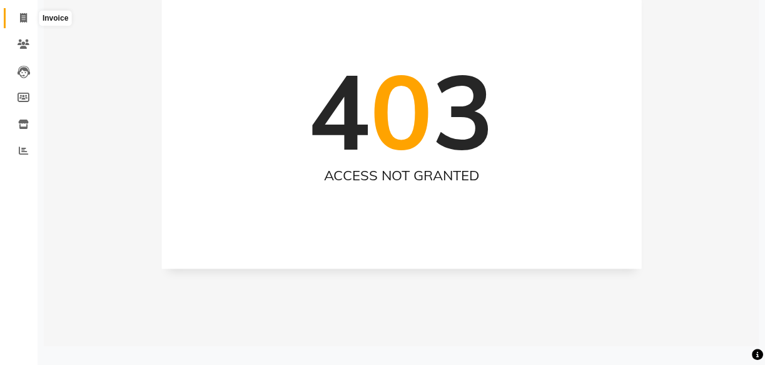
click at [21, 15] on icon at bounding box center [23, 17] width 7 height 9
select select "service"
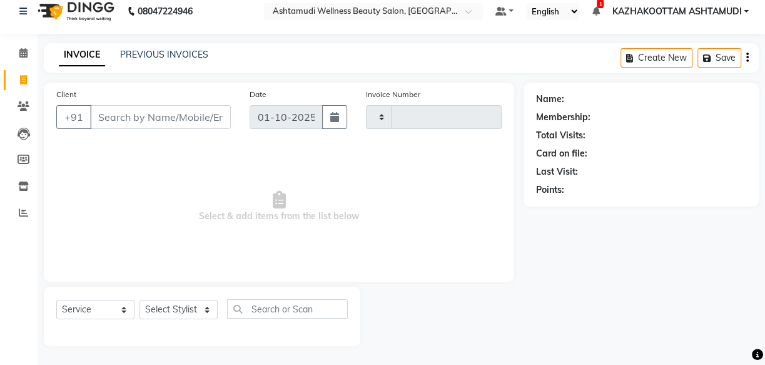
scroll to position [12, 0]
type input "4165"
select select "4662"
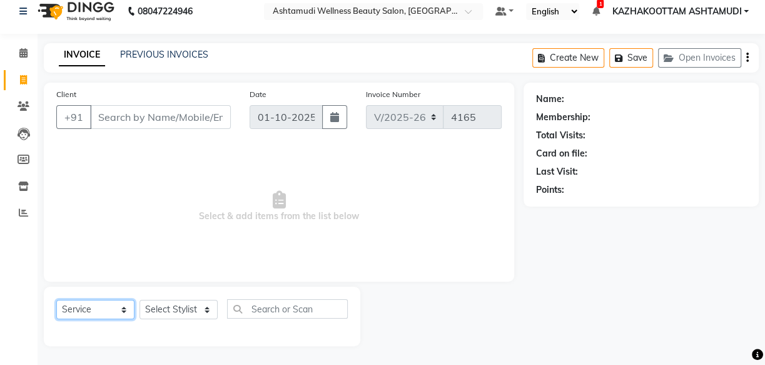
click at [765, 27] on html "08047224946 Select Location × Ashtamudi Wellness Beauty Salon, Kazakoottam Defa…" at bounding box center [382, 171] width 765 height 365
drag, startPoint x: 14, startPoint y: 102, endPoint x: 18, endPoint y: 109, distance: 8.2
click at [14, 102] on span at bounding box center [24, 106] width 22 height 14
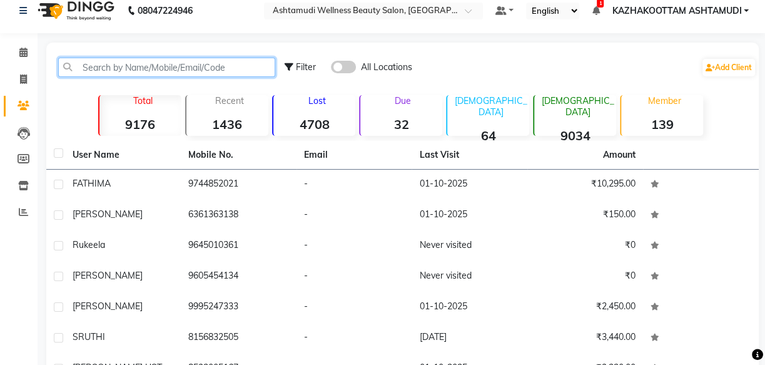
click at [153, 62] on input "text" at bounding box center [166, 67] width 217 height 19
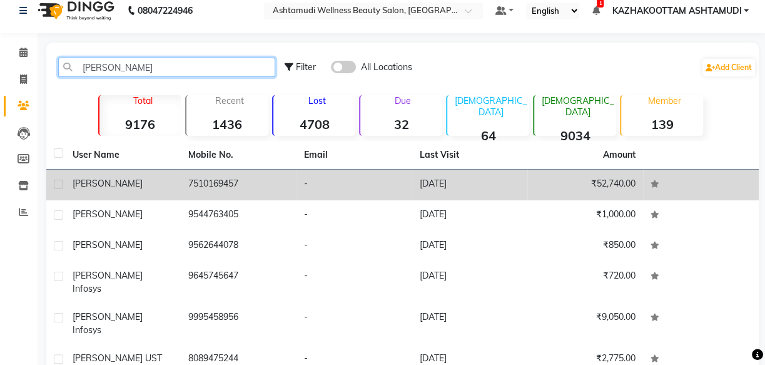
type input "[PERSON_NAME]"
click at [292, 196] on td "7510169457" at bounding box center [239, 184] width 116 height 31
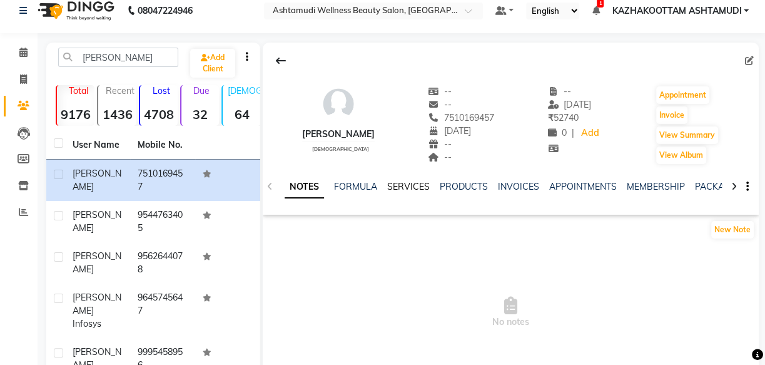
click at [411, 184] on link "SERVICES" at bounding box center [408, 186] width 43 height 11
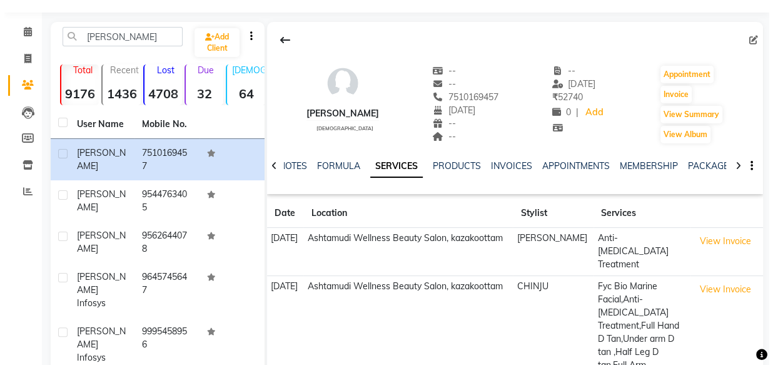
scroll to position [69, 0]
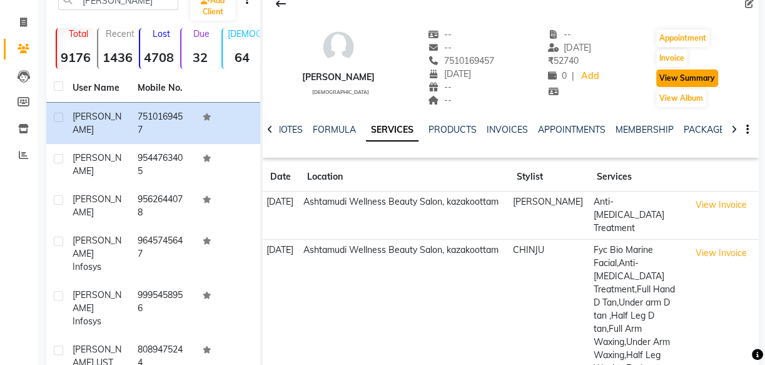
click at [704, 78] on button "View Summary" at bounding box center [687, 78] width 62 height 18
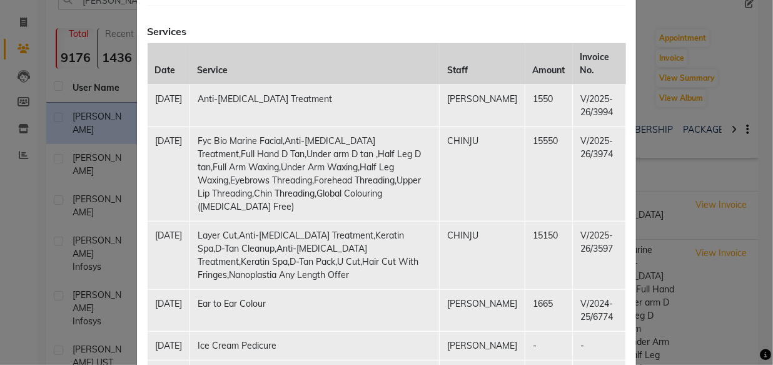
scroll to position [136, 0]
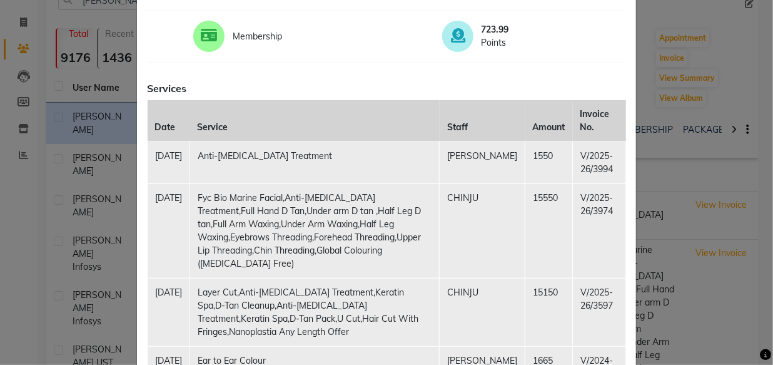
click at [519, 68] on div "[PERSON_NAME] 7510169457 [DATE] Membership 723.99 Points Services Date Service …" at bounding box center [386, 245] width 499 height 638
click at [541, 64] on div "[PERSON_NAME] 7510169457 [DATE] Membership 723.99 Points Services Date Service …" at bounding box center [386, 245] width 499 height 638
click at [528, 66] on div "[PERSON_NAME] 7510169457 [DATE] Membership 723.99 Points Services Date Service …" at bounding box center [386, 245] width 499 height 638
click at [574, 54] on div "[PERSON_NAME] 7510169457 [DATE] Membership 723.99 Points Services Date Service …" at bounding box center [386, 245] width 499 height 638
click at [584, 66] on div "[PERSON_NAME] 7510169457 [DATE] Membership 723.99 Points Services Date Service …" at bounding box center [386, 245] width 499 height 638
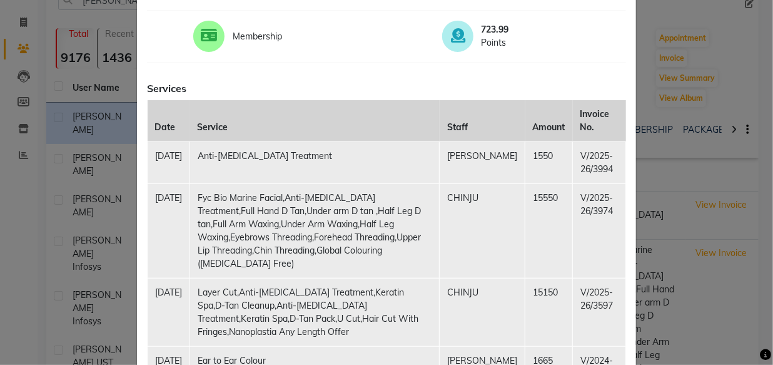
click at [530, 50] on div "723.99 Points" at bounding box center [530, 36] width 117 height 31
drag, startPoint x: 543, startPoint y: 63, endPoint x: 561, endPoint y: 64, distance: 17.5
click at [543, 63] on div "[PERSON_NAME] 7510169457 [DATE] Membership 723.99 Points Services Date Service …" at bounding box center [386, 245] width 499 height 638
click at [614, 15] on div "[PERSON_NAME] 7510169457 [DATE] Membership 723.99 Points Services Date Service …" at bounding box center [386, 245] width 499 height 638
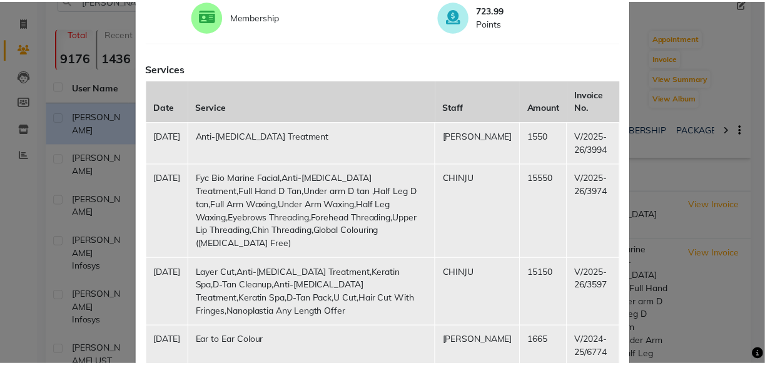
scroll to position [0, 0]
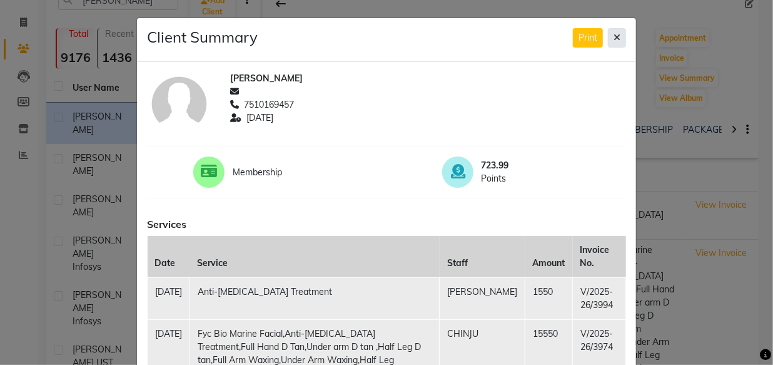
click at [614, 37] on icon at bounding box center [616, 37] width 7 height 9
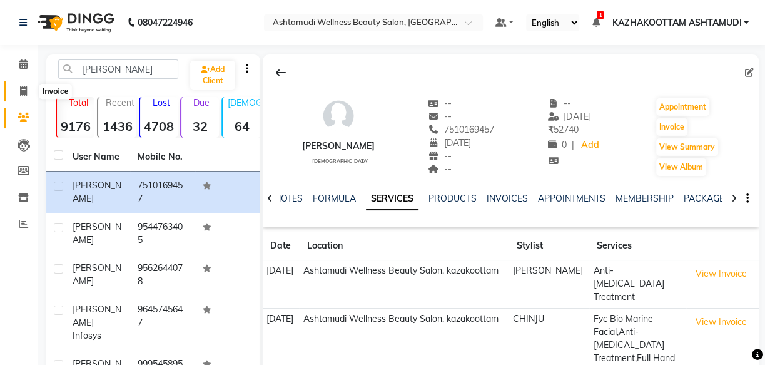
click at [25, 92] on icon at bounding box center [23, 90] width 7 height 9
select select "service"
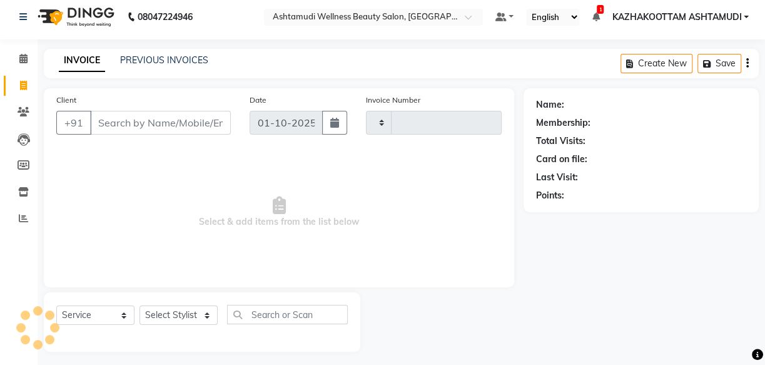
type input "4165"
select select "4662"
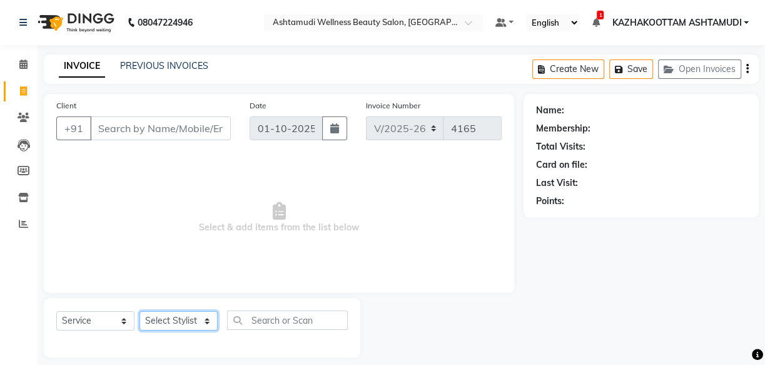
click at [206, 319] on select "Select Stylist Arya CHINJU GEETA KAZHAKOOTTAM ASHTAMUDI KRISHNA [PERSON_NAME] […" at bounding box center [178, 320] width 78 height 19
select select "85074"
click at [139, 311] on select "Select Stylist Arya CHINJU GEETA KAZHAKOOTTAM ASHTAMUDI KRISHNA [PERSON_NAME] […" at bounding box center [178, 320] width 78 height 19
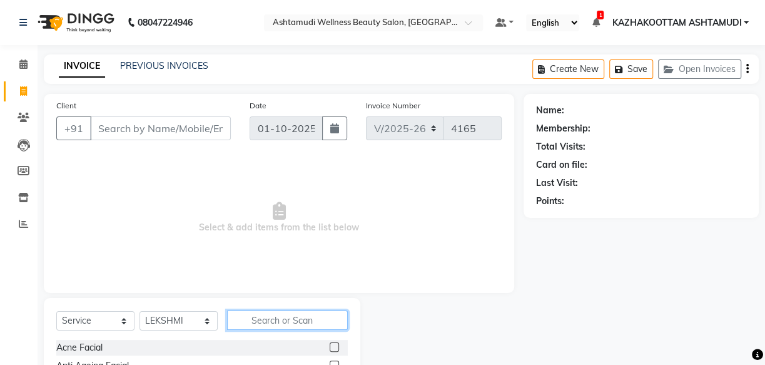
click at [271, 323] on input "text" at bounding box center [287, 319] width 121 height 19
type input "cer"
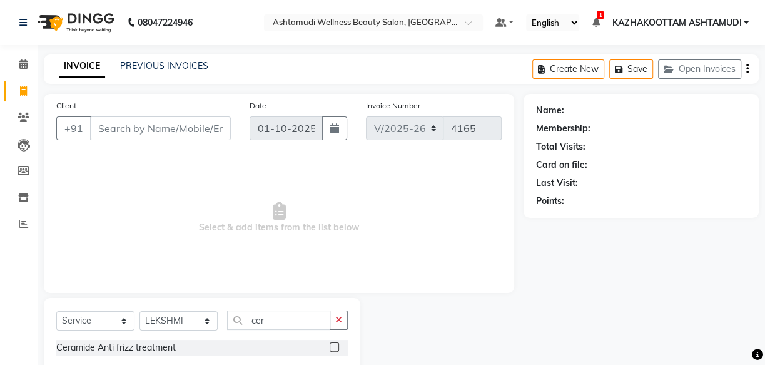
click at [336, 349] on label at bounding box center [333, 346] width 9 height 9
click at [336, 349] on input "checkbox" at bounding box center [333, 347] width 8 height 8
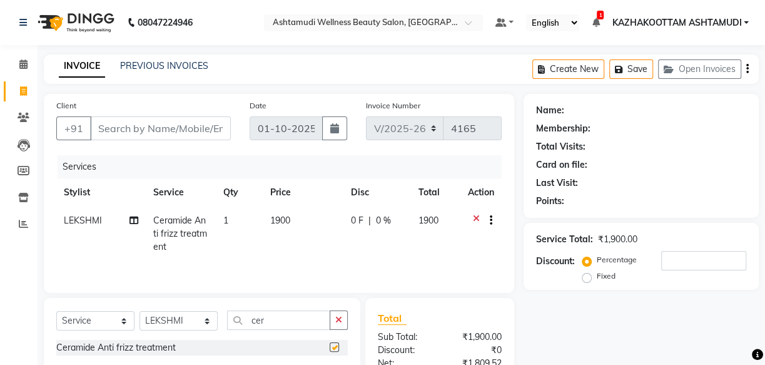
checkbox input "false"
drag, startPoint x: 302, startPoint y: 327, endPoint x: 138, endPoint y: 321, distance: 164.6
click at [143, 323] on div "Select Service Product Membership Package Voucher Prepaid Gift Card Select Styl…" at bounding box center [201, 324] width 291 height 29
type input "eb"
click at [335, 346] on label at bounding box center [333, 346] width 9 height 9
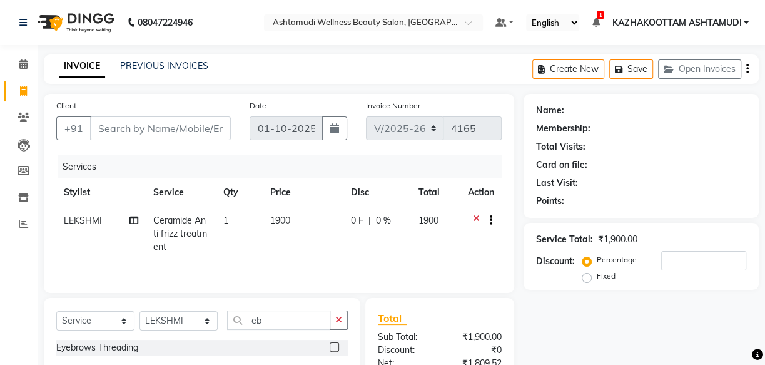
click at [335, 346] on input "checkbox" at bounding box center [333, 347] width 8 height 8
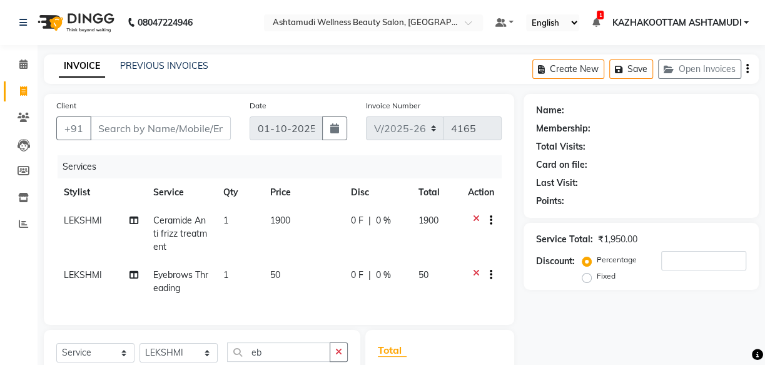
checkbox input "false"
click at [152, 126] on input "Client" at bounding box center [160, 128] width 141 height 24
type input "9"
type input "0"
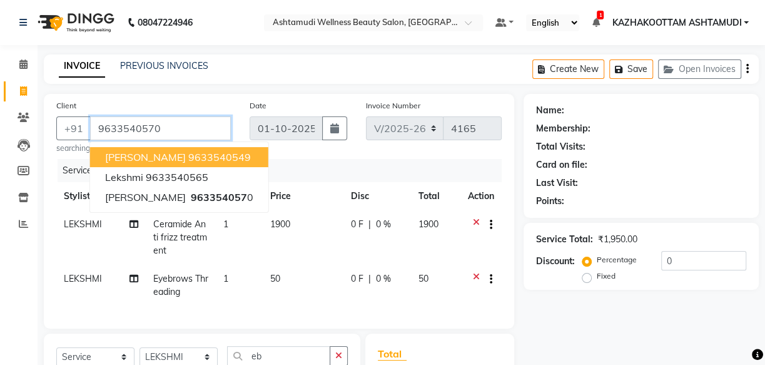
type input "9633540570"
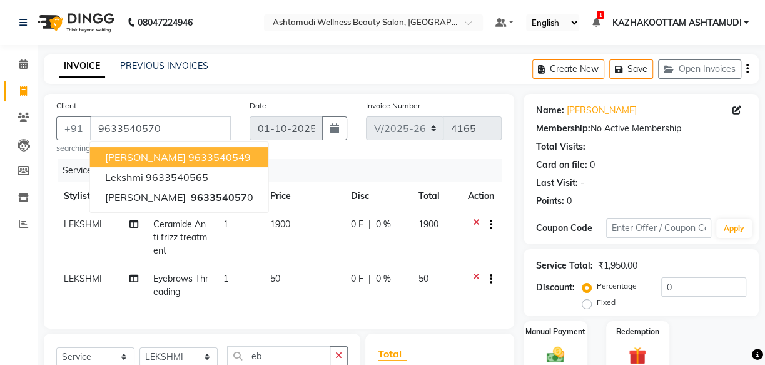
click at [354, 157] on div "Client [PHONE_NUMBER] [PERSON_NAME] 9633540549 Lekshmi 9633540565 [PERSON_NAME]…" at bounding box center [279, 211] width 470 height 234
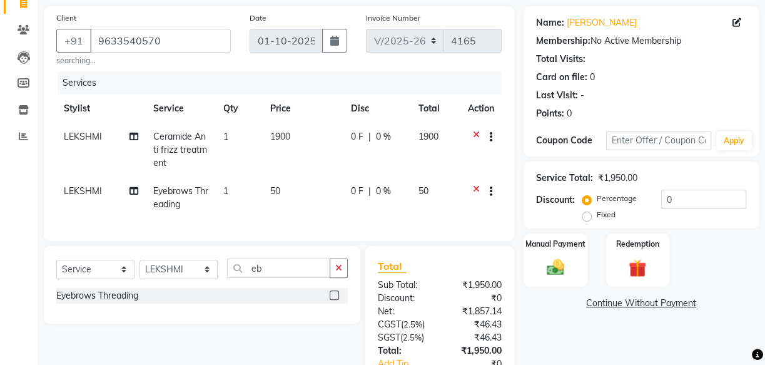
scroll to position [67, 0]
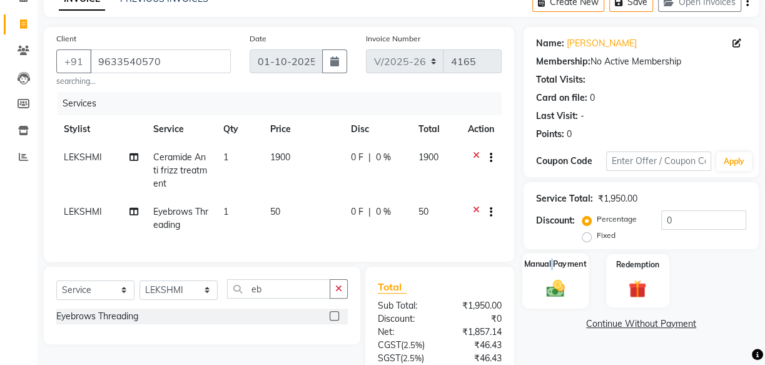
click at [551, 271] on div "Manual Payment" at bounding box center [555, 281] width 66 height 56
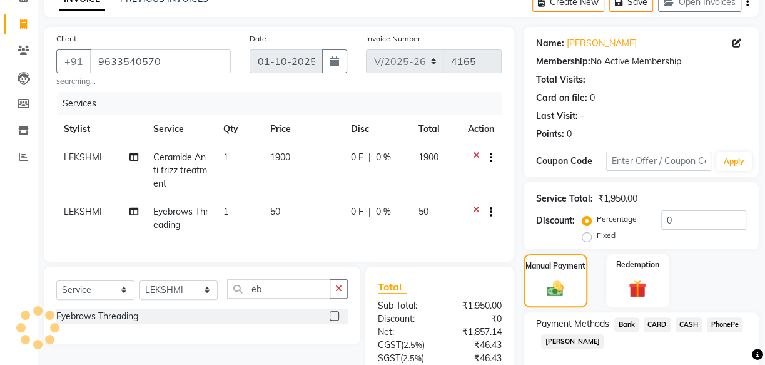
click at [721, 322] on span "PhonePe" at bounding box center [724, 324] width 36 height 14
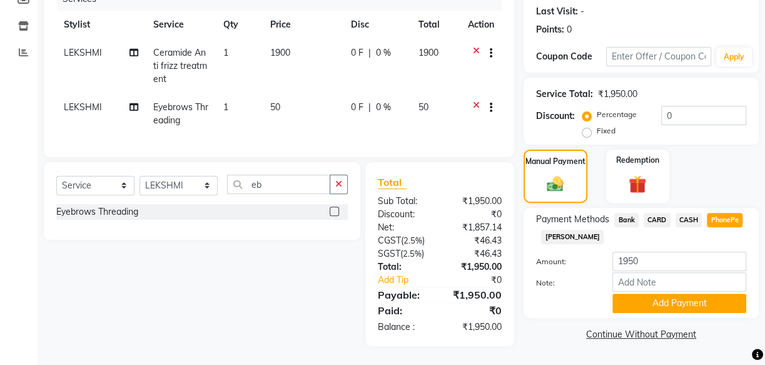
scroll to position [181, 0]
click at [661, 279] on input "Note:" at bounding box center [679, 281] width 134 height 19
type input "[PERSON_NAME]"
click at [684, 301] on button "Add Payment" at bounding box center [679, 302] width 134 height 19
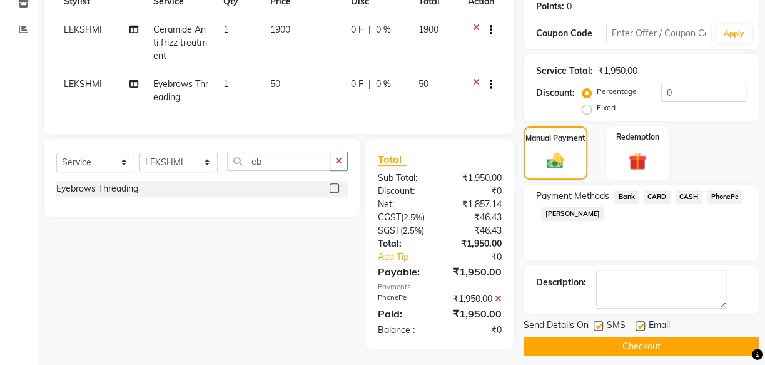
scroll to position [206, 0]
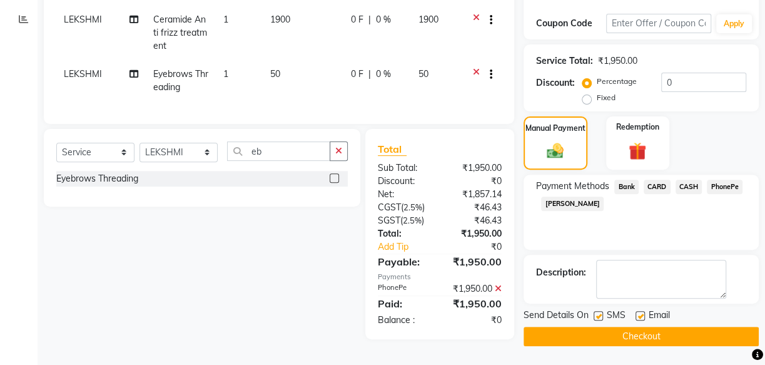
click at [601, 311] on label at bounding box center [597, 315] width 9 height 9
click at [601, 312] on input "checkbox" at bounding box center [597, 316] width 8 height 8
checkbox input "false"
click at [640, 312] on label at bounding box center [639, 315] width 9 height 9
click at [640, 312] on input "checkbox" at bounding box center [639, 316] width 8 height 8
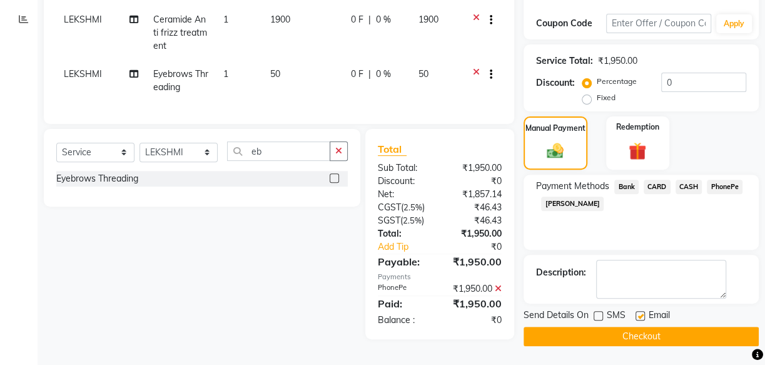
checkbox input "false"
click at [649, 336] on button "Checkout" at bounding box center [640, 335] width 235 height 19
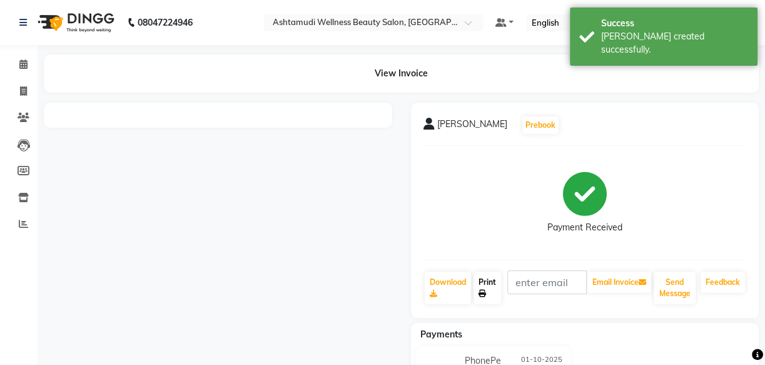
click at [488, 293] on link "Print" at bounding box center [487, 287] width 28 height 33
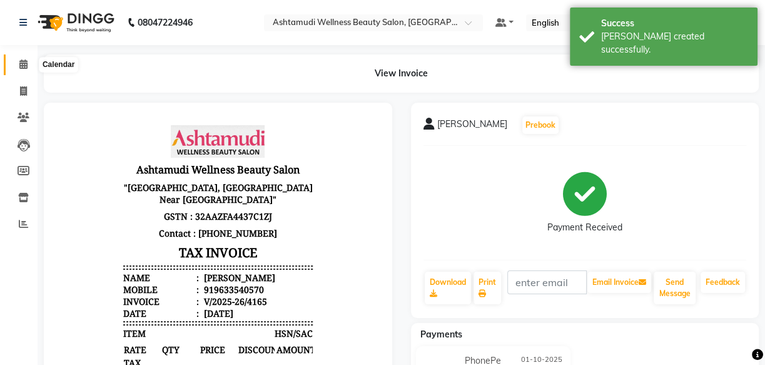
click at [24, 66] on icon at bounding box center [23, 63] width 8 height 9
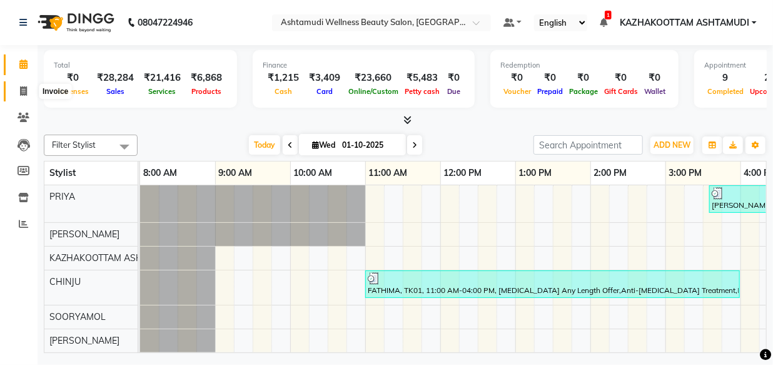
click at [21, 93] on icon at bounding box center [23, 90] width 7 height 9
select select "service"
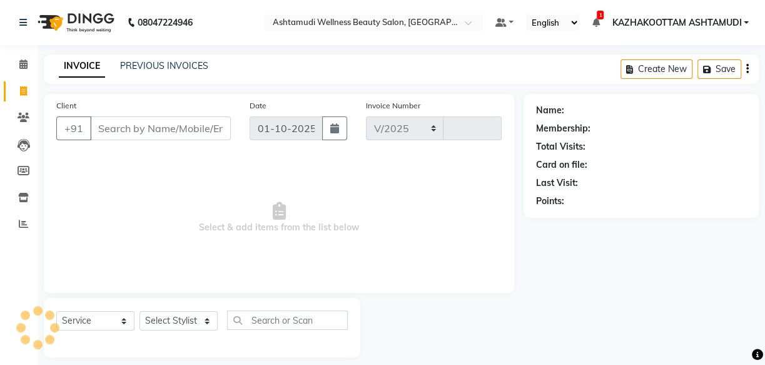
select select "4662"
type input "4166"
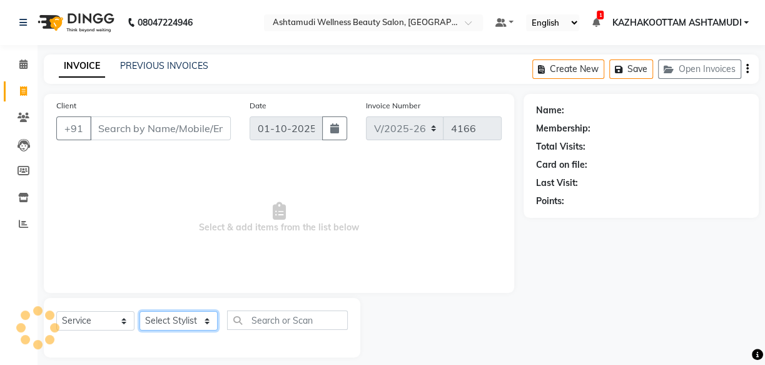
click at [163, 318] on select "Select Stylist" at bounding box center [178, 320] width 78 height 19
select select "49717"
click at [139, 311] on select "Select Stylist Arya CHINJU GEETA KAZHAKOOTTAM ASHTAMUDI KRISHNA [PERSON_NAME] […" at bounding box center [178, 320] width 78 height 19
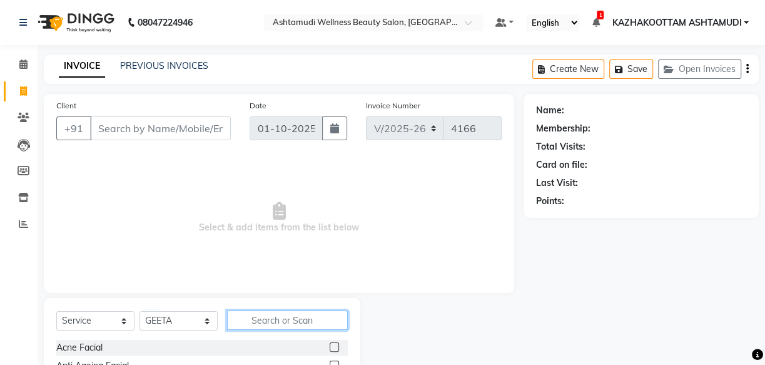
click at [265, 323] on input "text" at bounding box center [287, 319] width 121 height 19
type input "full"
click at [329, 344] on label at bounding box center [333, 346] width 9 height 9
click at [329, 344] on input "checkbox" at bounding box center [333, 347] width 8 height 8
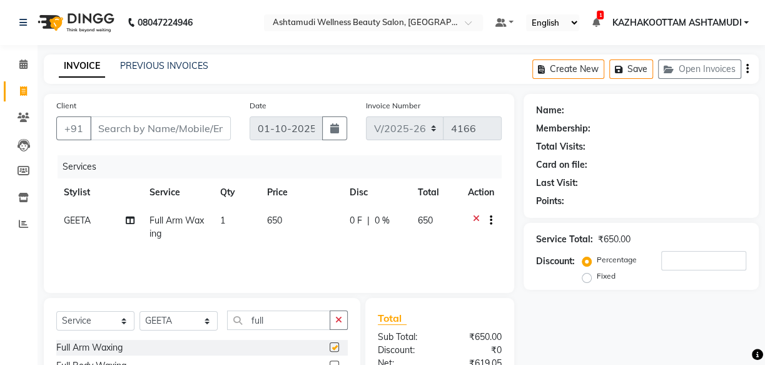
checkbox input "false"
drag, startPoint x: 253, startPoint y: 325, endPoint x: 161, endPoint y: 324, distance: 92.5
click at [161, 324] on div "Select Service Product Membership Package Voucher Prepaid Gift Card Select Styl…" at bounding box center [201, 324] width 291 height 29
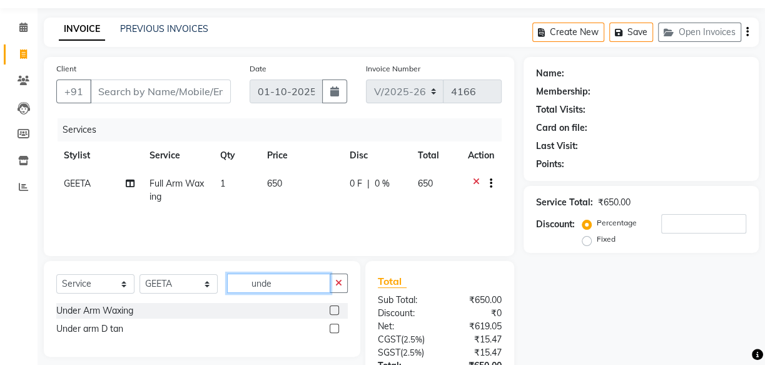
scroll to position [56, 0]
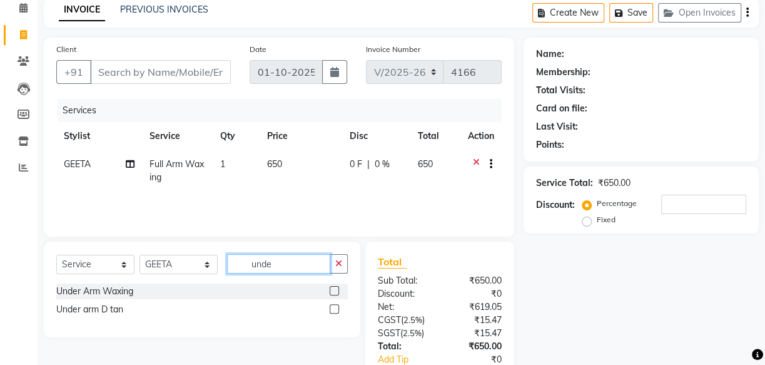
type input "unde"
click at [334, 289] on label at bounding box center [333, 290] width 9 height 9
click at [334, 289] on input "checkbox" at bounding box center [333, 291] width 8 height 8
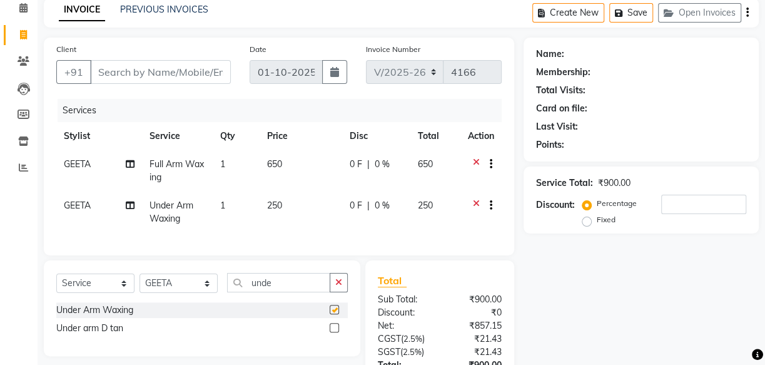
checkbox input "false"
click at [137, 65] on input "Client" at bounding box center [160, 72] width 141 height 24
type input "8"
type input "0"
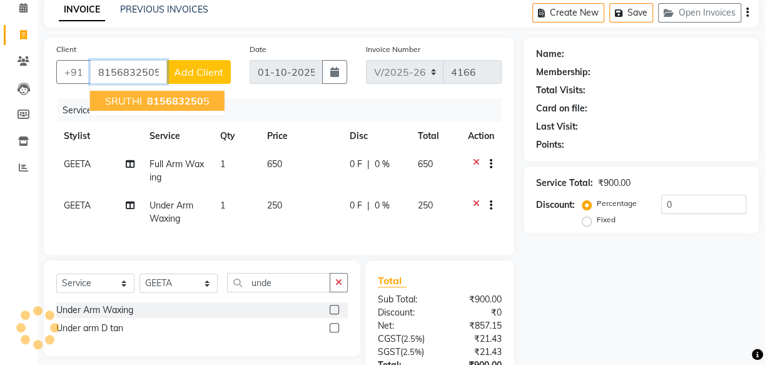
type input "8156832505"
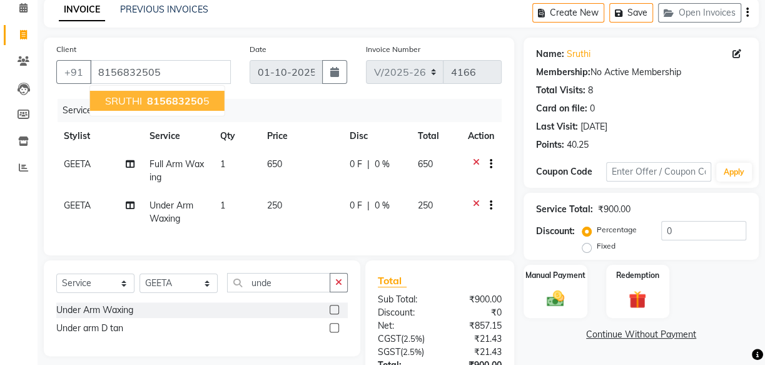
click at [139, 100] on span "SRUTHI" at bounding box center [123, 100] width 37 height 13
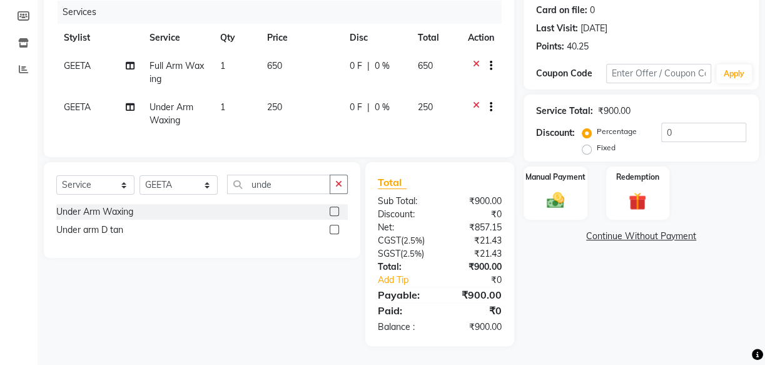
scroll to position [163, 0]
click at [555, 189] on img at bounding box center [555, 199] width 30 height 21
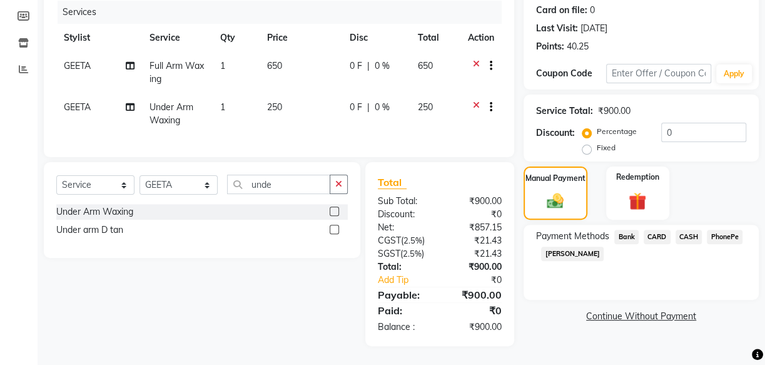
click at [732, 231] on span "PhonePe" at bounding box center [724, 236] width 36 height 14
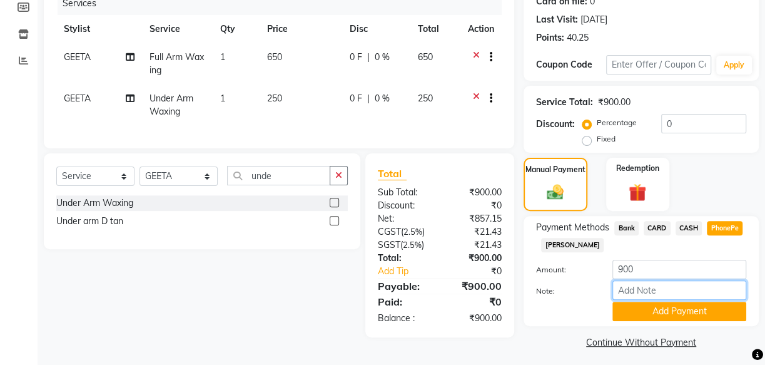
click at [667, 284] on input "Note:" at bounding box center [679, 289] width 134 height 19
type input "[PERSON_NAME]"
click at [665, 305] on button "Add Payment" at bounding box center [679, 310] width 134 height 19
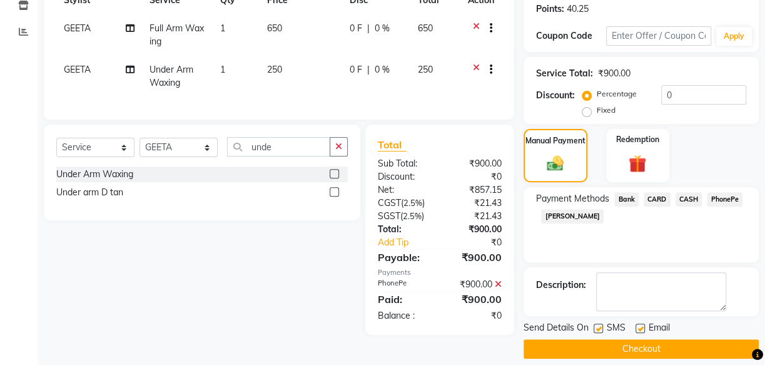
scroll to position [204, 0]
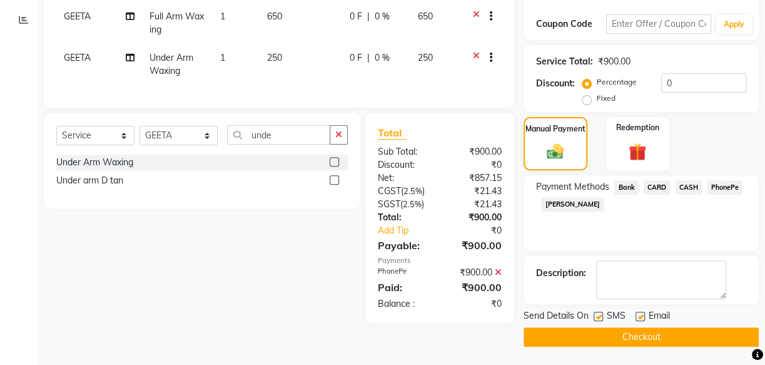
click at [600, 316] on label at bounding box center [597, 315] width 9 height 9
click at [600, 316] on input "checkbox" at bounding box center [597, 317] width 8 height 8
checkbox input "false"
click at [640, 313] on label at bounding box center [639, 315] width 9 height 9
click at [640, 313] on input "checkbox" at bounding box center [639, 317] width 8 height 8
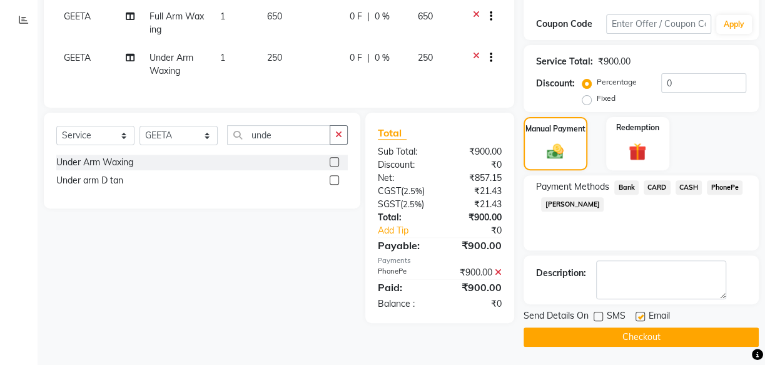
checkbox input "false"
click at [641, 331] on button "Checkout" at bounding box center [640, 336] width 235 height 19
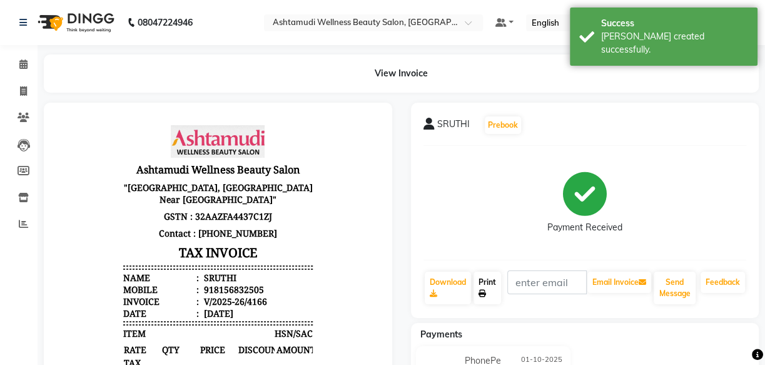
click at [478, 288] on link "Print" at bounding box center [487, 287] width 28 height 33
drag, startPoint x: 674, startPoint y: 284, endPoint x: 530, endPoint y: 266, distance: 145.6
click at [673, 285] on button "Send Message" at bounding box center [674, 287] width 42 height 33
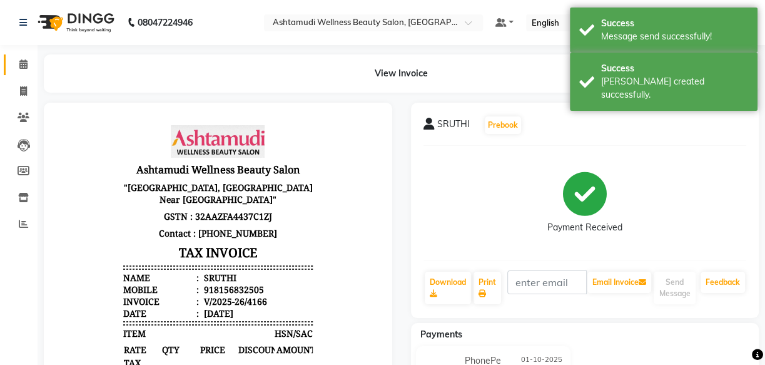
click at [22, 73] on link "Calendar" at bounding box center [19, 64] width 30 height 21
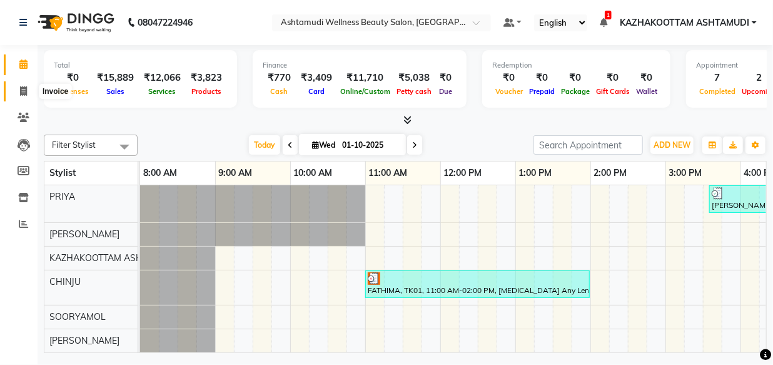
click at [23, 91] on icon at bounding box center [23, 90] width 7 height 9
select select "service"
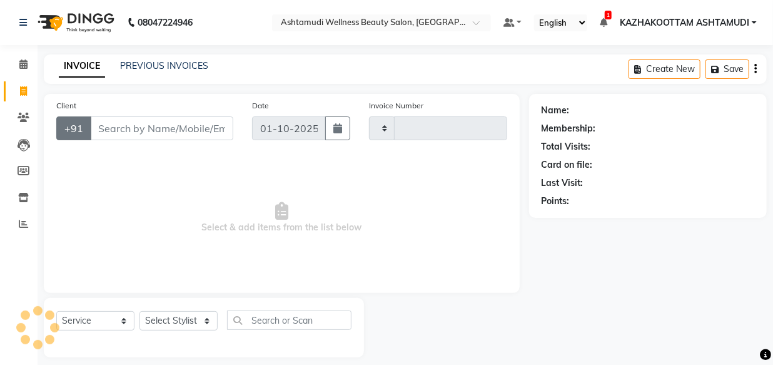
type input "4163"
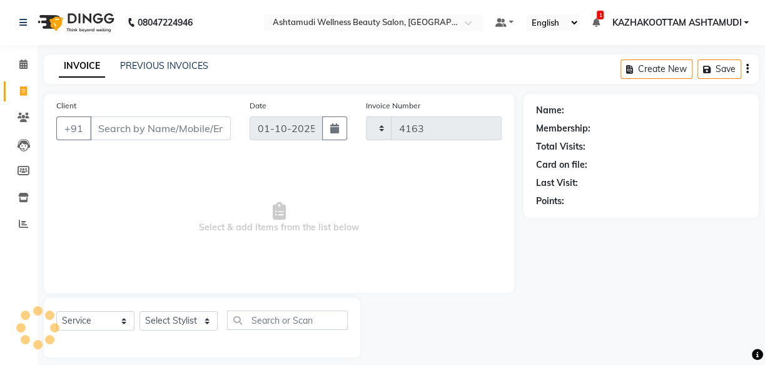
select select "4662"
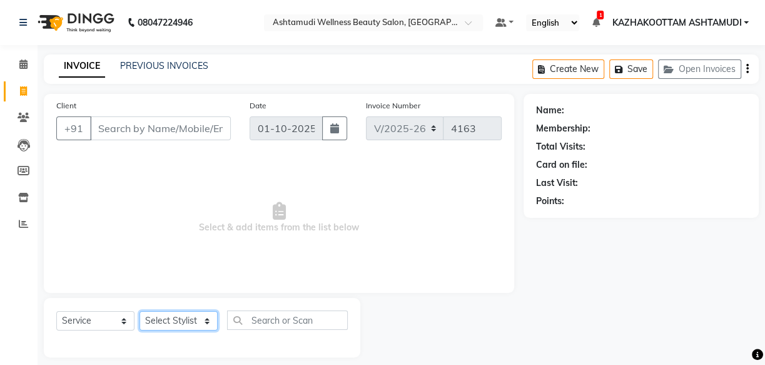
click at [185, 321] on select "Select Stylist" at bounding box center [178, 320] width 78 height 19
click at [181, 319] on select "Select Stylist" at bounding box center [178, 320] width 78 height 19
click at [181, 319] on select "Select Stylist Arya CHINJU GEETA KAZHAKOOTTAM ASHTAMUDI KRISHNA [PERSON_NAME] […" at bounding box center [178, 320] width 78 height 19
select select "49717"
click at [139, 311] on select "Select Stylist Arya CHINJU GEETA KAZHAKOOTTAM ASHTAMUDI KRISHNA [PERSON_NAME] […" at bounding box center [178, 320] width 78 height 19
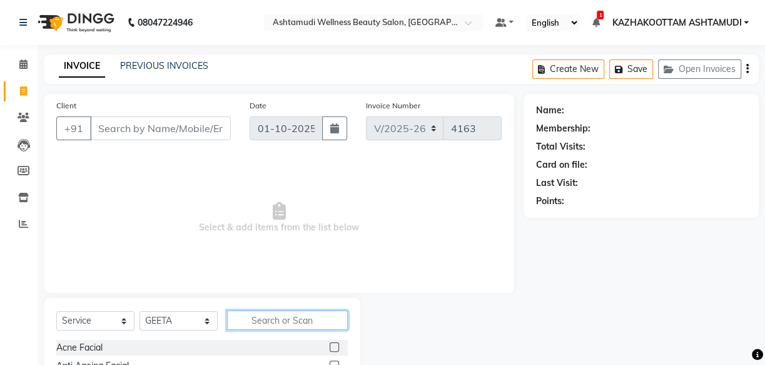
click at [324, 320] on input "text" at bounding box center [287, 319] width 121 height 19
type input "eye"
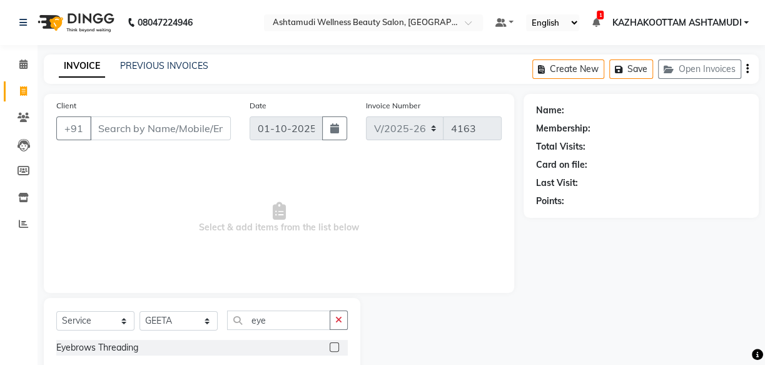
drag, startPoint x: 334, startPoint y: 345, endPoint x: 350, endPoint y: 329, distance: 22.6
click at [334, 344] on label at bounding box center [333, 346] width 9 height 9
click at [334, 344] on input "checkbox" at bounding box center [333, 347] width 8 height 8
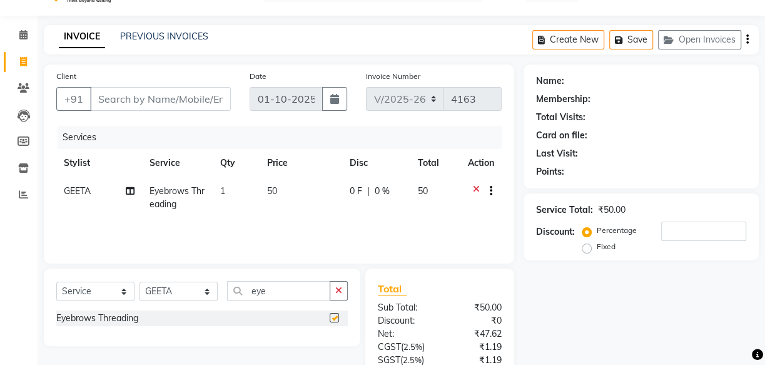
checkbox input "false"
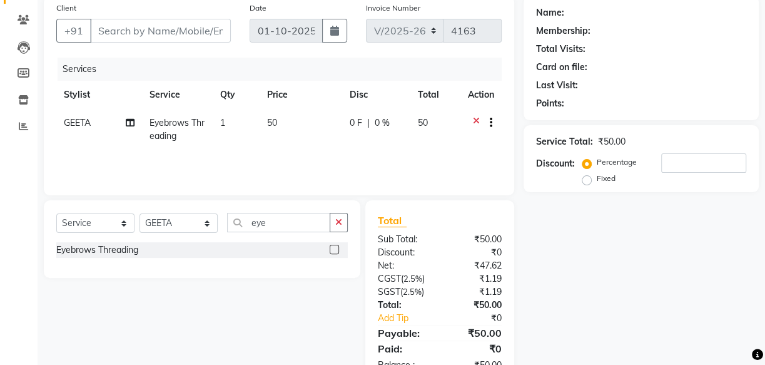
scroll to position [113, 0]
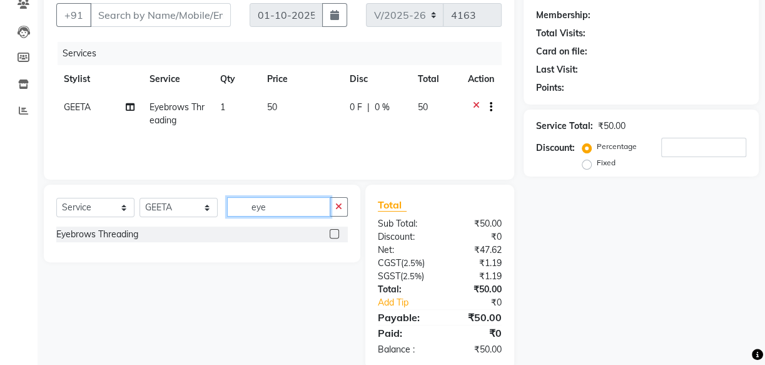
click at [269, 206] on input "eye" at bounding box center [278, 206] width 103 height 19
type input "e"
type input "for"
click at [331, 232] on label at bounding box center [333, 233] width 9 height 9
click at [331, 232] on input "checkbox" at bounding box center [333, 234] width 8 height 8
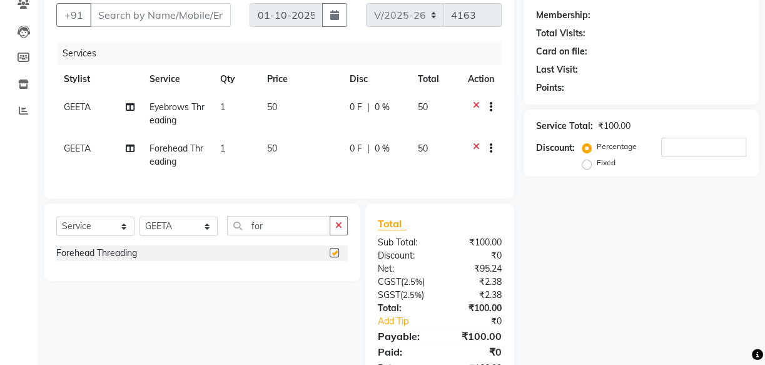
checkbox input "false"
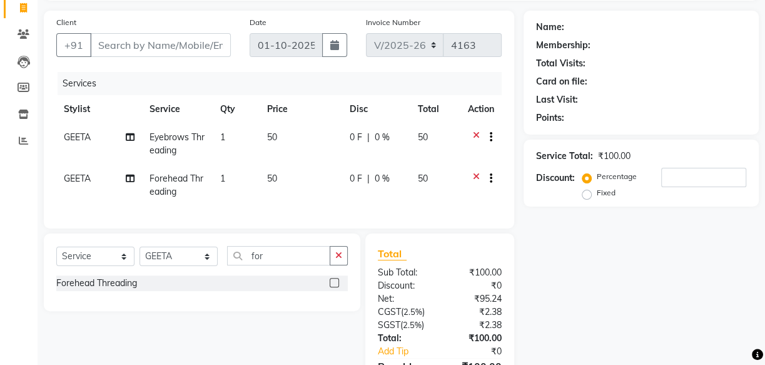
scroll to position [50, 0]
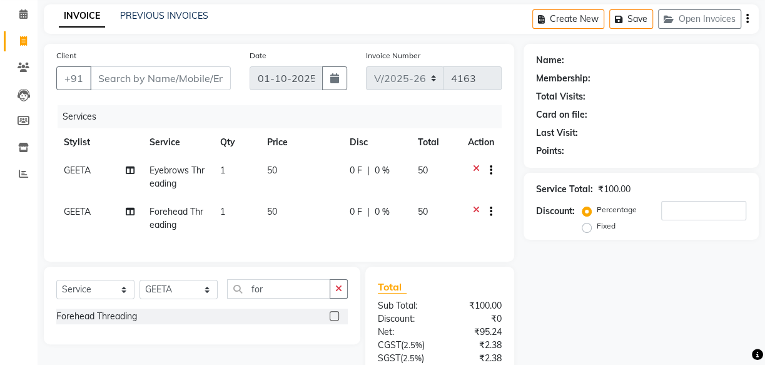
click at [238, 219] on td "1" at bounding box center [236, 218] width 47 height 41
select select "49717"
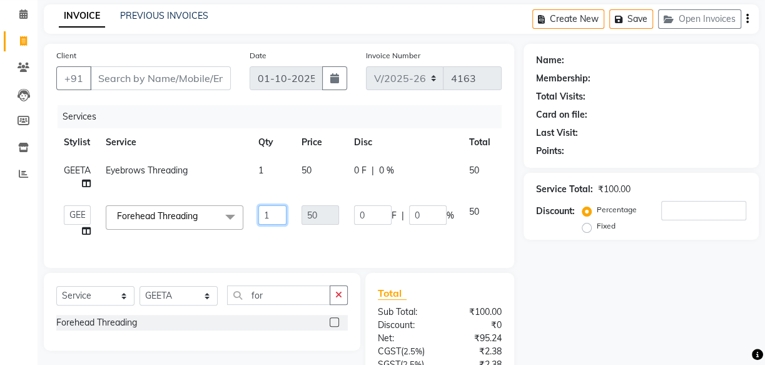
click at [281, 214] on input "1" at bounding box center [272, 214] width 28 height 19
type input "2"
click at [349, 238] on td "0 F | 0 %" at bounding box center [403, 222] width 115 height 48
select select "49717"
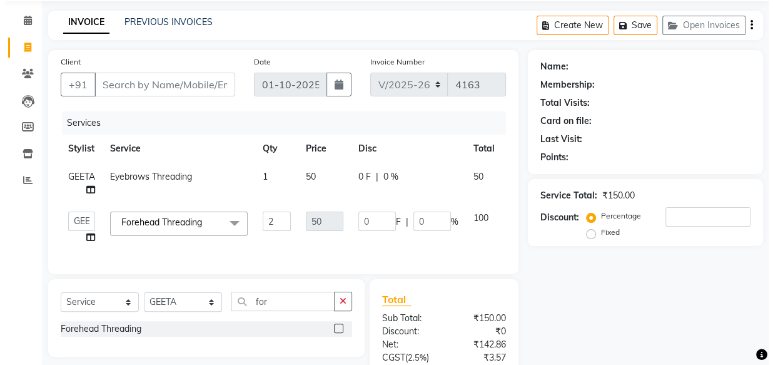
scroll to position [0, 0]
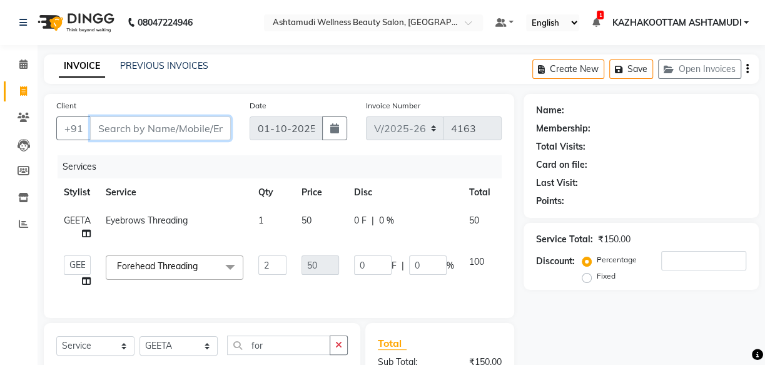
click at [97, 124] on input "Client" at bounding box center [160, 128] width 141 height 24
type input "6"
type input "0"
type input "6361363138"
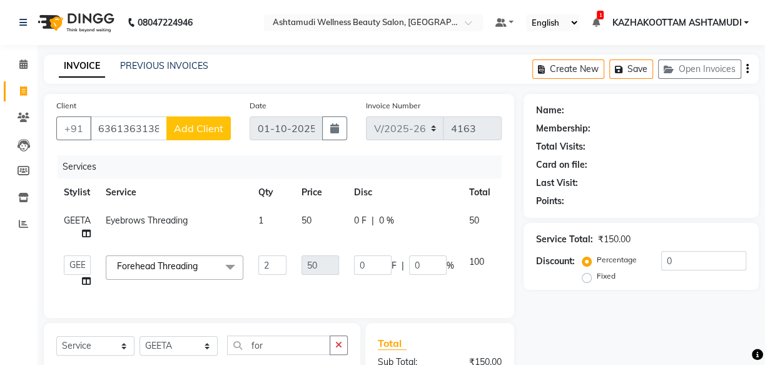
click at [214, 130] on span "Add Client" at bounding box center [198, 128] width 49 height 13
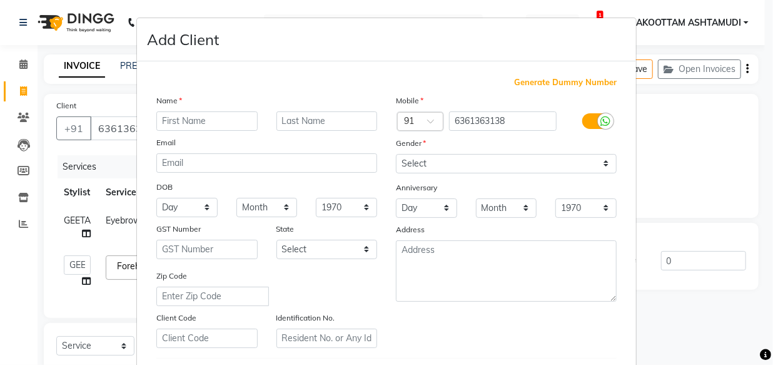
click at [211, 123] on input "text" at bounding box center [206, 120] width 101 height 19
type input "[PERSON_NAME]"
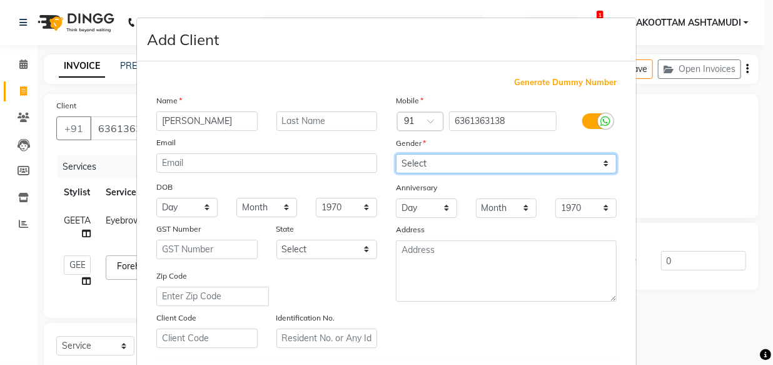
click at [440, 162] on select "Select [DEMOGRAPHIC_DATA] [DEMOGRAPHIC_DATA] Other Prefer Not To Say" at bounding box center [506, 163] width 221 height 19
select select "[DEMOGRAPHIC_DATA]"
click at [396, 154] on select "Select [DEMOGRAPHIC_DATA] [DEMOGRAPHIC_DATA] Other Prefer Not To Say" at bounding box center [506, 163] width 221 height 19
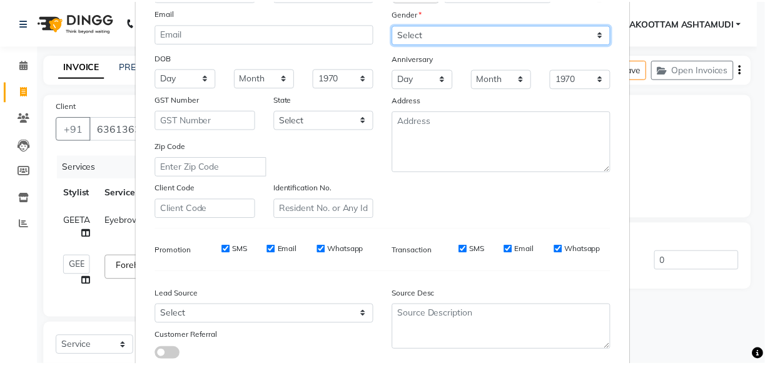
scroll to position [216, 0]
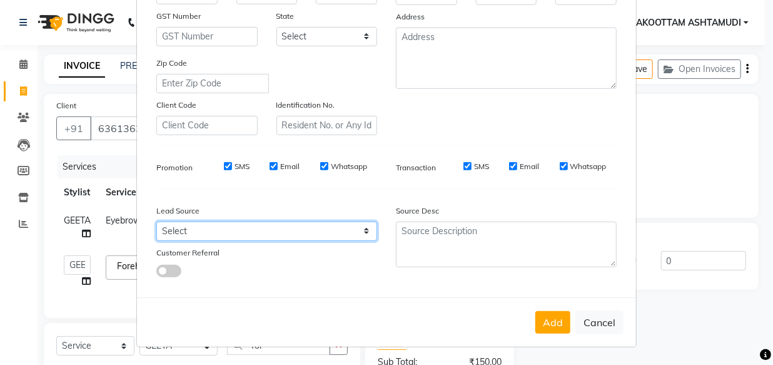
click at [238, 227] on select "Select Walk-in Referral Internet Friend Word of Mouth Advertisement Facebook Ju…" at bounding box center [266, 230] width 221 height 19
select select "31508"
click at [156, 221] on select "Select Walk-in Referral Internet Friend Word of Mouth Advertisement Facebook Ju…" at bounding box center [266, 230] width 221 height 19
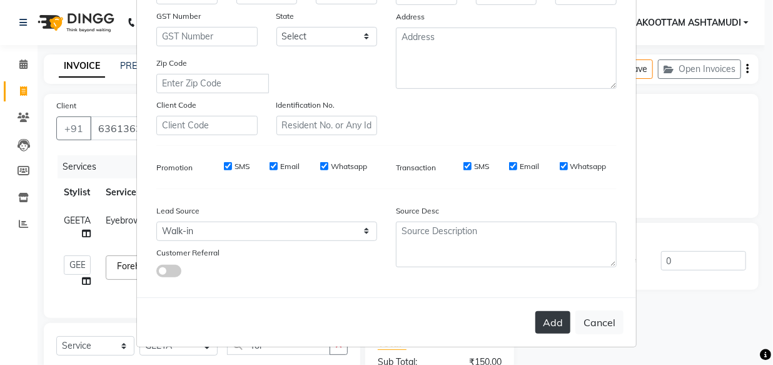
click at [550, 325] on button "Add" at bounding box center [552, 322] width 35 height 23
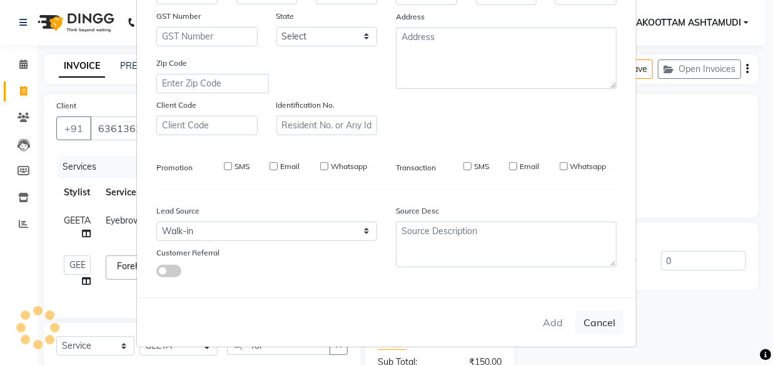
select select
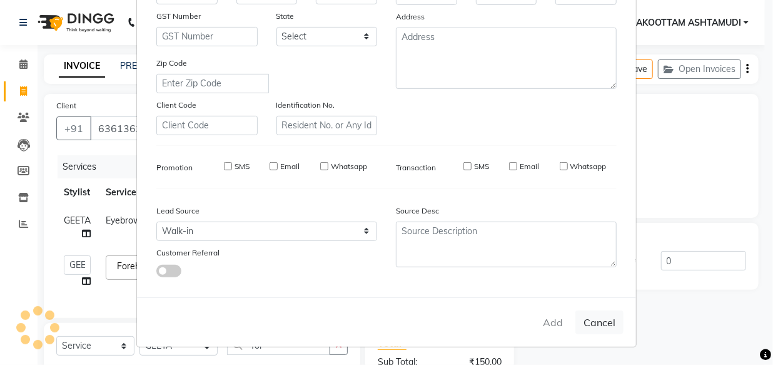
select select
checkbox input "false"
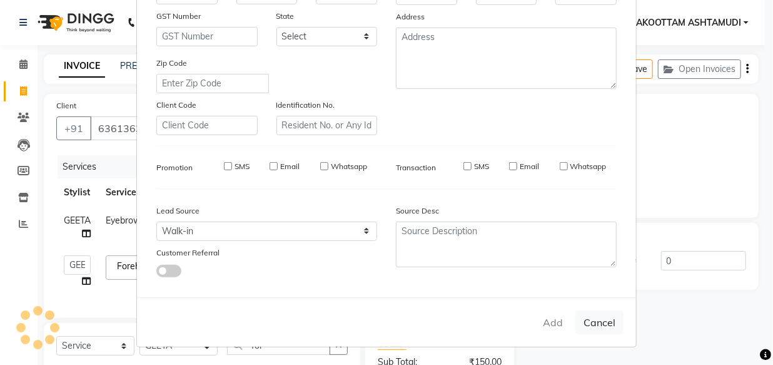
checkbox input "false"
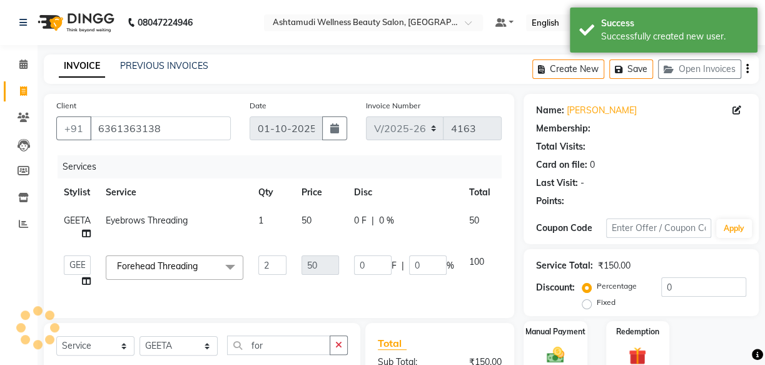
select select "1: Object"
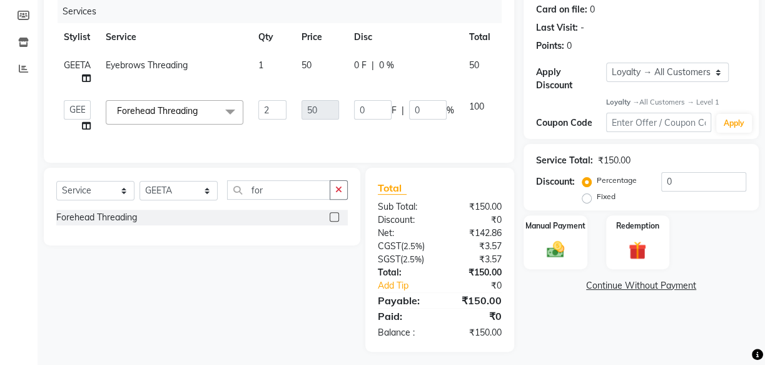
scroll to position [169, 0]
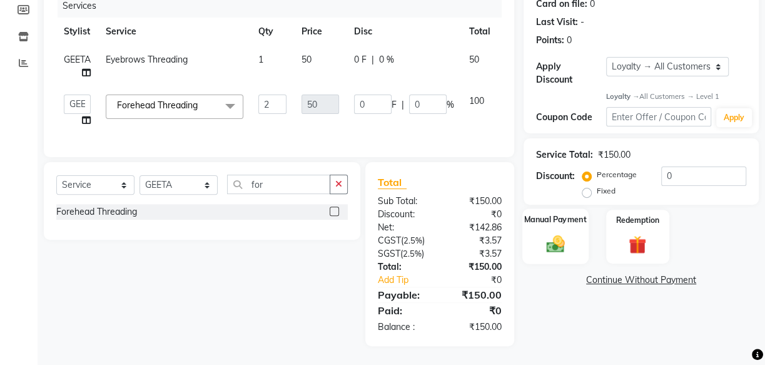
click at [552, 233] on img at bounding box center [555, 243] width 30 height 21
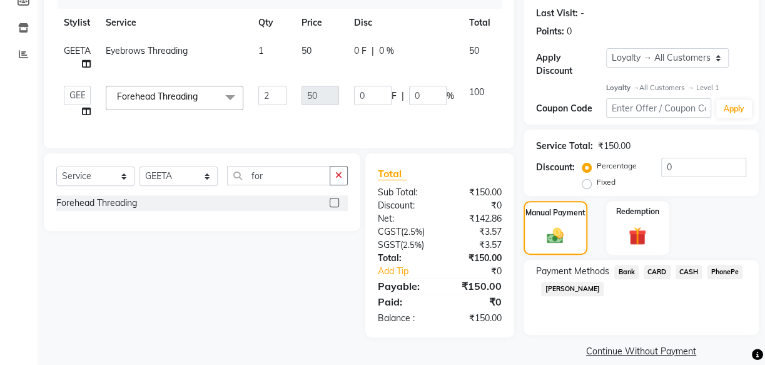
click at [692, 267] on span "CASH" at bounding box center [688, 271] width 27 height 14
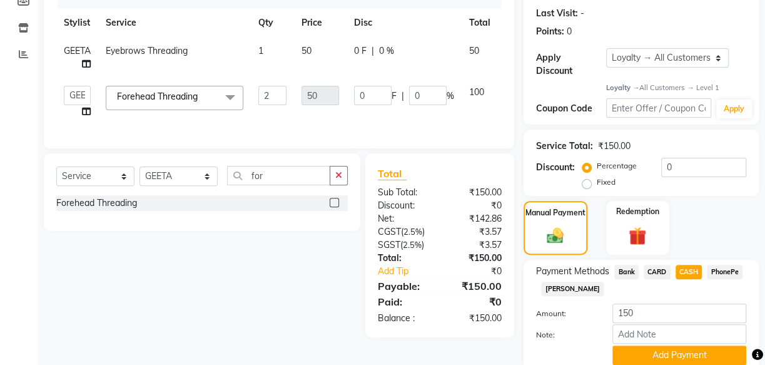
scroll to position [219, 0]
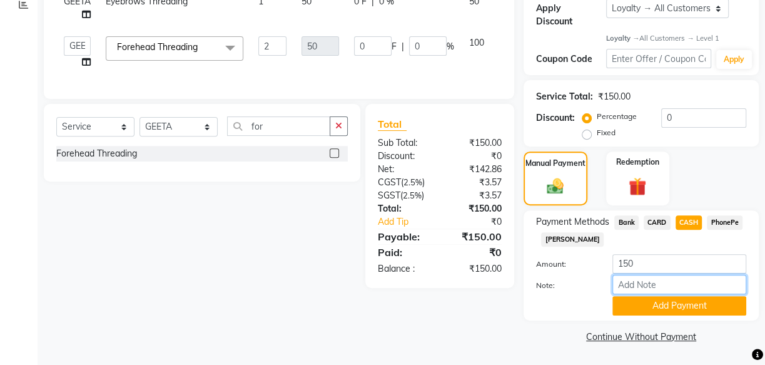
drag, startPoint x: 665, startPoint y: 285, endPoint x: 669, endPoint y: 279, distance: 7.3
click at [666, 285] on input "Note:" at bounding box center [679, 283] width 134 height 19
type input "[PERSON_NAME]"
click at [695, 303] on button "Add Payment" at bounding box center [679, 305] width 134 height 19
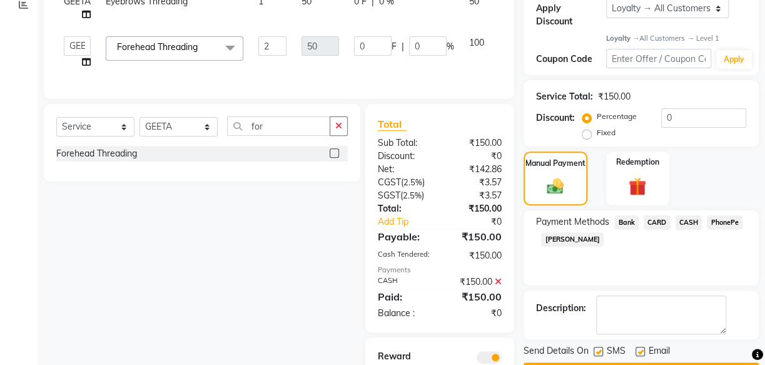
click at [596, 349] on label at bounding box center [597, 350] width 9 height 9
click at [596, 349] on input "checkbox" at bounding box center [597, 352] width 8 height 8
checkbox input "false"
click at [638, 349] on label at bounding box center [639, 350] width 9 height 9
click at [638, 349] on input "checkbox" at bounding box center [639, 352] width 8 height 8
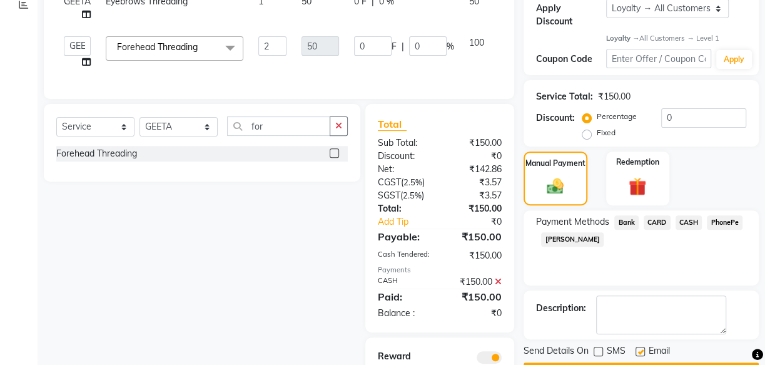
checkbox input "false"
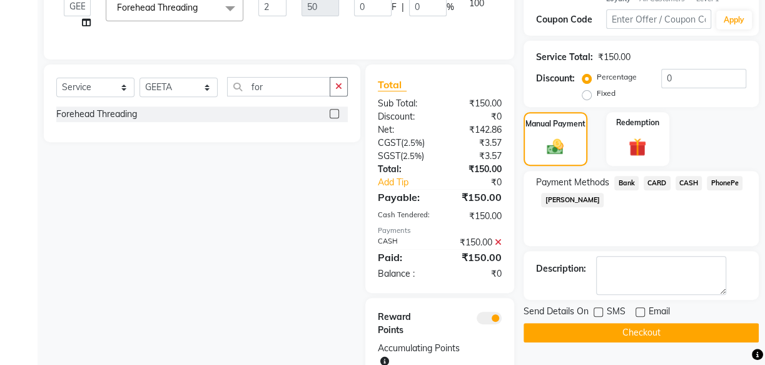
scroll to position [314, 0]
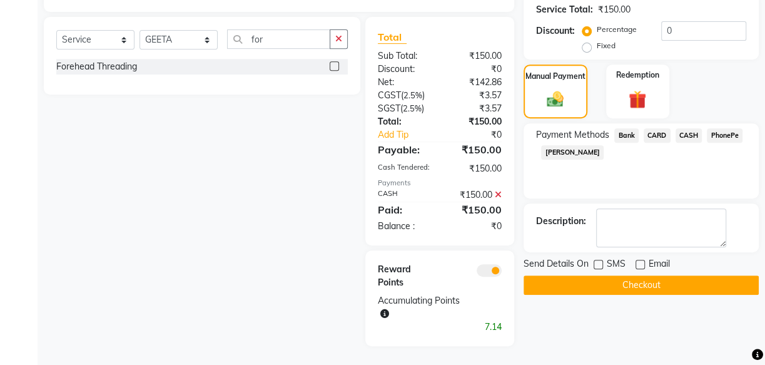
click at [614, 275] on button "Checkout" at bounding box center [640, 284] width 235 height 19
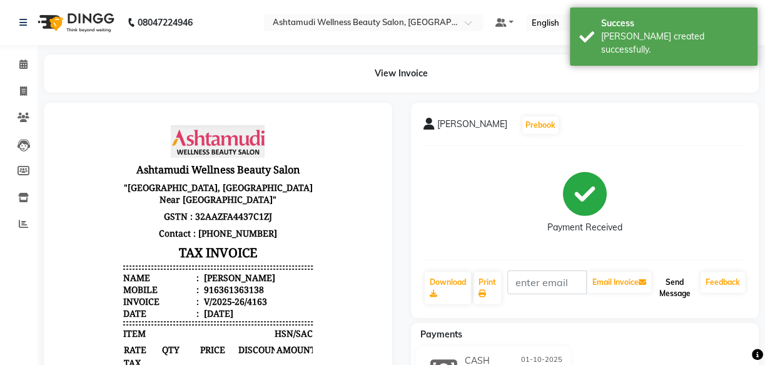
click at [678, 286] on button "Send Message" at bounding box center [674, 287] width 42 height 33
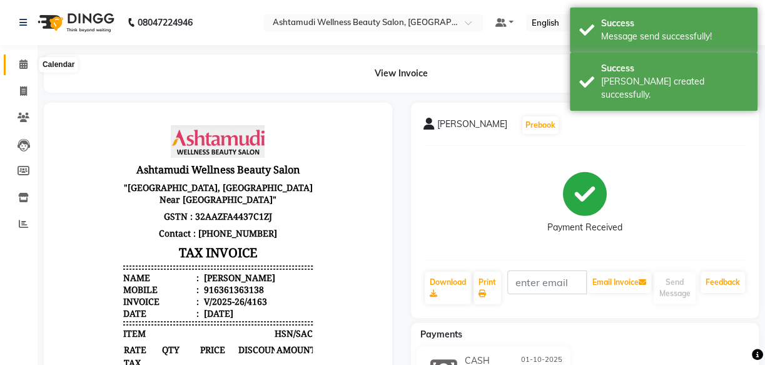
click at [23, 62] on icon at bounding box center [23, 63] width 8 height 9
